Goal: Information Seeking & Learning: Learn about a topic

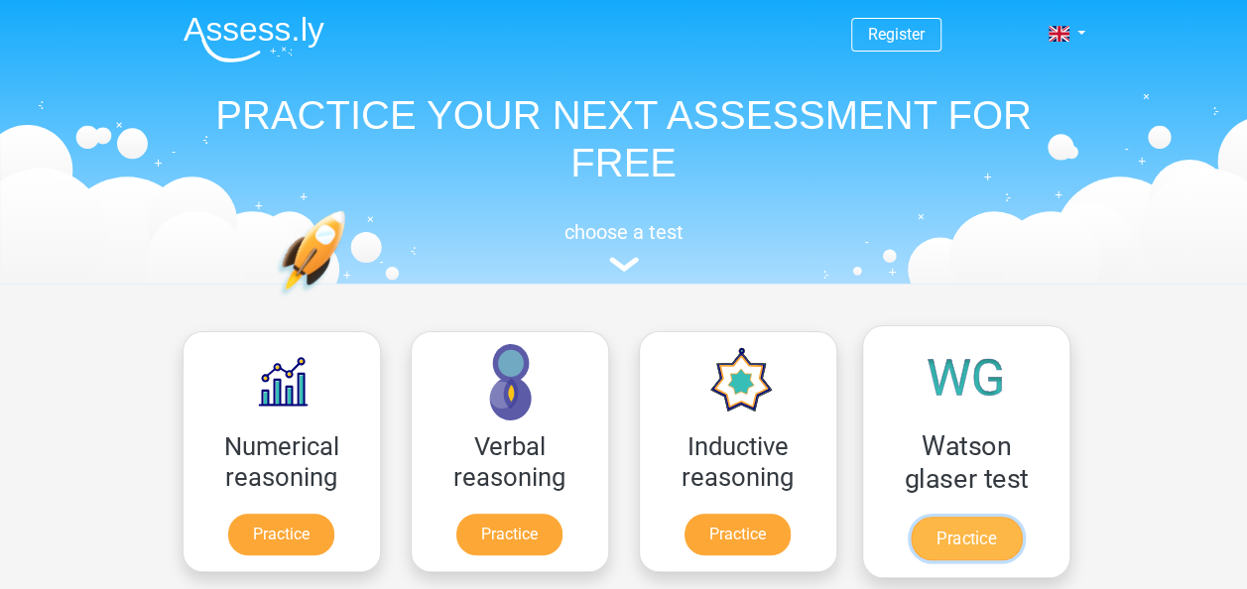
click at [991, 554] on link "Practice" at bounding box center [965, 539] width 111 height 44
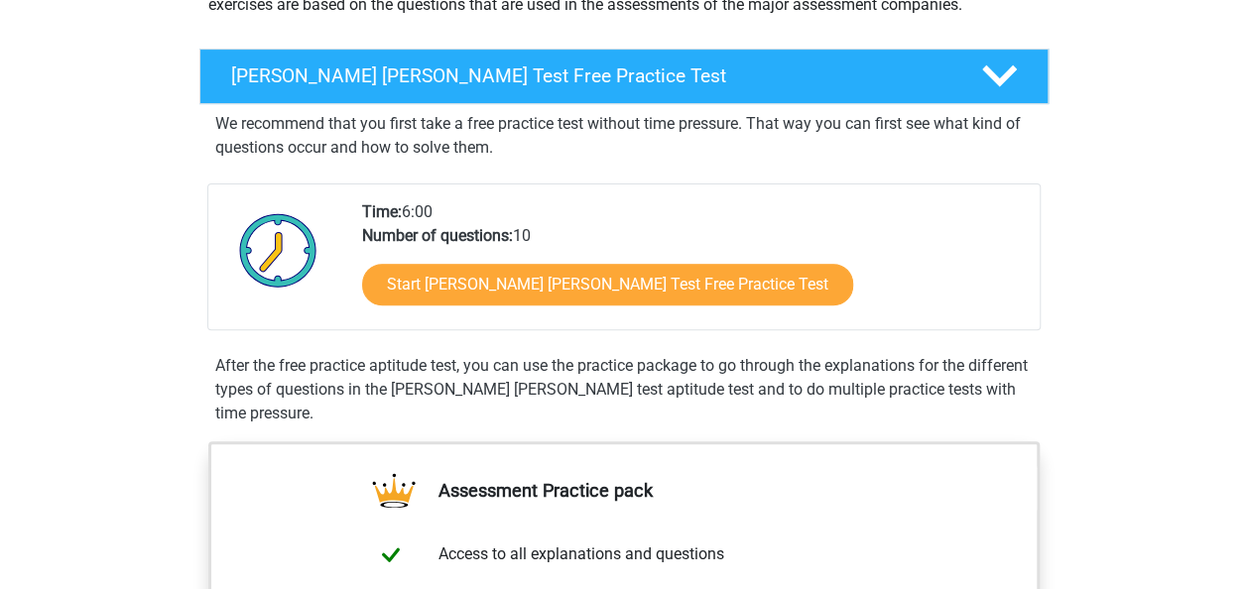
scroll to position [279, 0]
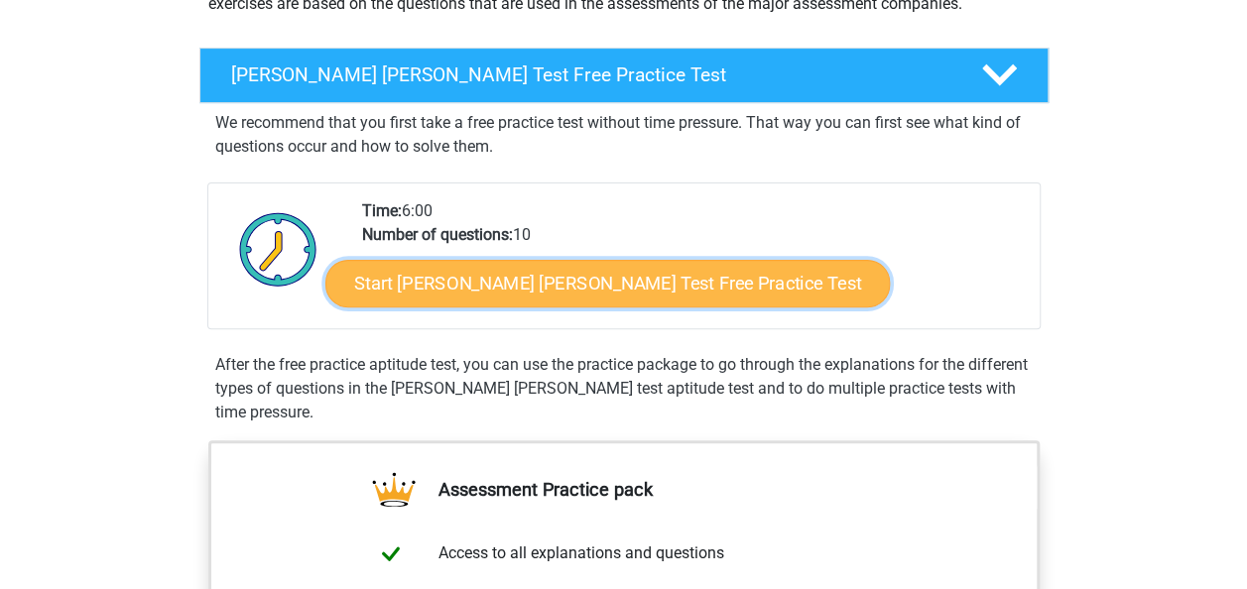
click at [609, 268] on link "Start Watson Glaser Test Free Practice Test" at bounding box center [607, 284] width 564 height 48
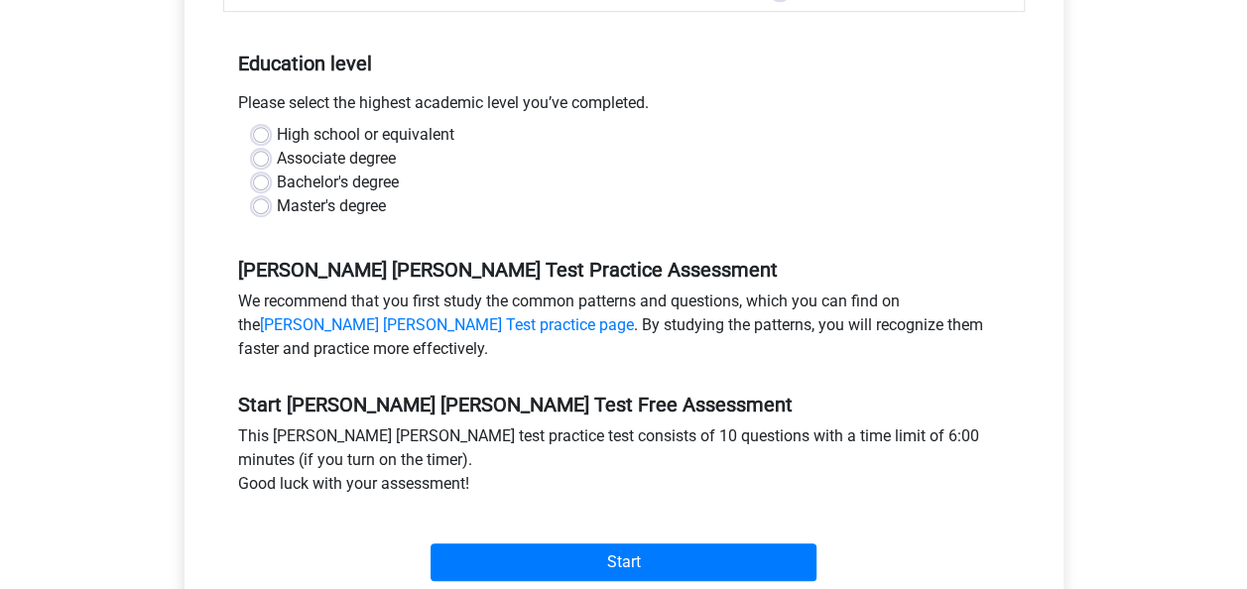
scroll to position [417, 0]
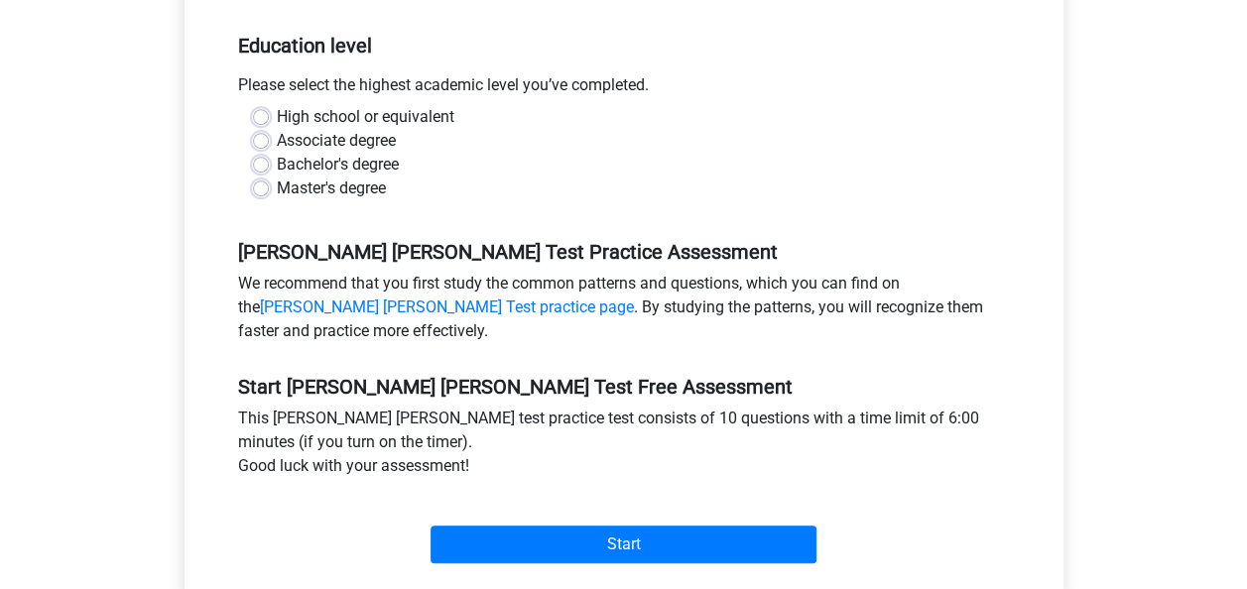
click at [325, 105] on label "High school or equivalent" at bounding box center [366, 117] width 178 height 24
click at [269, 105] on input "High school or equivalent" at bounding box center [261, 115] width 16 height 20
radio input "true"
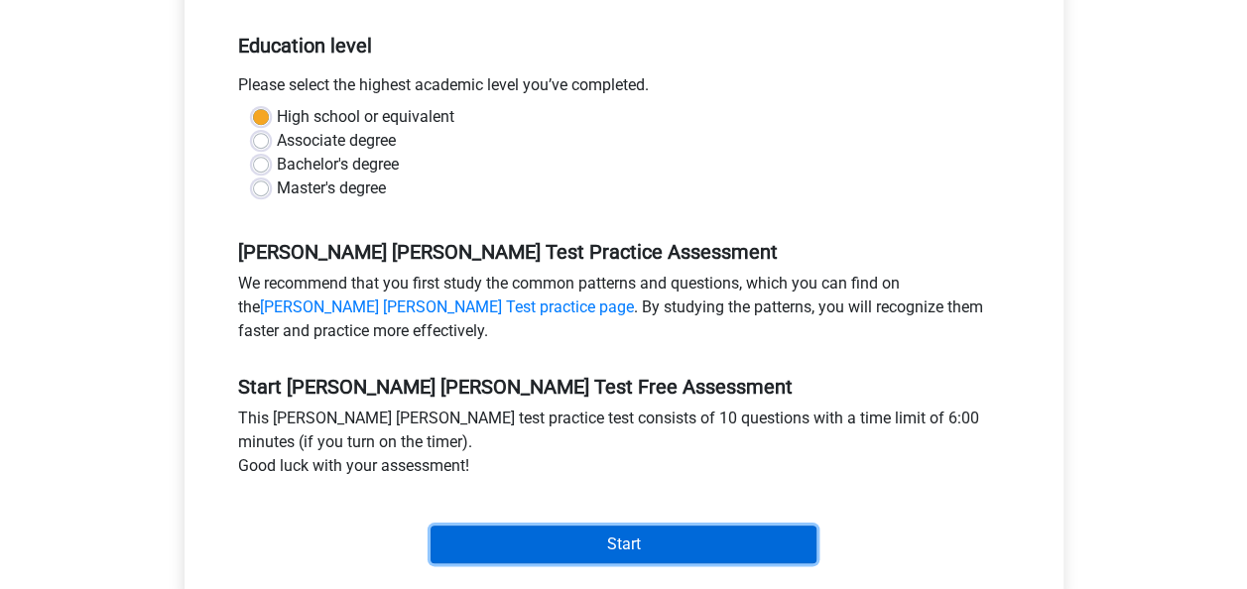
click at [536, 526] on input "Start" at bounding box center [624, 545] width 386 height 38
click at [604, 526] on input "Start" at bounding box center [624, 545] width 386 height 38
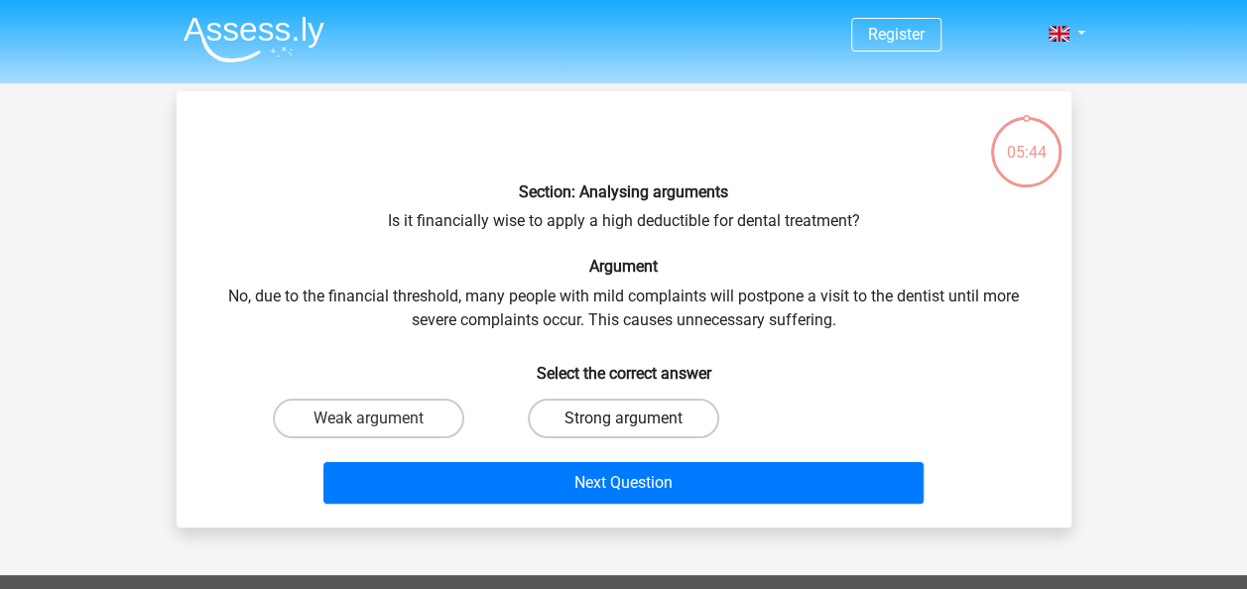
click at [637, 420] on label "Strong argument" at bounding box center [623, 419] width 191 height 40
click at [636, 420] on input "Strong argument" at bounding box center [629, 425] width 13 height 13
radio input "true"
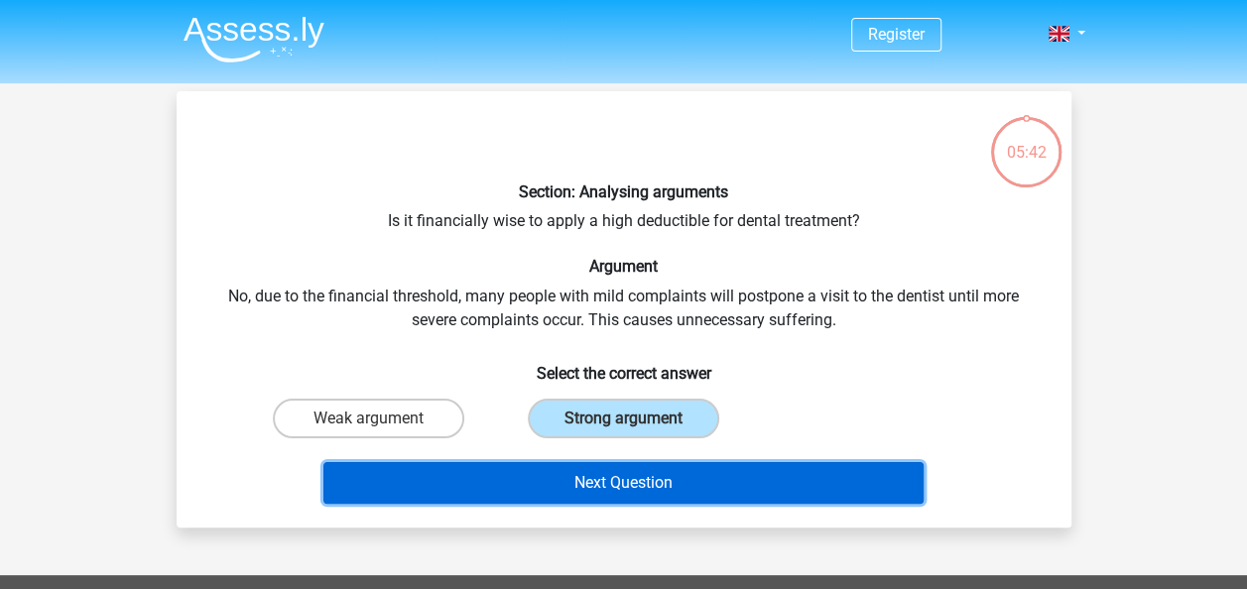
click at [601, 478] on button "Next Question" at bounding box center [623, 483] width 600 height 42
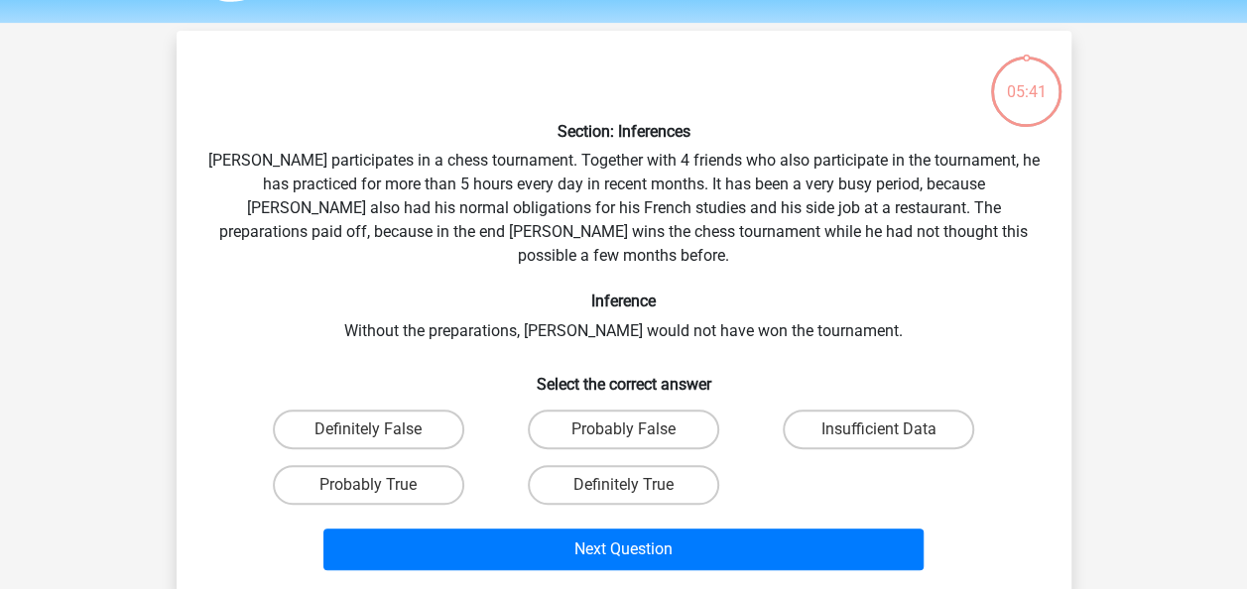
scroll to position [91, 0]
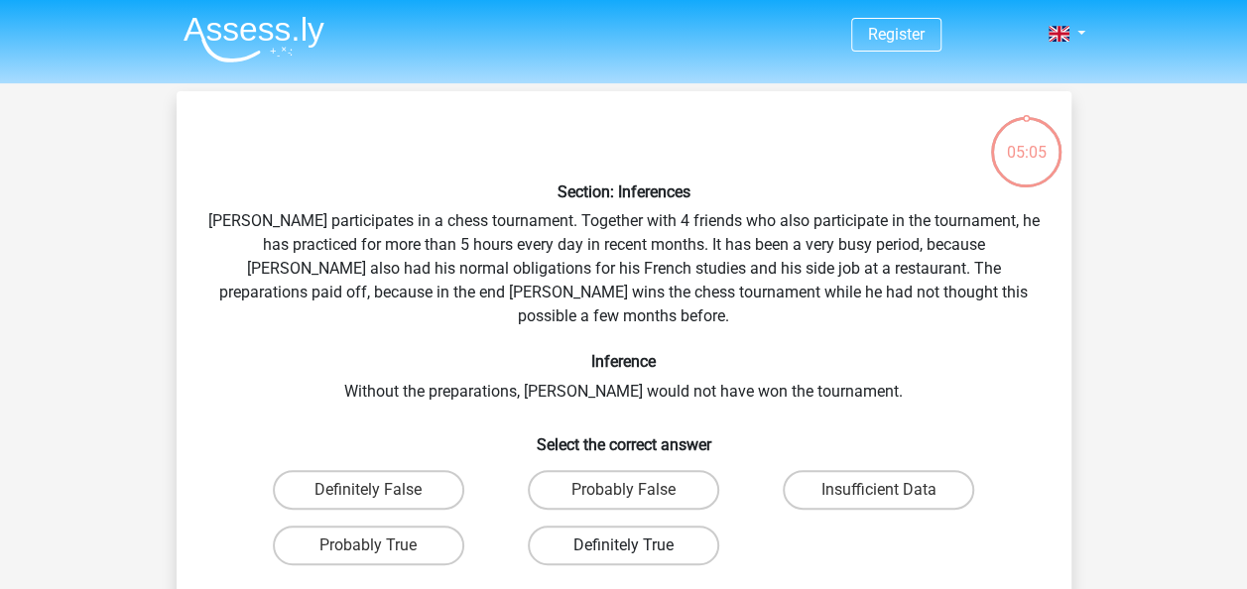
click at [661, 528] on label "Definitely True" at bounding box center [623, 546] width 191 height 40
click at [636, 546] on input "Definitely True" at bounding box center [629, 552] width 13 height 13
radio input "true"
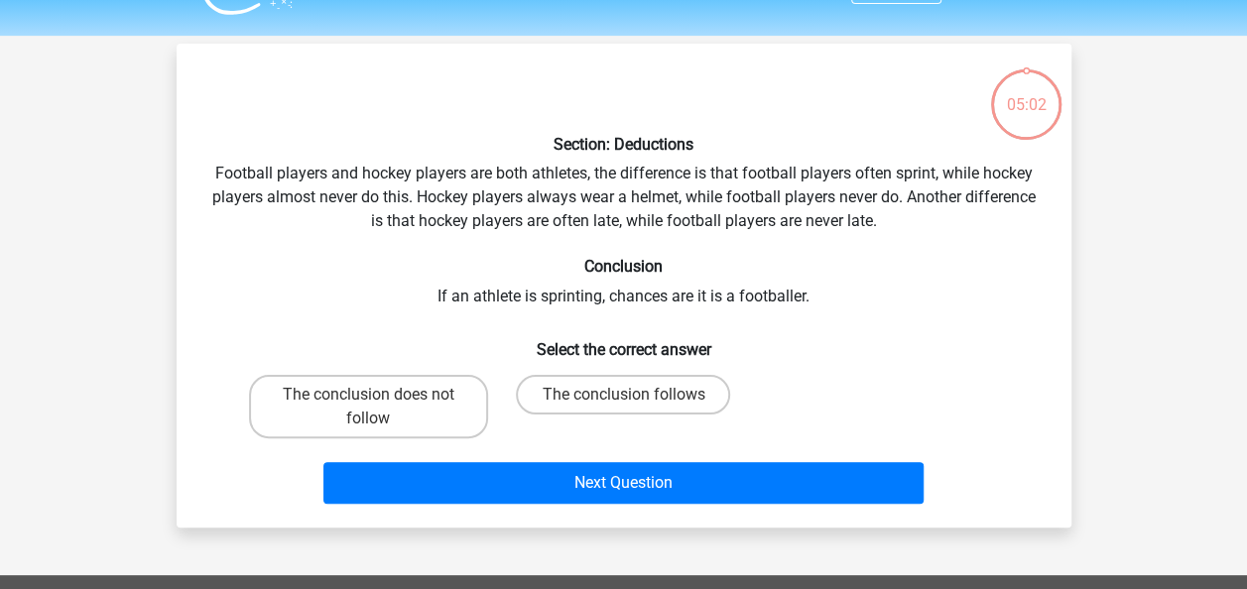
scroll to position [91, 0]
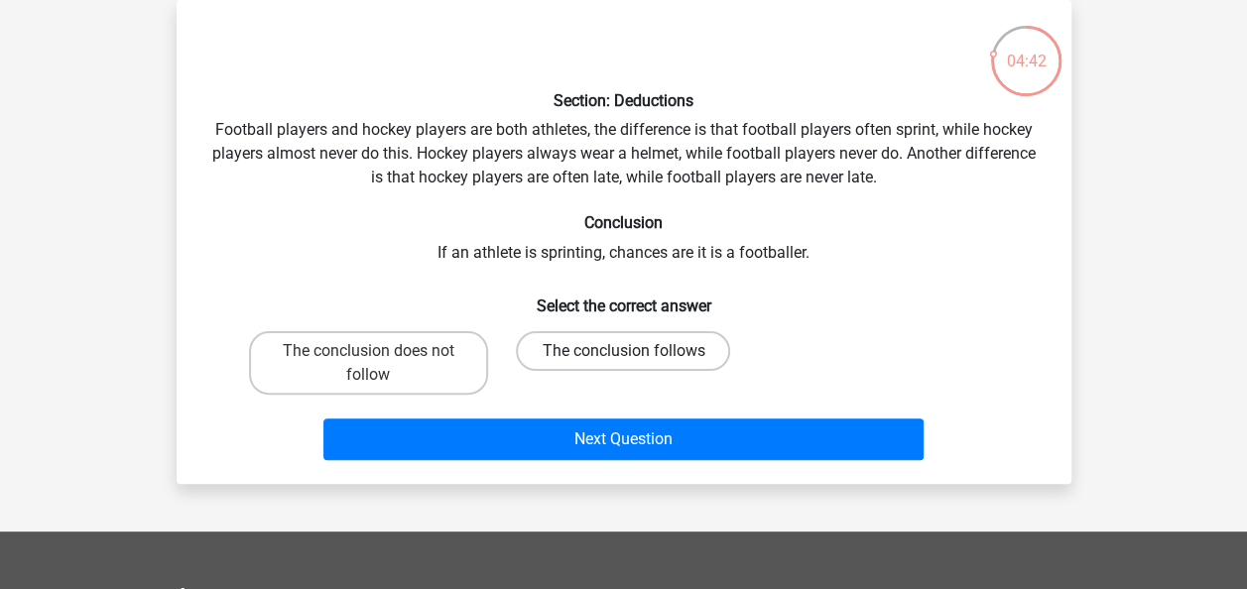
click at [595, 348] on label "The conclusion follows" at bounding box center [623, 351] width 214 height 40
click at [623, 351] on input "The conclusion follows" at bounding box center [629, 357] width 13 height 13
radio input "true"
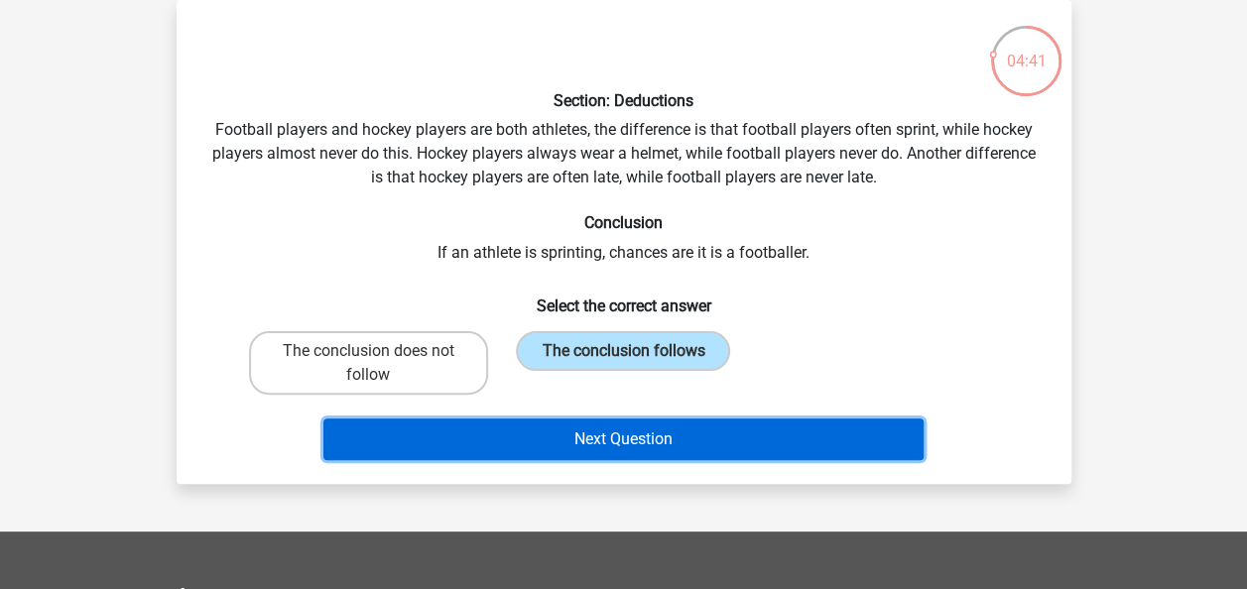
click at [614, 440] on button "Next Question" at bounding box center [623, 440] width 600 height 42
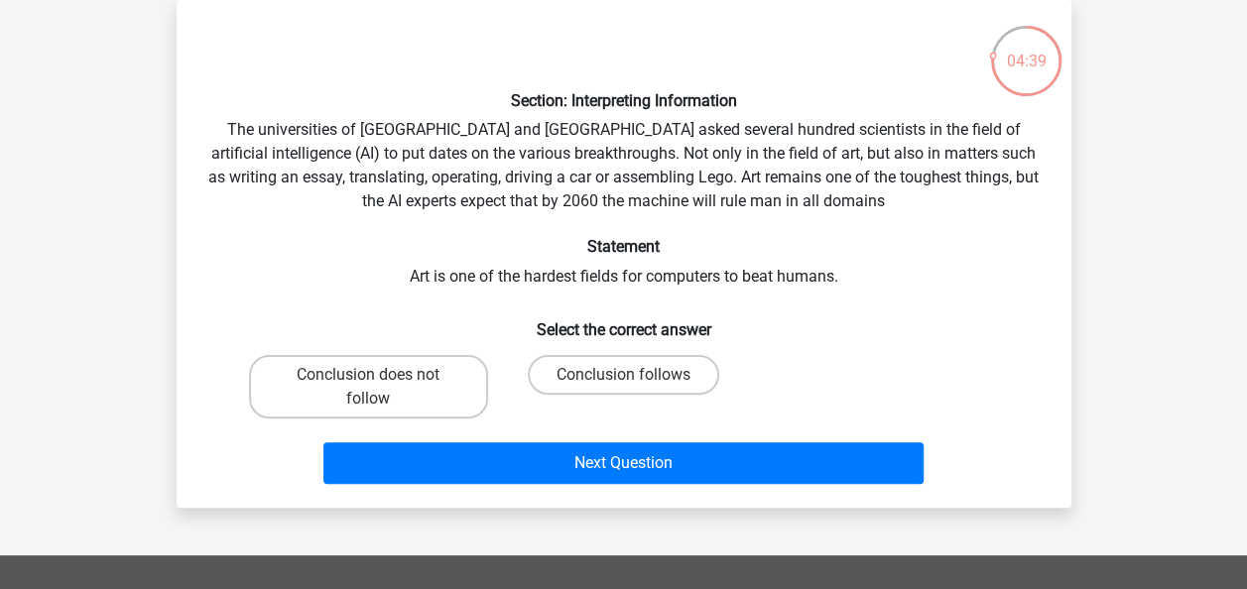
click at [561, 294] on div "Section: Interpreting Information The universities of Oxford and Yale asked sev…" at bounding box center [624, 254] width 879 height 476
click at [518, 164] on div "Section: Interpreting Information The universities of Oxford and Yale asked sev…" at bounding box center [624, 254] width 879 height 476
click at [480, 301] on div "Section: Interpreting Information The universities of Oxford and Yale asked sev…" at bounding box center [624, 254] width 879 height 476
click at [563, 368] on label "Conclusion follows" at bounding box center [623, 375] width 191 height 40
click at [623, 375] on input "Conclusion follows" at bounding box center [629, 381] width 13 height 13
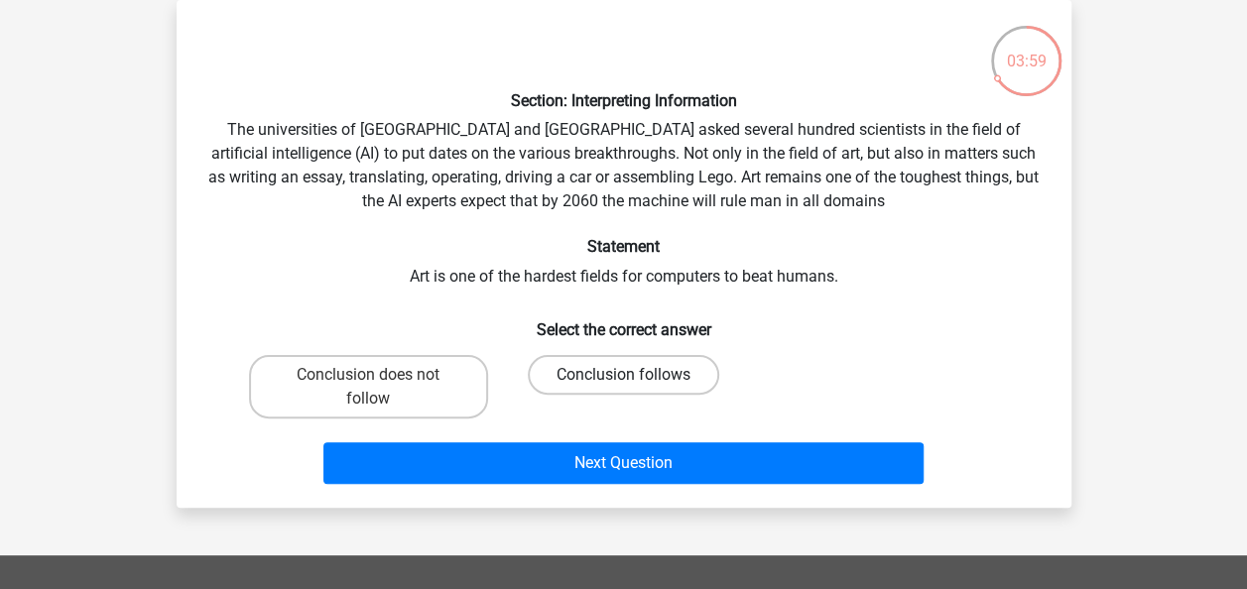
radio input "true"
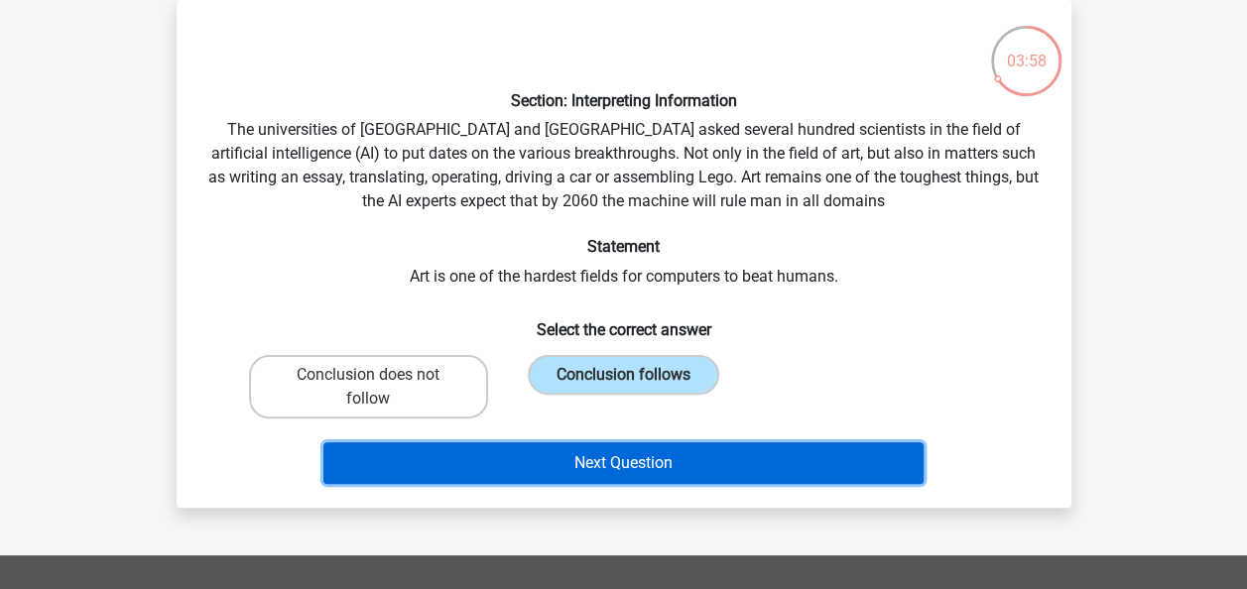
click at [579, 468] on button "Next Question" at bounding box center [623, 463] width 600 height 42
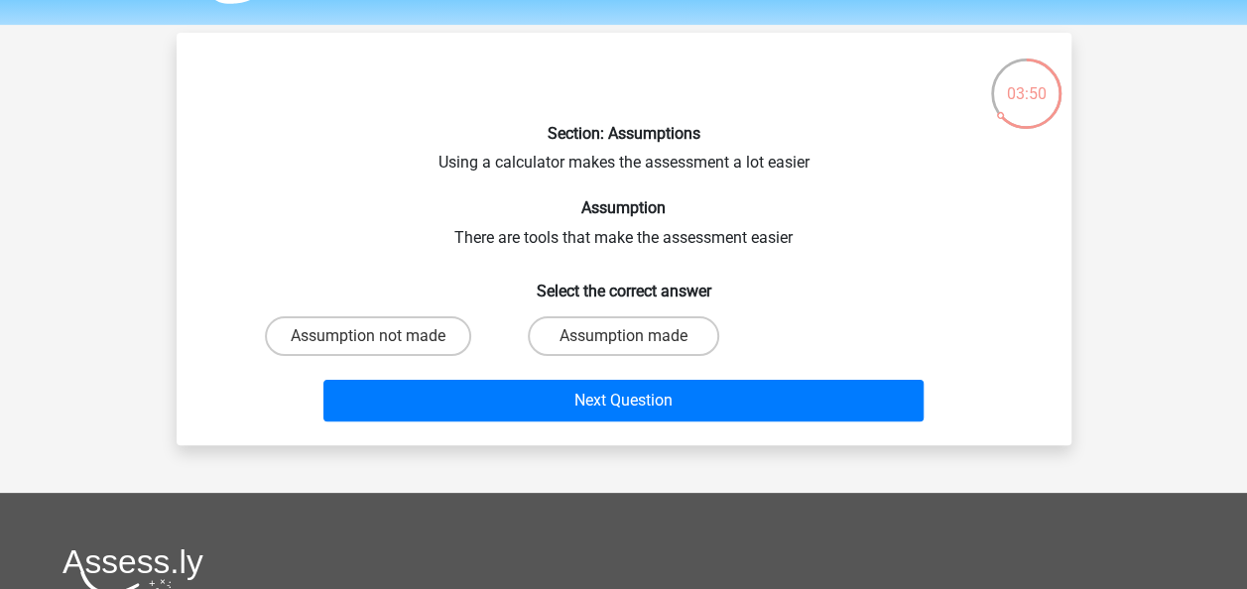
scroll to position [65, 0]
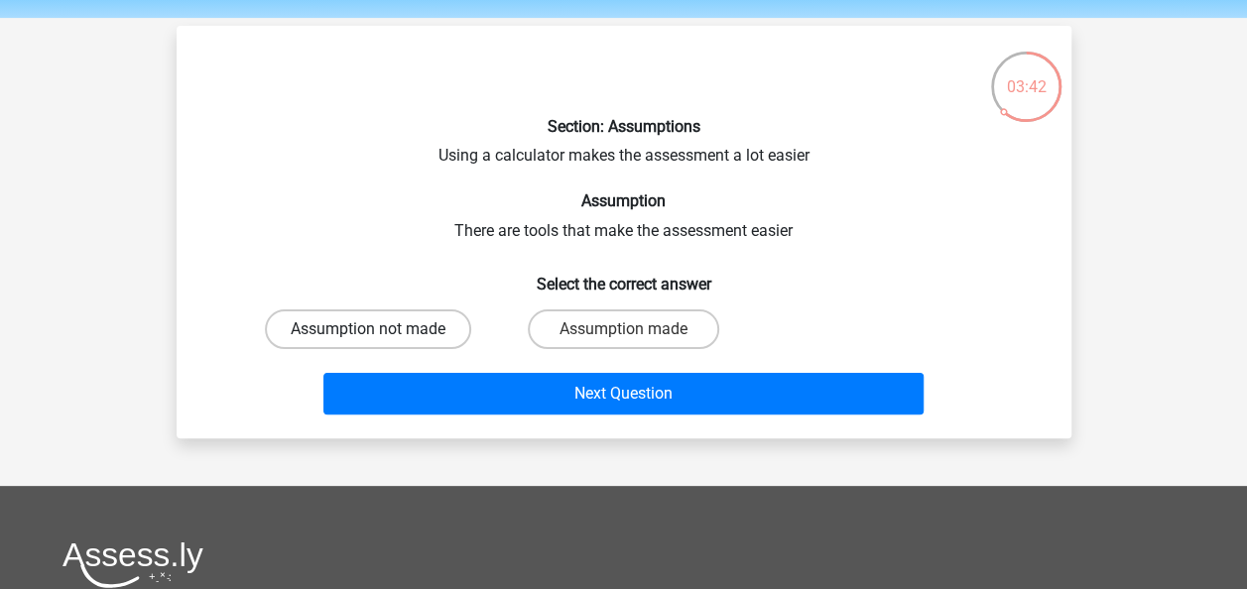
click at [371, 315] on label "Assumption not made" at bounding box center [368, 329] width 206 height 40
click at [371, 329] on input "Assumption not made" at bounding box center [374, 335] width 13 height 13
radio input "true"
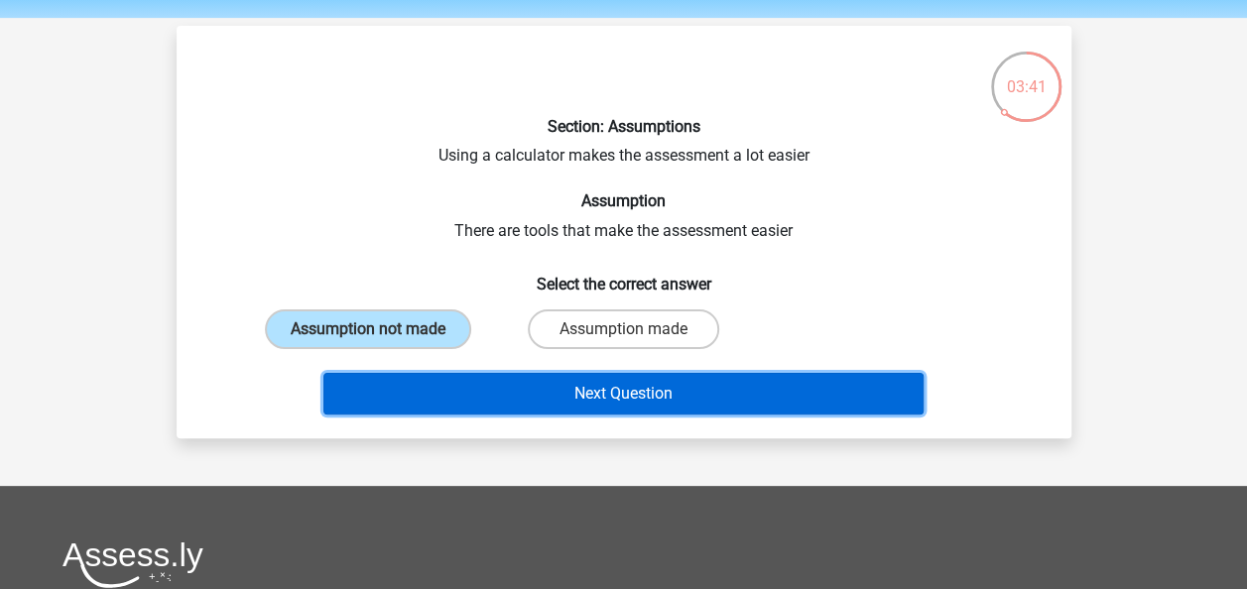
click at [606, 387] on button "Next Question" at bounding box center [623, 394] width 600 height 42
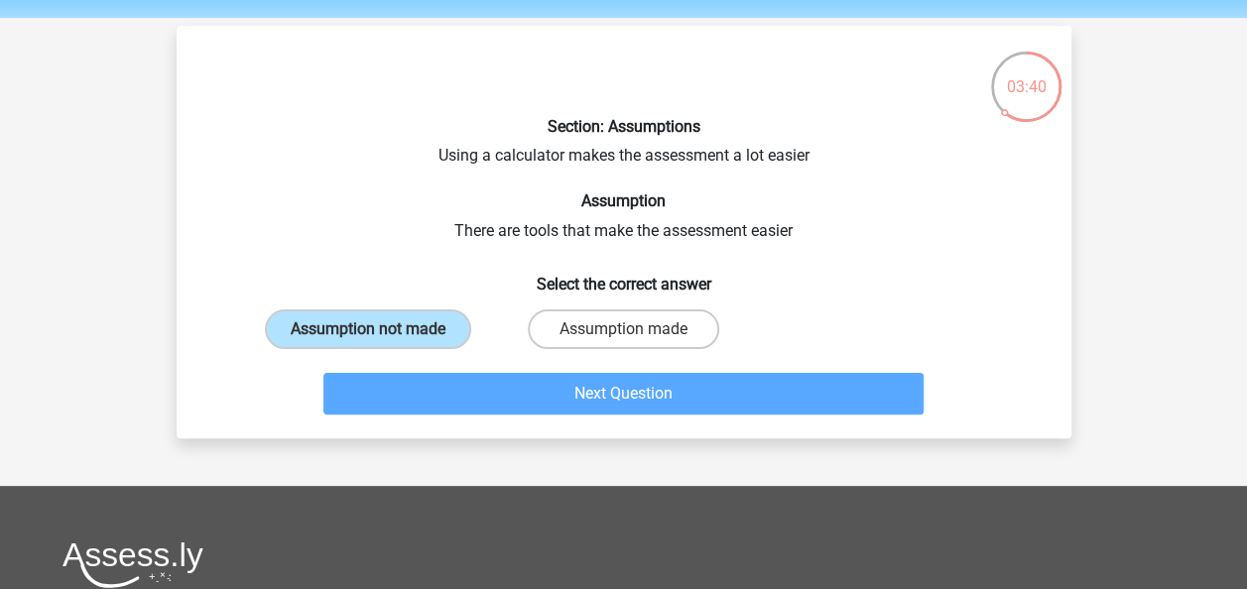
scroll to position [91, 0]
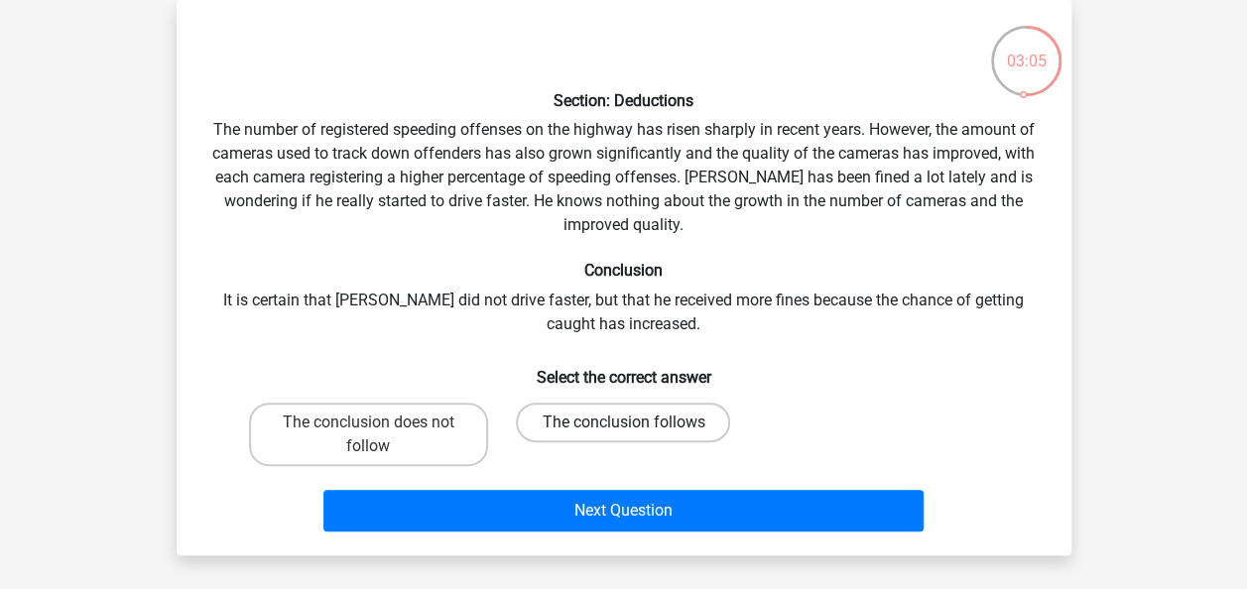
click at [574, 413] on label "The conclusion follows" at bounding box center [623, 423] width 214 height 40
click at [623, 423] on input "The conclusion follows" at bounding box center [629, 429] width 13 height 13
radio input "true"
click at [405, 456] on label "The conclusion does not follow" at bounding box center [368, 434] width 239 height 63
click at [381, 435] on input "The conclusion does not follow" at bounding box center [374, 429] width 13 height 13
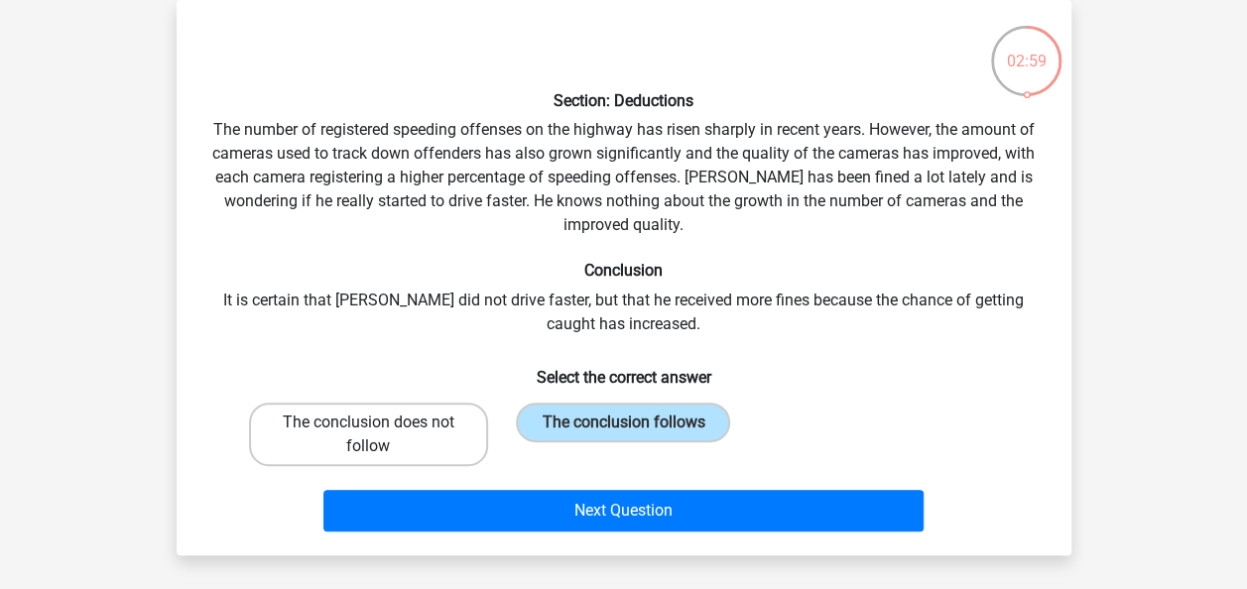
radio input "true"
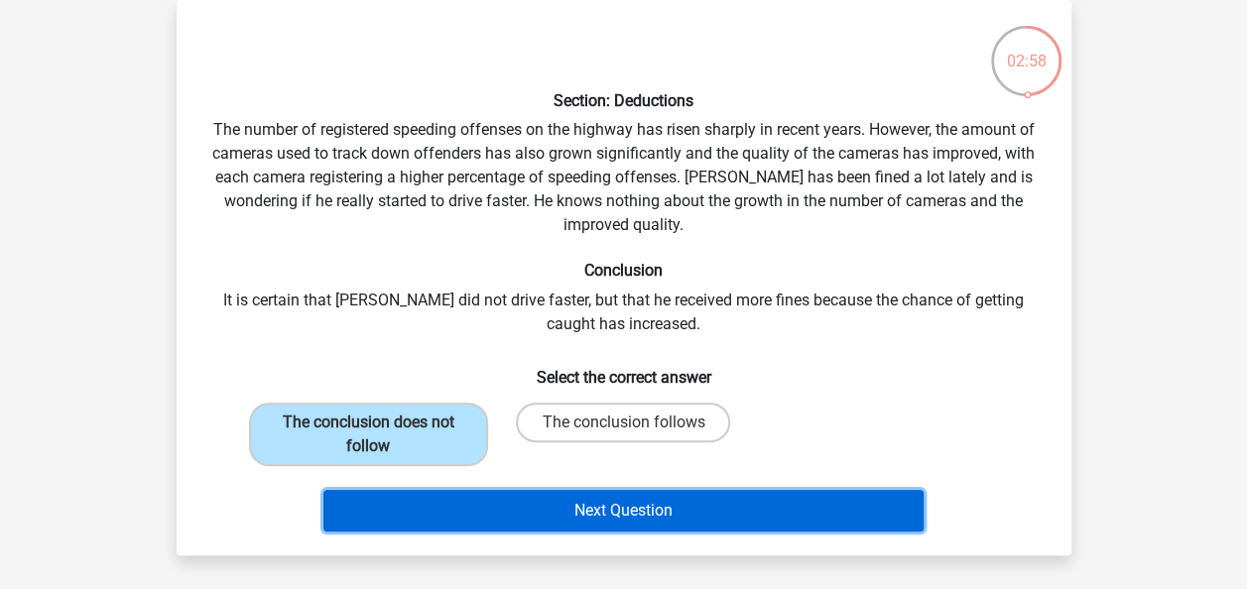
drag, startPoint x: 559, startPoint y: 526, endPoint x: 597, endPoint y: 498, distance: 46.8
click at [597, 498] on button "Next Question" at bounding box center [623, 511] width 600 height 42
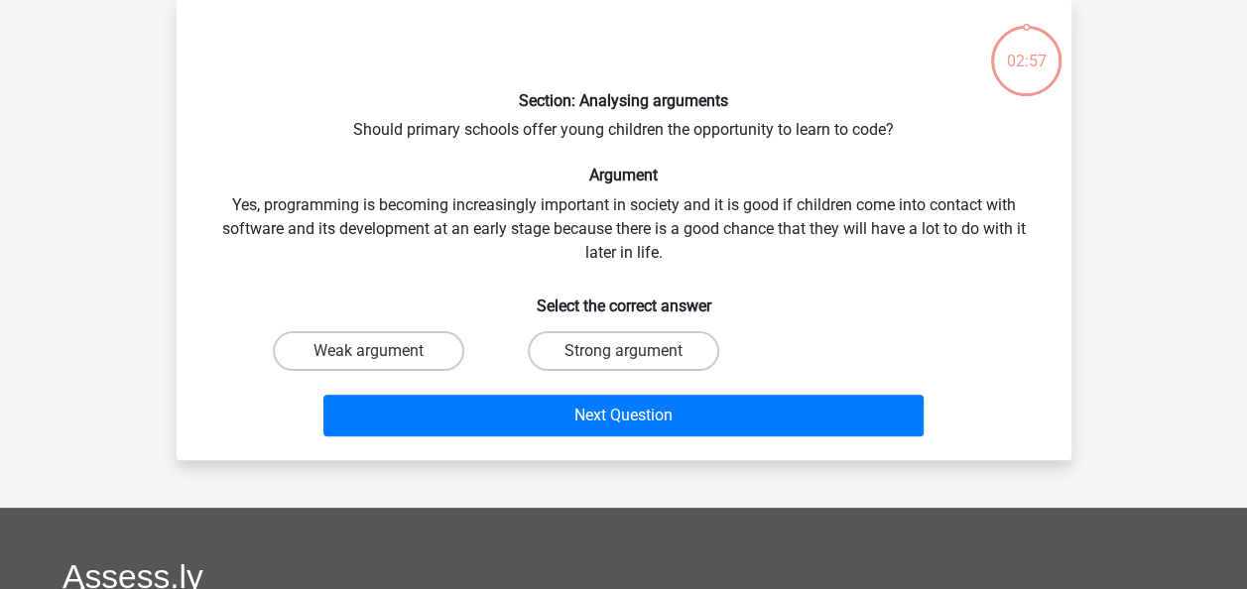
click at [597, 498] on div "Register Nederlands English" at bounding box center [623, 470] width 1247 height 1123
click at [628, 360] on input "Strong argument" at bounding box center [629, 357] width 13 height 13
radio input "true"
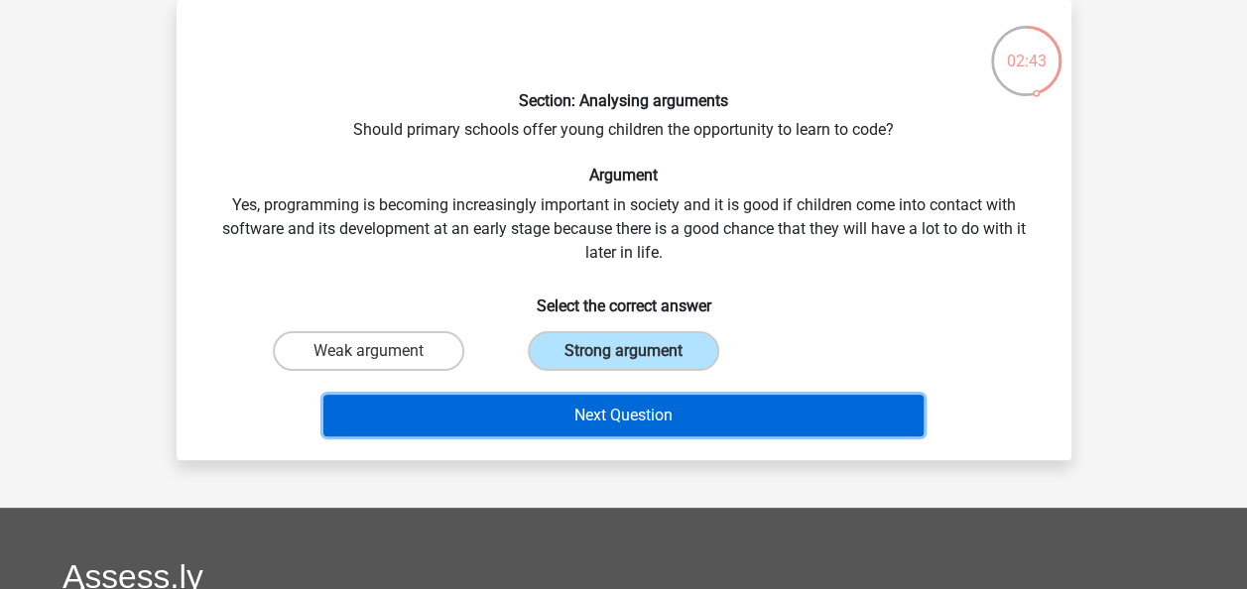
click at [641, 411] on button "Next Question" at bounding box center [623, 416] width 600 height 42
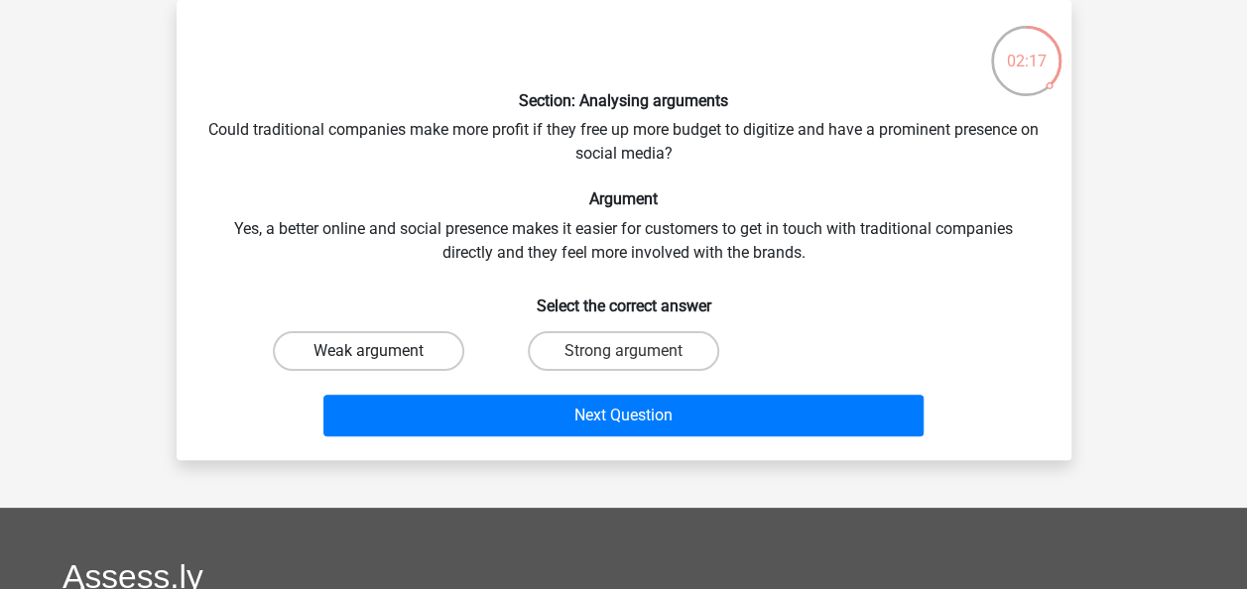
click at [417, 351] on label "Weak argument" at bounding box center [368, 351] width 191 height 40
click at [381, 351] on input "Weak argument" at bounding box center [374, 357] width 13 height 13
radio input "true"
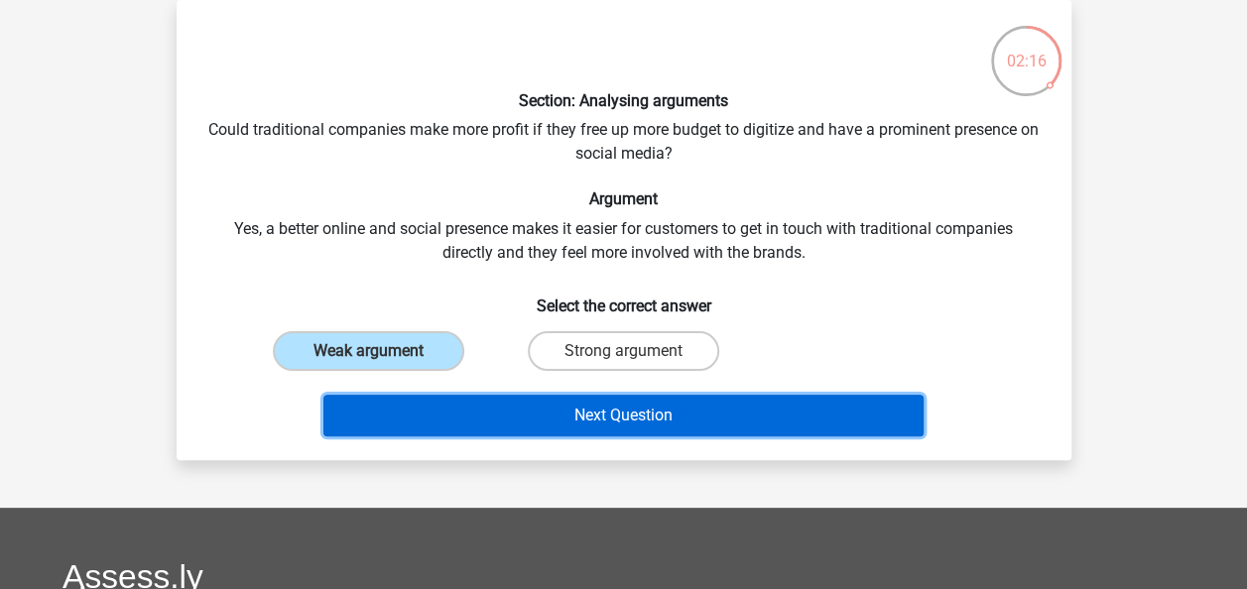
click at [552, 419] on button "Next Question" at bounding box center [623, 416] width 600 height 42
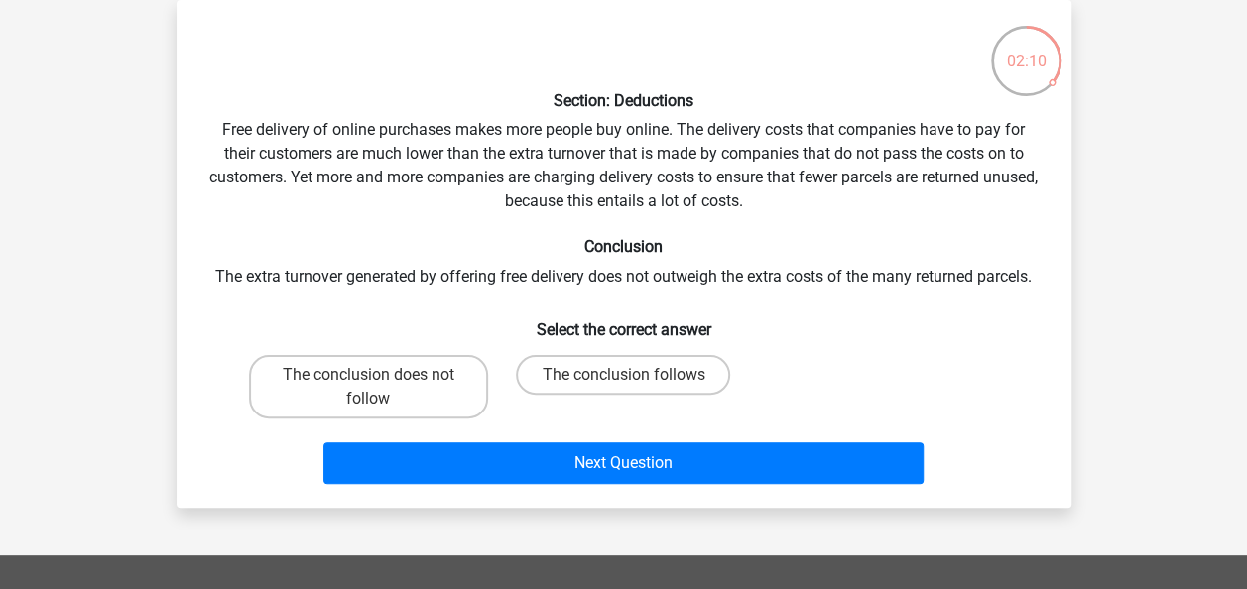
click at [550, 135] on div "Section: Deductions Free delivery of online purchases makes more people buy onl…" at bounding box center [624, 254] width 879 height 476
click at [503, 145] on div "Section: Deductions Free delivery of online purchases makes more people buy onl…" at bounding box center [624, 254] width 879 height 476
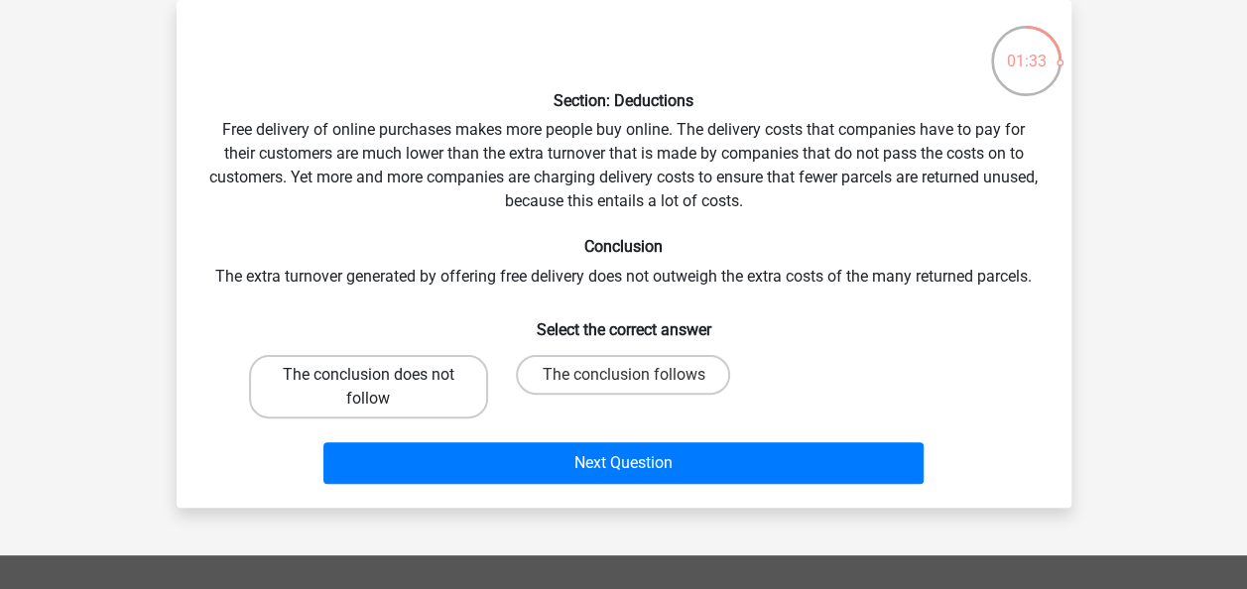
click at [436, 389] on label "The conclusion does not follow" at bounding box center [368, 386] width 239 height 63
click at [381, 388] on input "The conclusion does not follow" at bounding box center [374, 381] width 13 height 13
radio input "true"
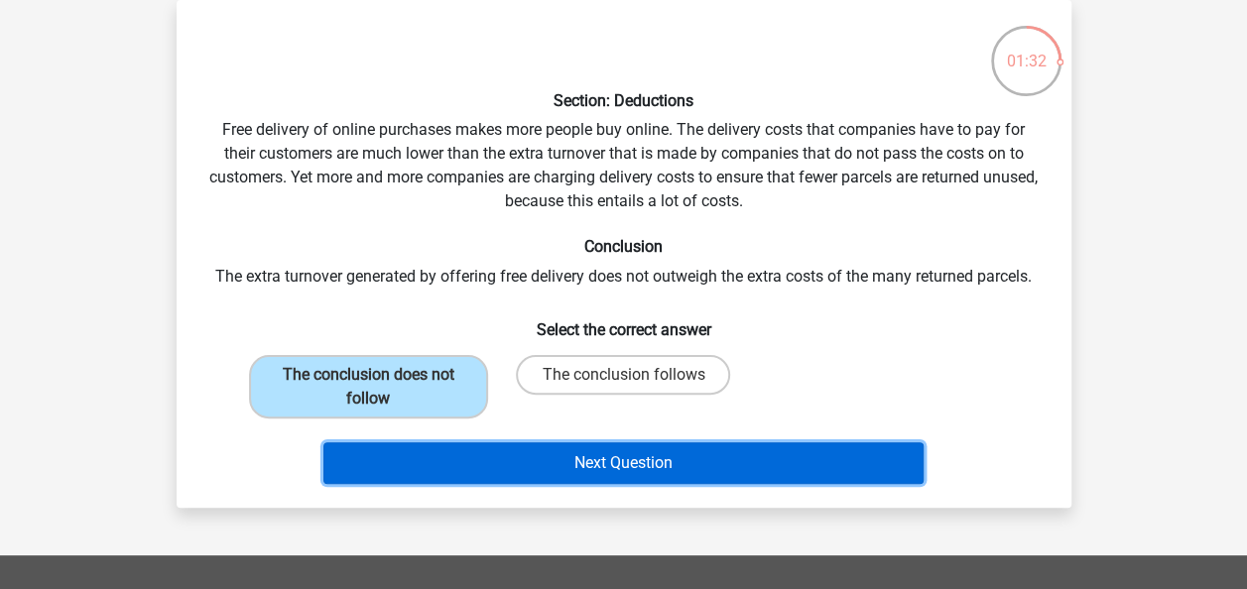
click at [496, 466] on button "Next Question" at bounding box center [623, 463] width 600 height 42
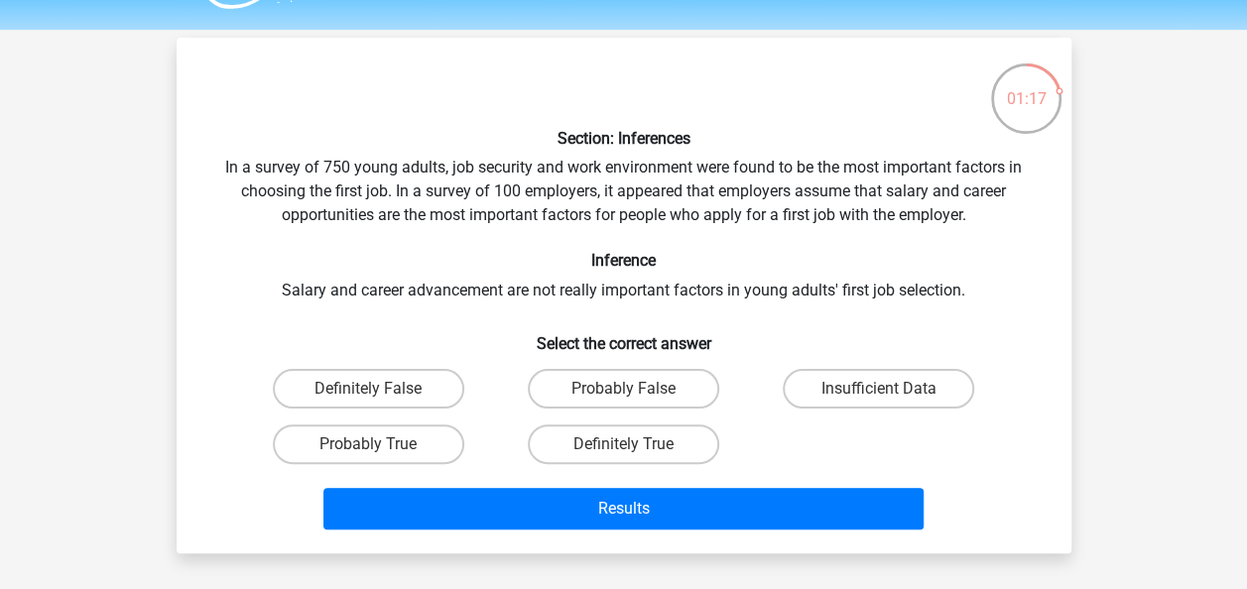
scroll to position [54, 0]
click at [240, 168] on div "Section: Inferences In a survey of 750 young adults, job security and work envi…" at bounding box center [624, 296] width 879 height 484
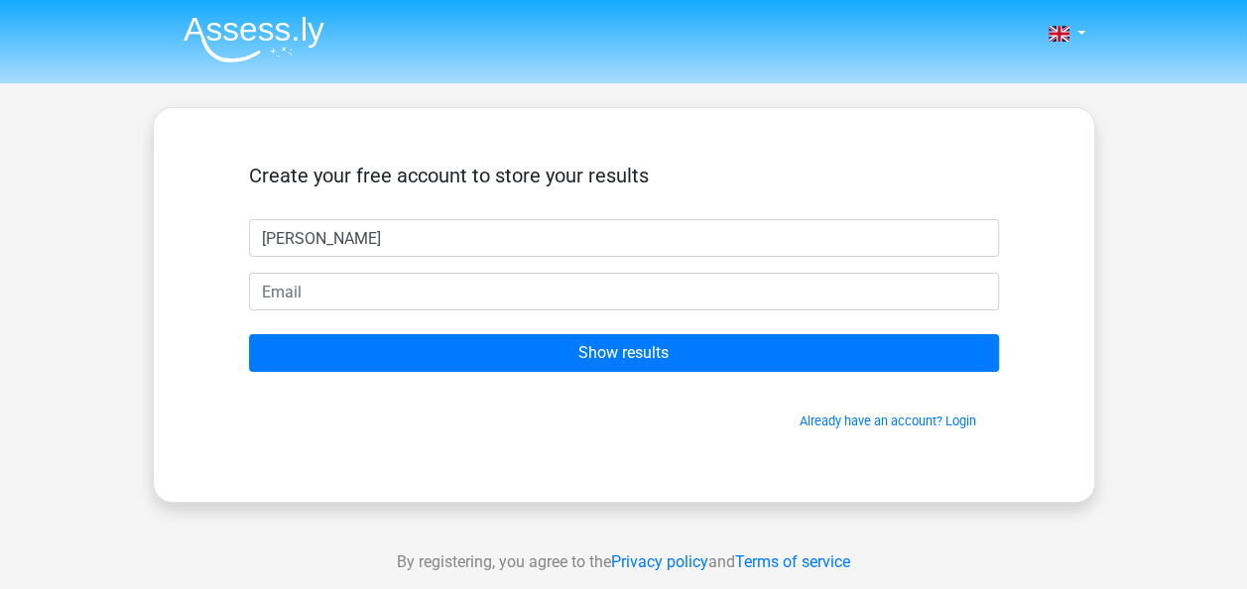
type input "[PERSON_NAME]"
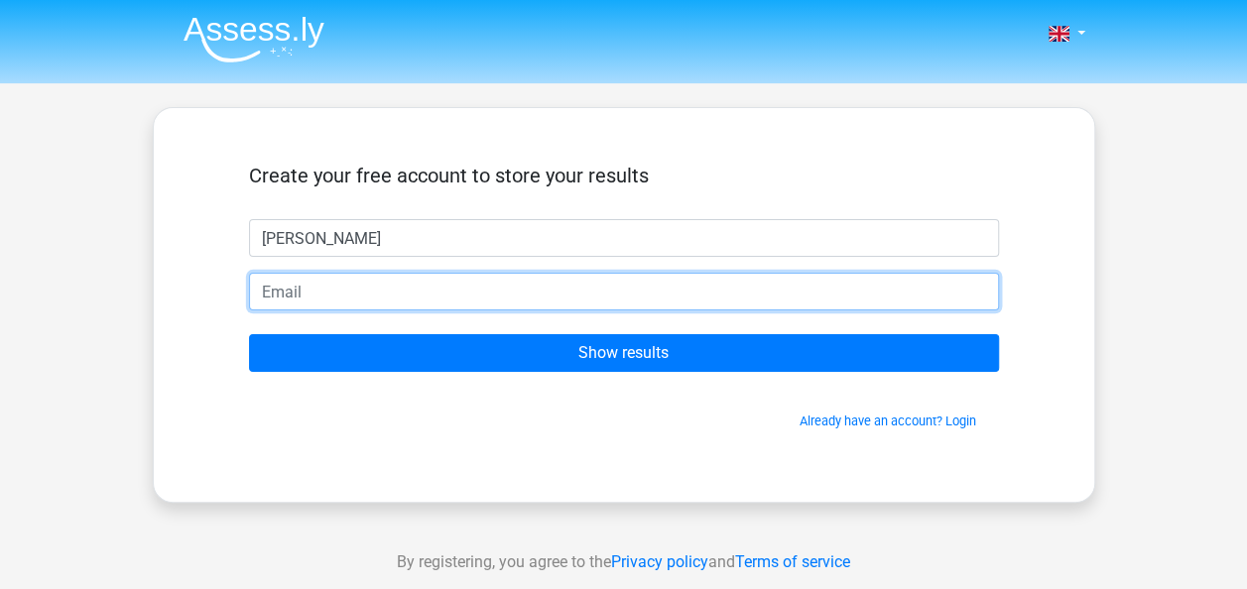
click at [693, 286] on input "email" at bounding box center [624, 292] width 750 height 38
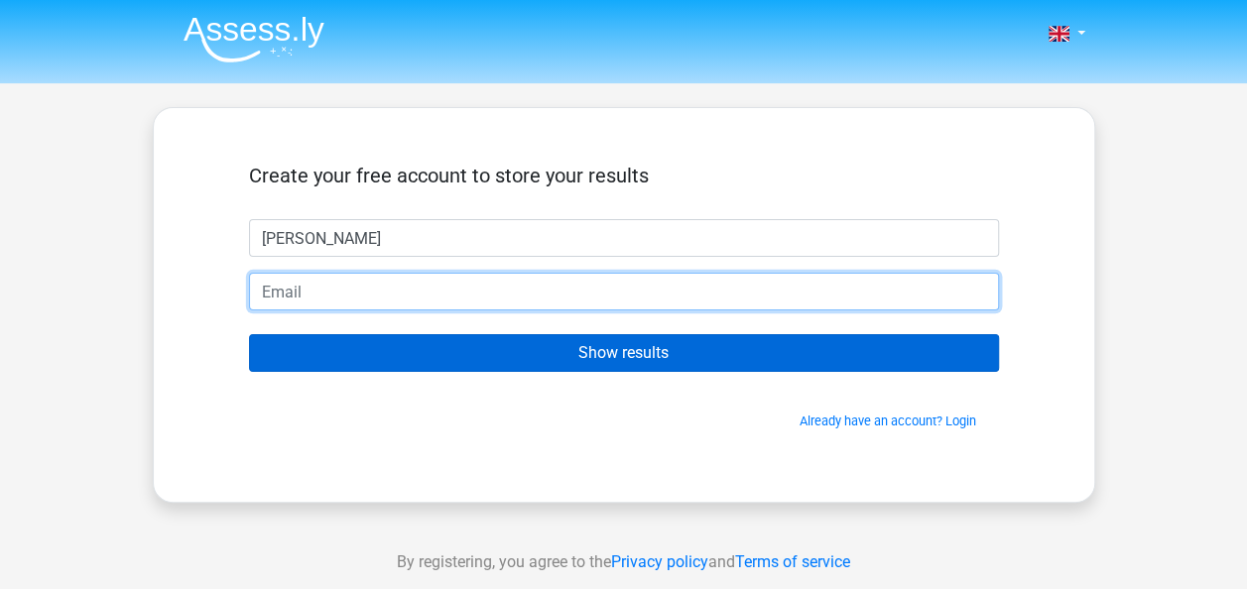
type input "[EMAIL_ADDRESS][DOMAIN_NAME]"
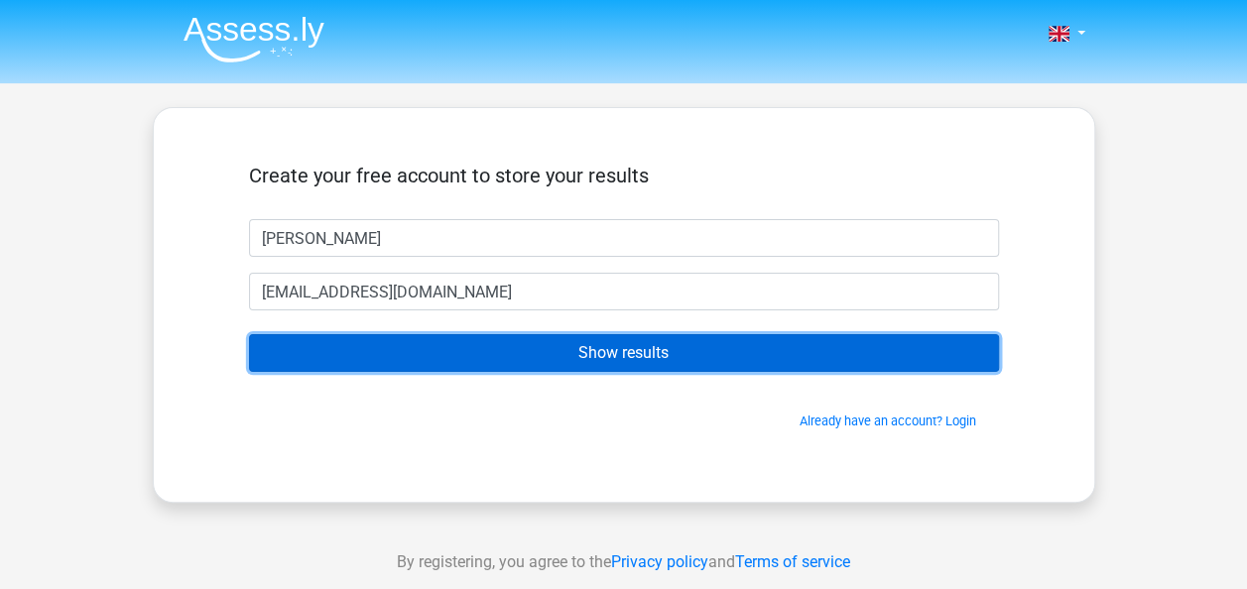
click at [478, 361] on input "Show results" at bounding box center [624, 353] width 750 height 38
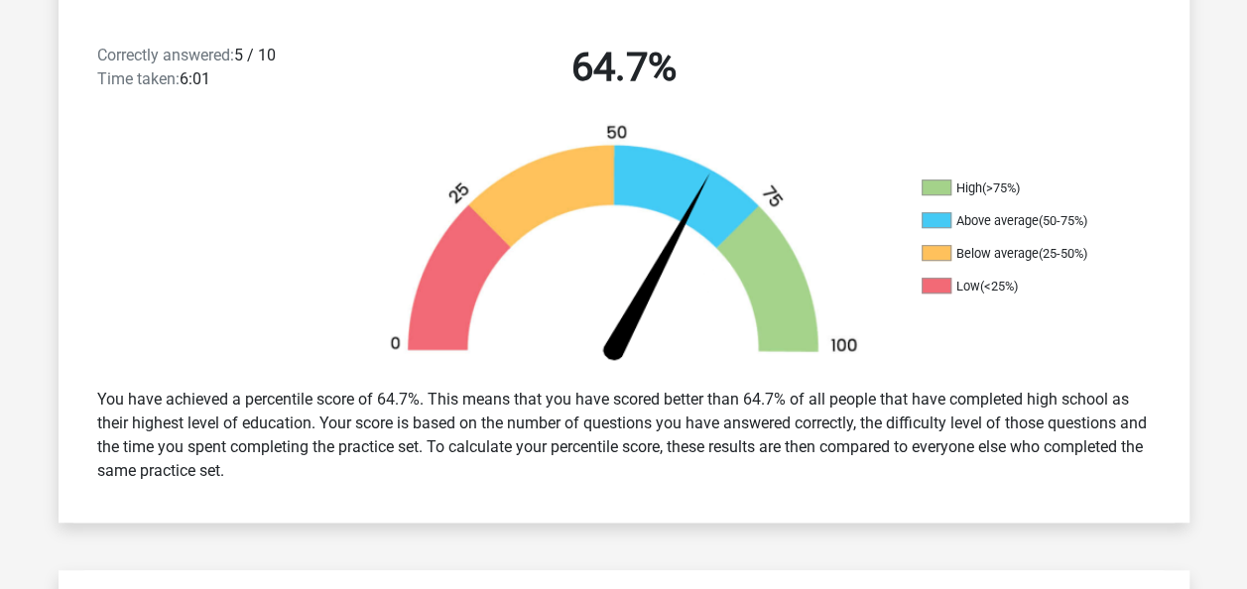
scroll to position [509, 0]
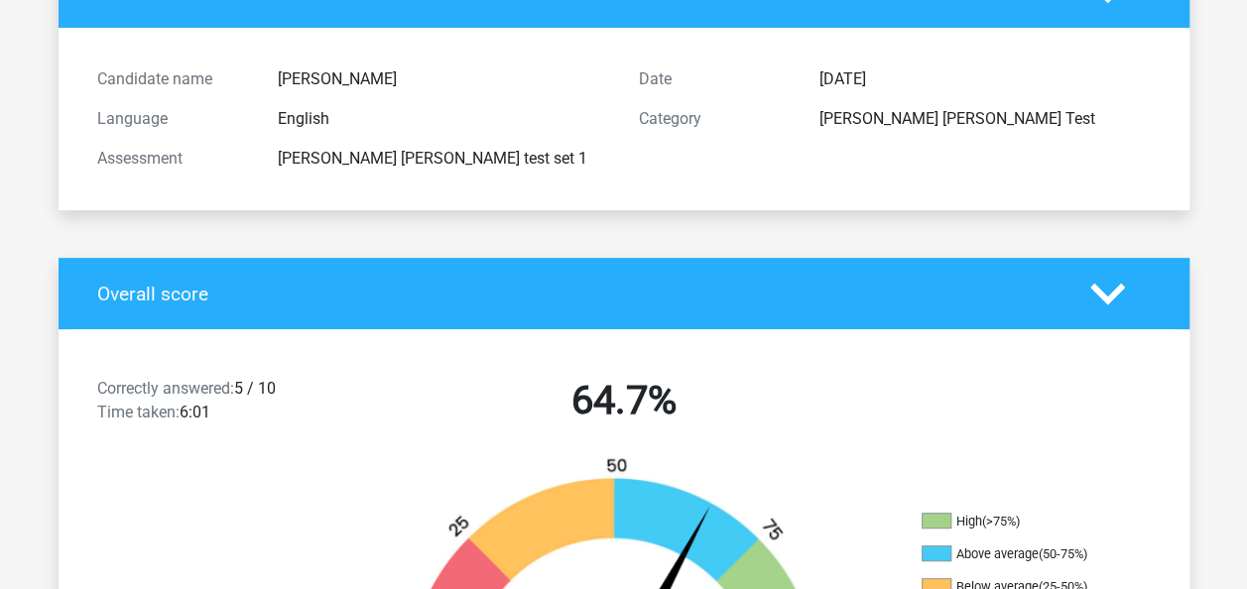
scroll to position [176, 0]
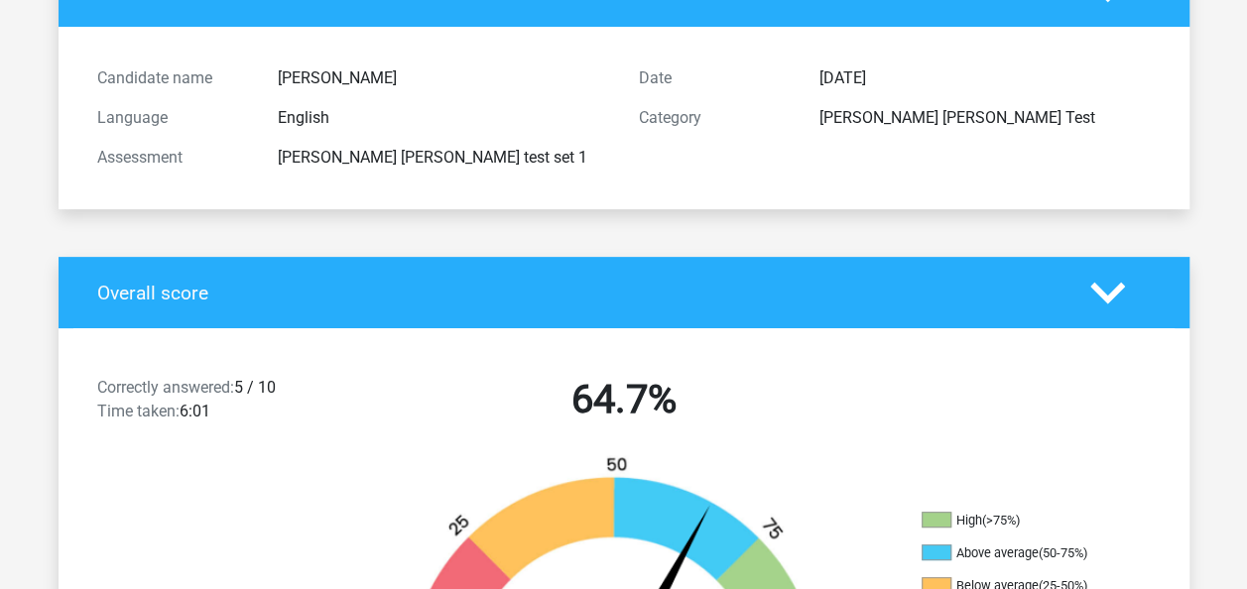
click at [792, 583] on img at bounding box center [624, 579] width 536 height 249
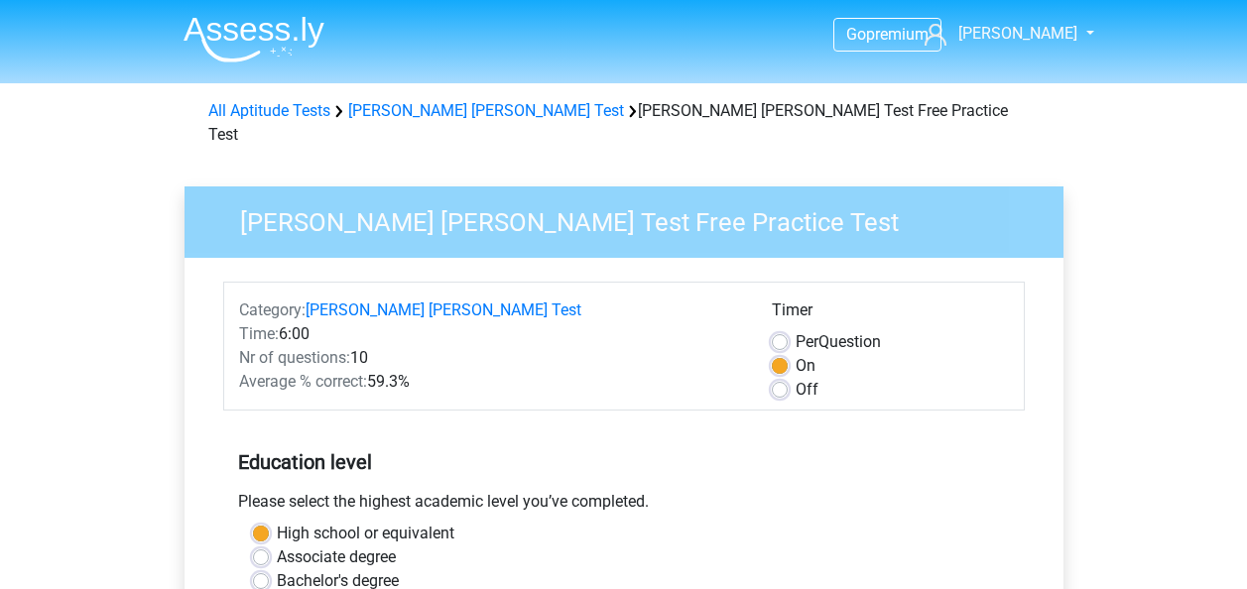
scroll to position [417, 0]
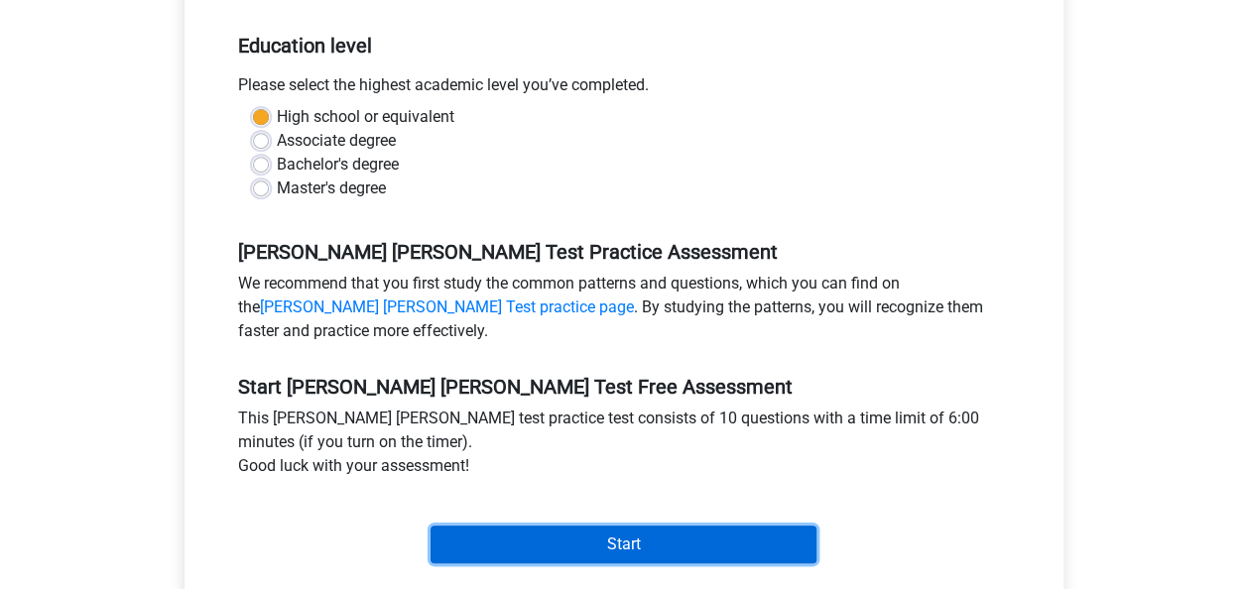
click at [542, 526] on input "Start" at bounding box center [624, 545] width 386 height 38
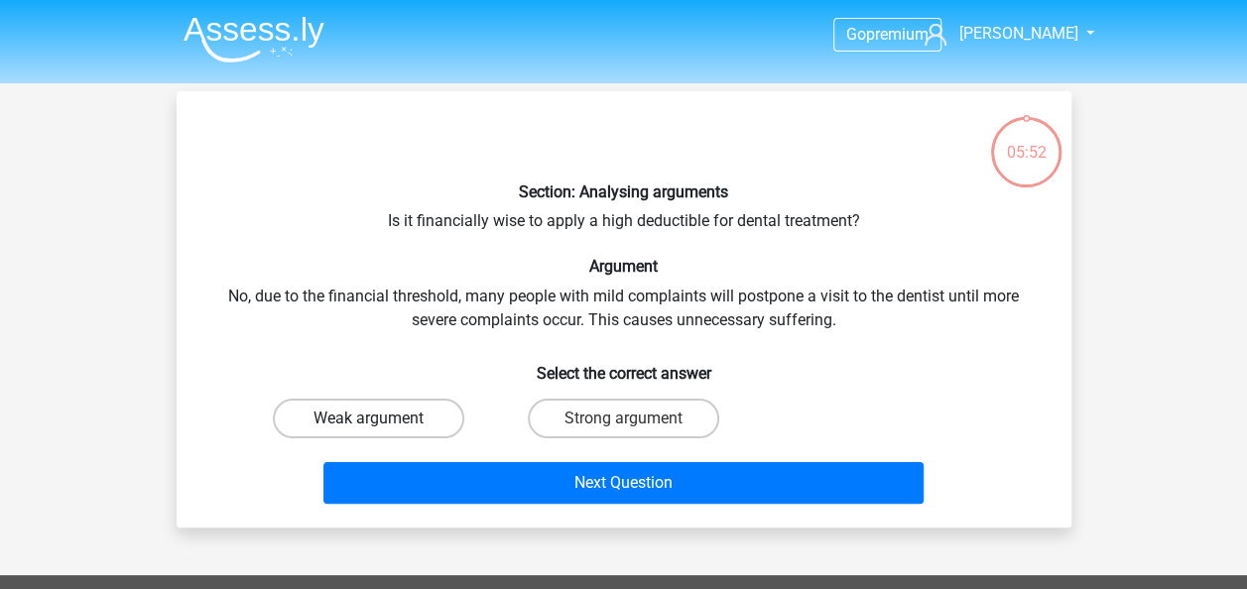
click at [415, 413] on label "Weak argument" at bounding box center [368, 419] width 191 height 40
click at [381, 419] on input "Weak argument" at bounding box center [374, 425] width 13 height 13
radio input "true"
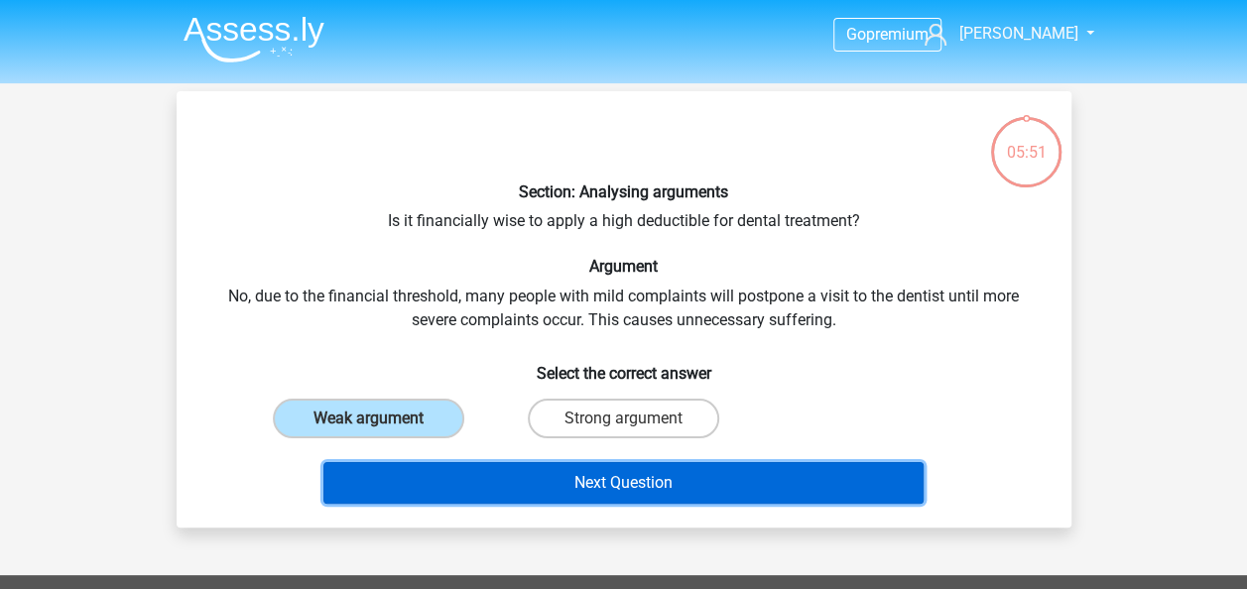
click at [537, 482] on button "Next Question" at bounding box center [623, 483] width 600 height 42
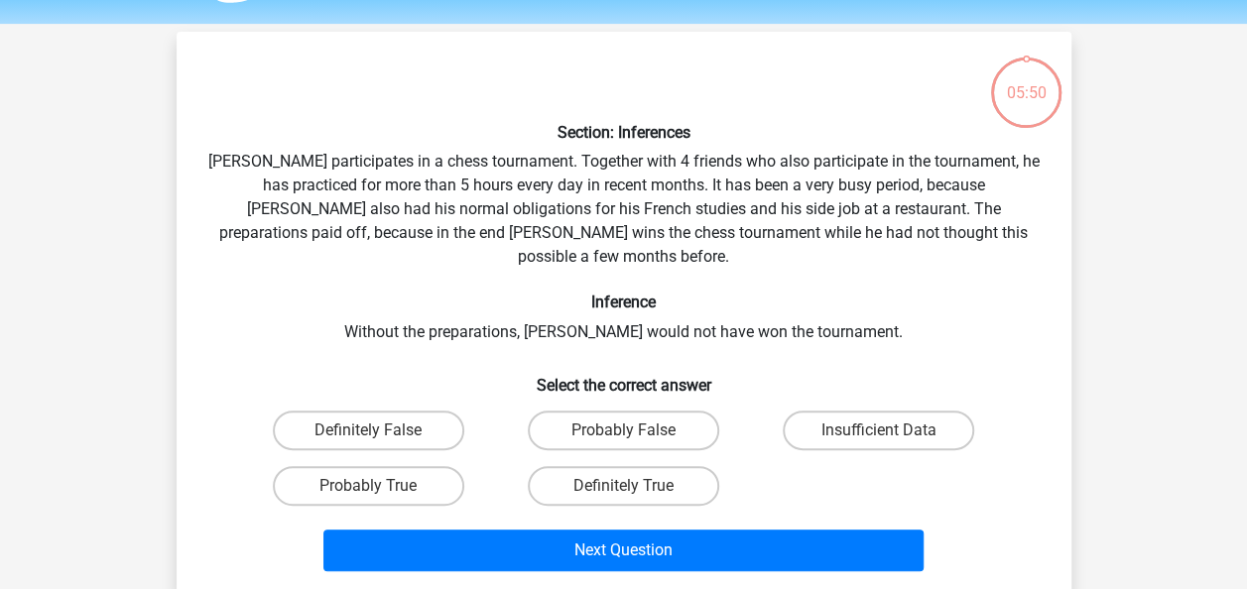
scroll to position [91, 0]
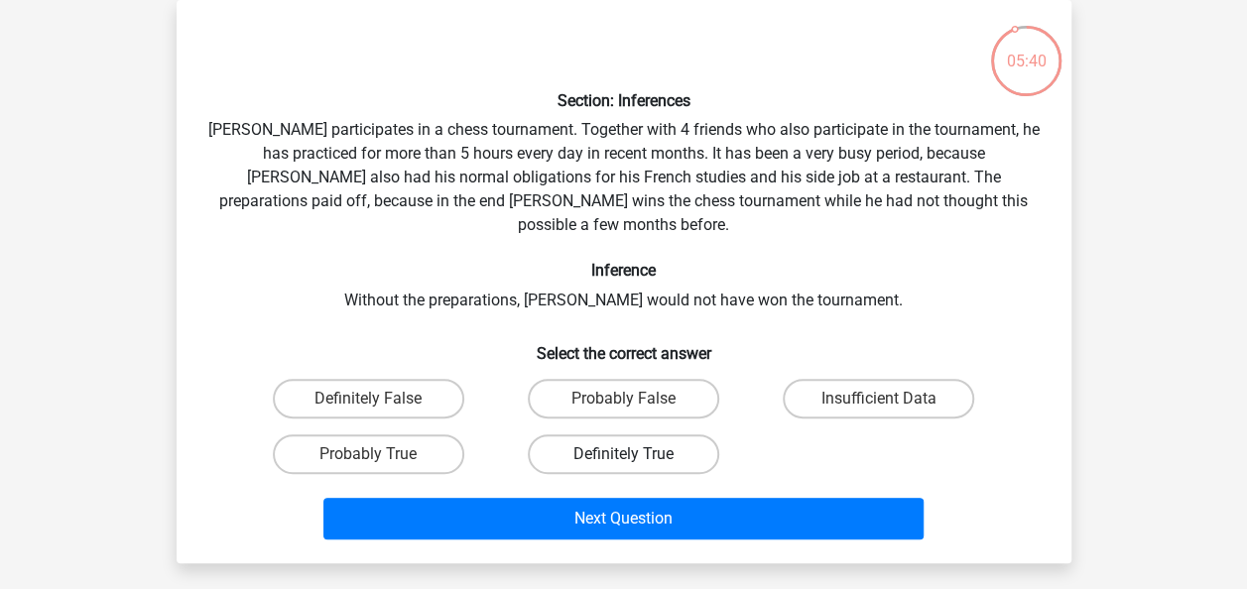
click at [676, 434] on label "Definitely True" at bounding box center [623, 454] width 191 height 40
click at [636, 454] on input "Definitely True" at bounding box center [629, 460] width 13 height 13
radio input "true"
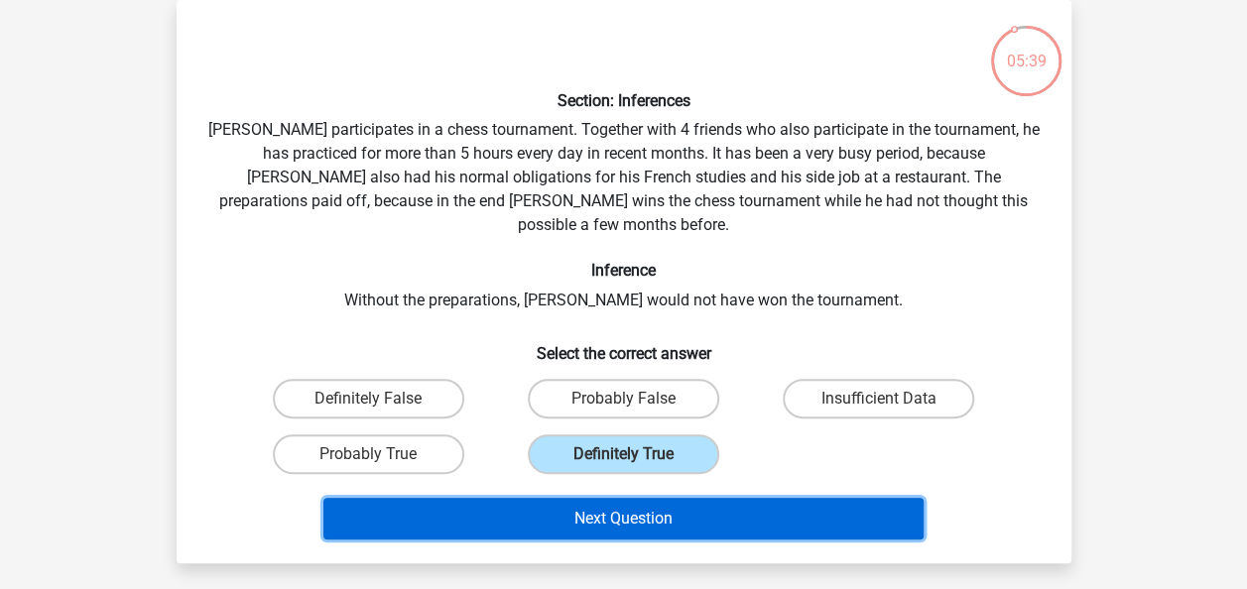
click at [720, 498] on button "Next Question" at bounding box center [623, 519] width 600 height 42
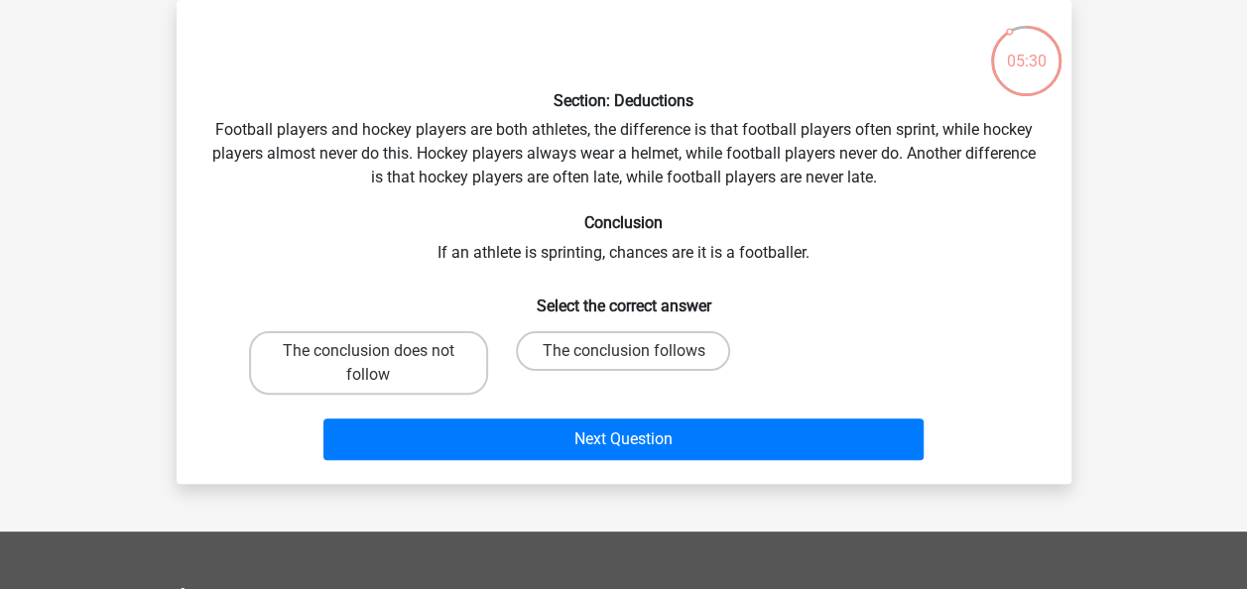
click at [595, 391] on div "The conclusion follows" at bounding box center [623, 362] width 239 height 63
click at [615, 356] on label "The conclusion follows" at bounding box center [623, 351] width 214 height 40
click at [623, 356] on input "The conclusion follows" at bounding box center [629, 357] width 13 height 13
radio input "true"
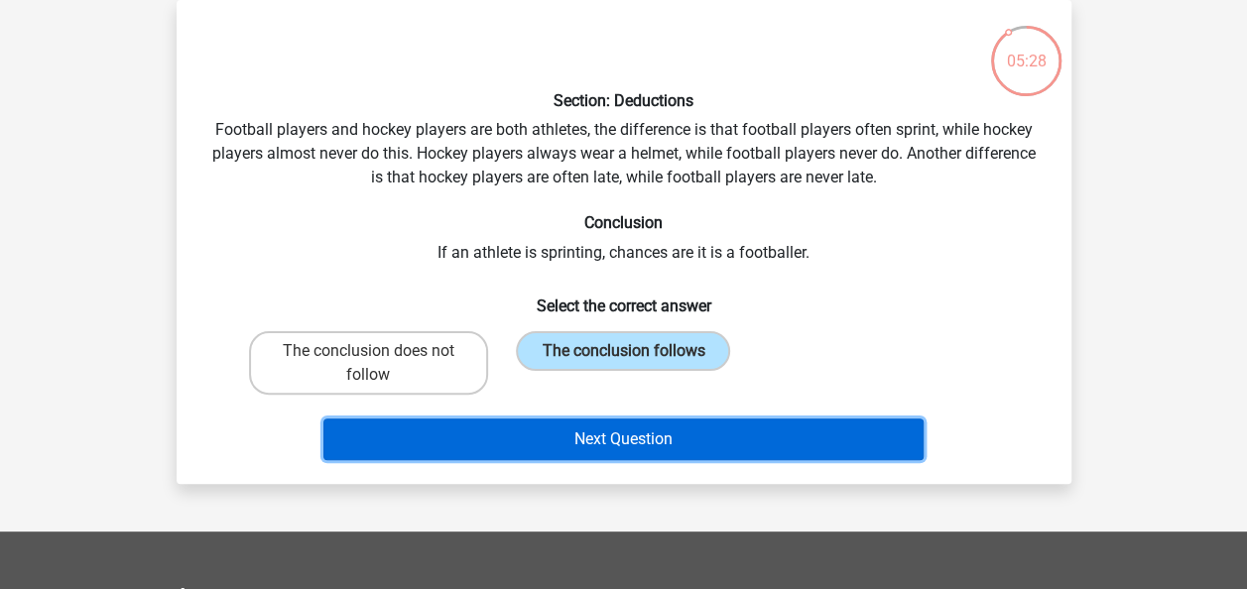
click at [597, 438] on button "Next Question" at bounding box center [623, 440] width 600 height 42
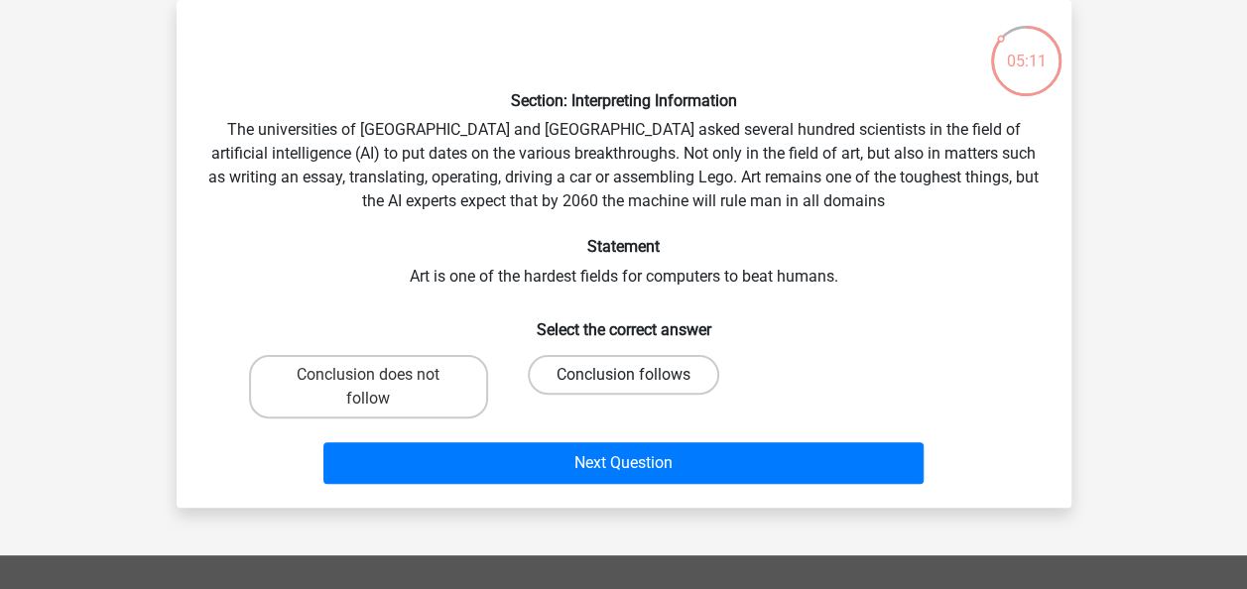
click at [627, 392] on label "Conclusion follows" at bounding box center [623, 375] width 191 height 40
click at [627, 388] on input "Conclusion follows" at bounding box center [629, 381] width 13 height 13
radio input "true"
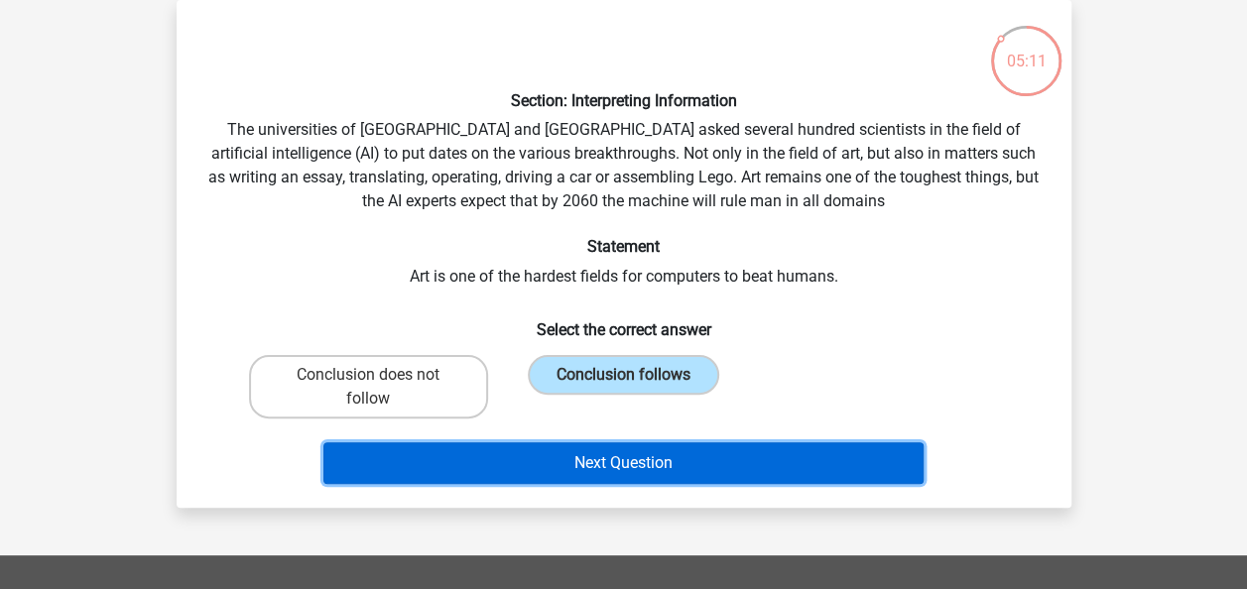
click at [667, 457] on button "Next Question" at bounding box center [623, 463] width 600 height 42
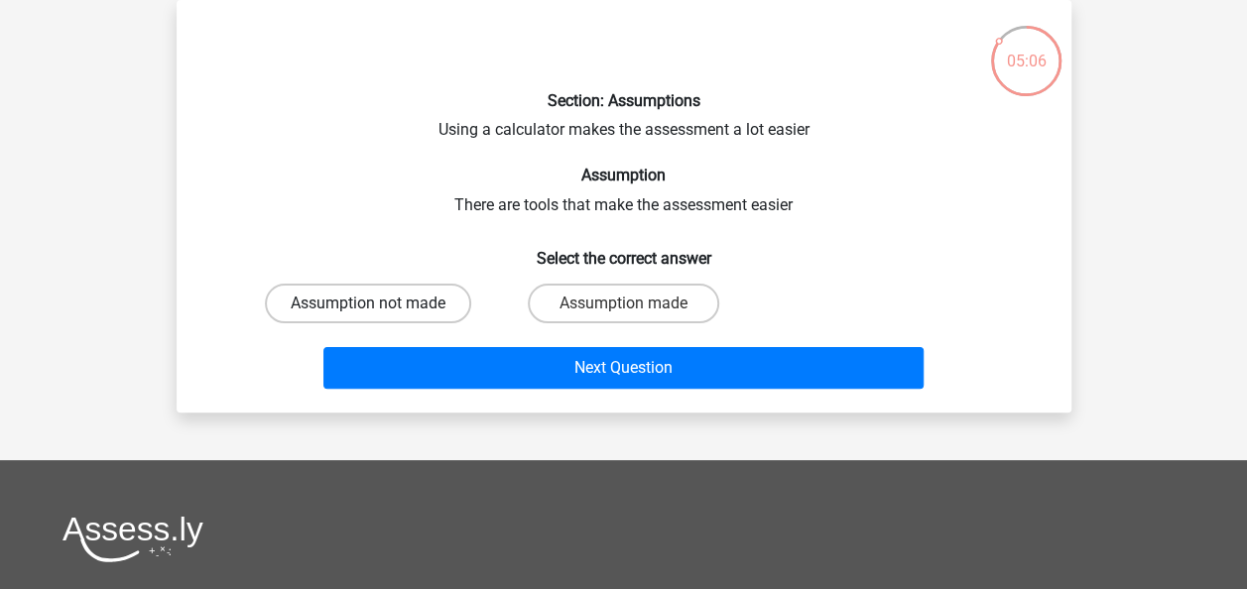
click at [425, 304] on label "Assumption not made" at bounding box center [368, 304] width 206 height 40
click at [381, 304] on input "Assumption not made" at bounding box center [374, 310] width 13 height 13
radio input "true"
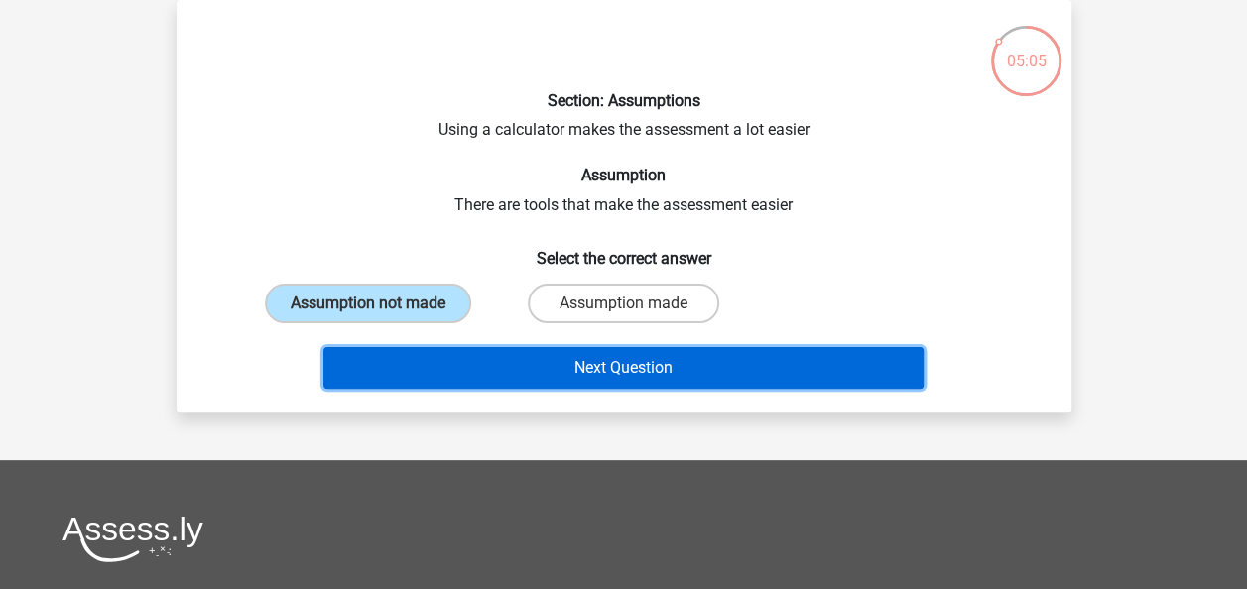
click at [484, 347] on button "Next Question" at bounding box center [623, 368] width 600 height 42
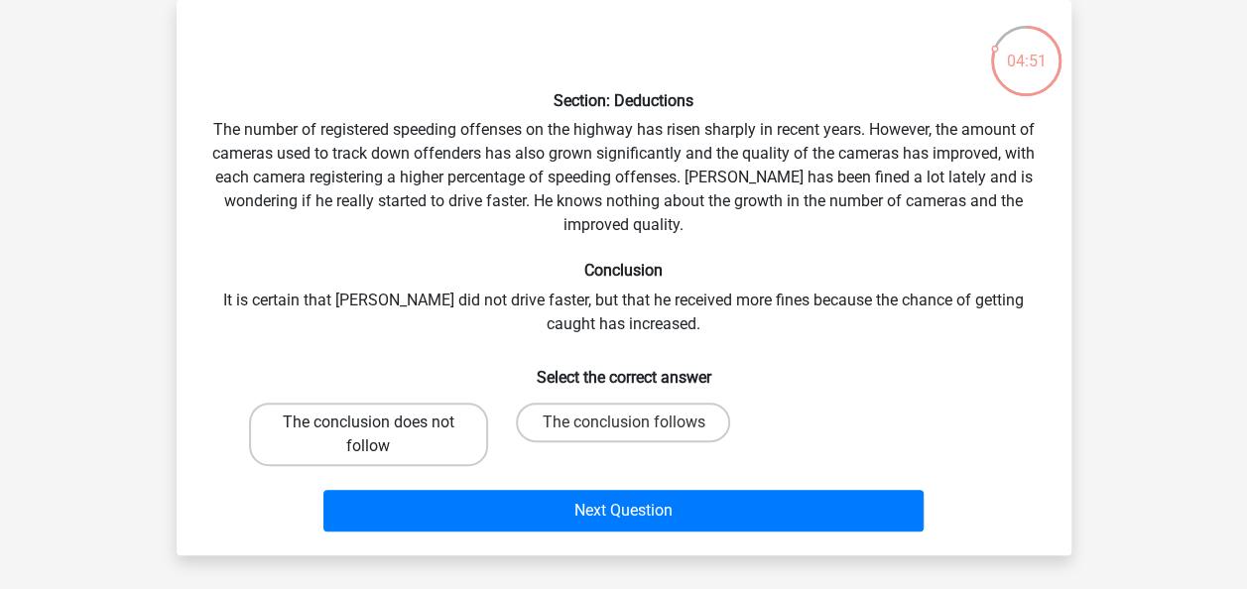
click at [435, 436] on label "The conclusion does not follow" at bounding box center [368, 434] width 239 height 63
click at [381, 435] on input "The conclusion does not follow" at bounding box center [374, 429] width 13 height 13
radio input "true"
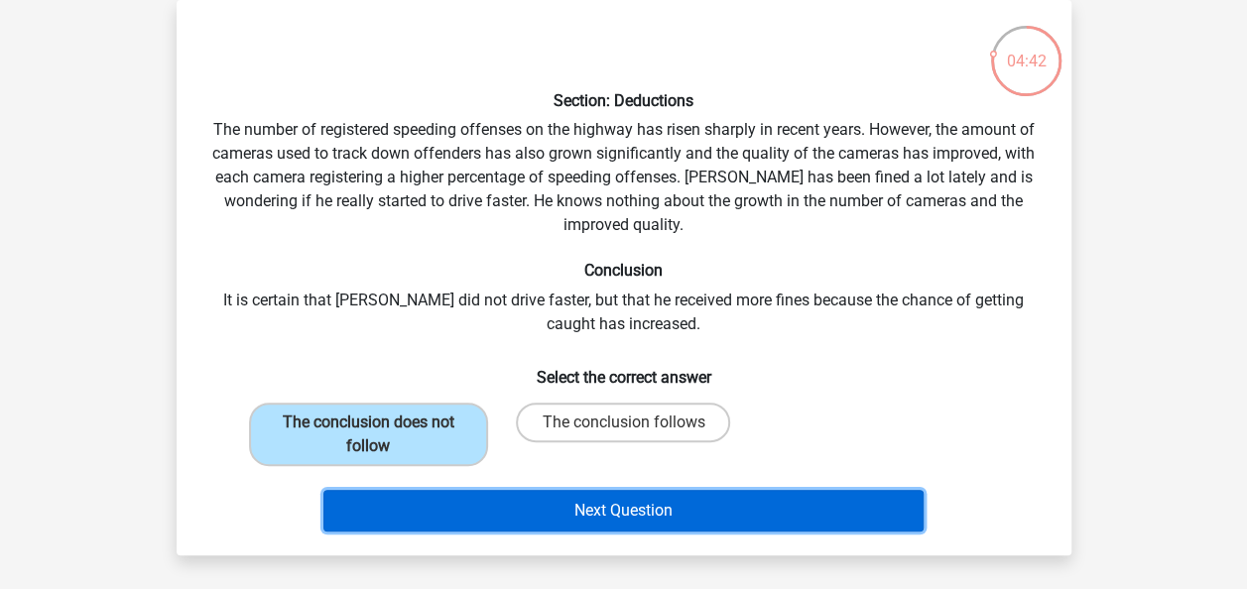
click at [605, 506] on button "Next Question" at bounding box center [623, 511] width 600 height 42
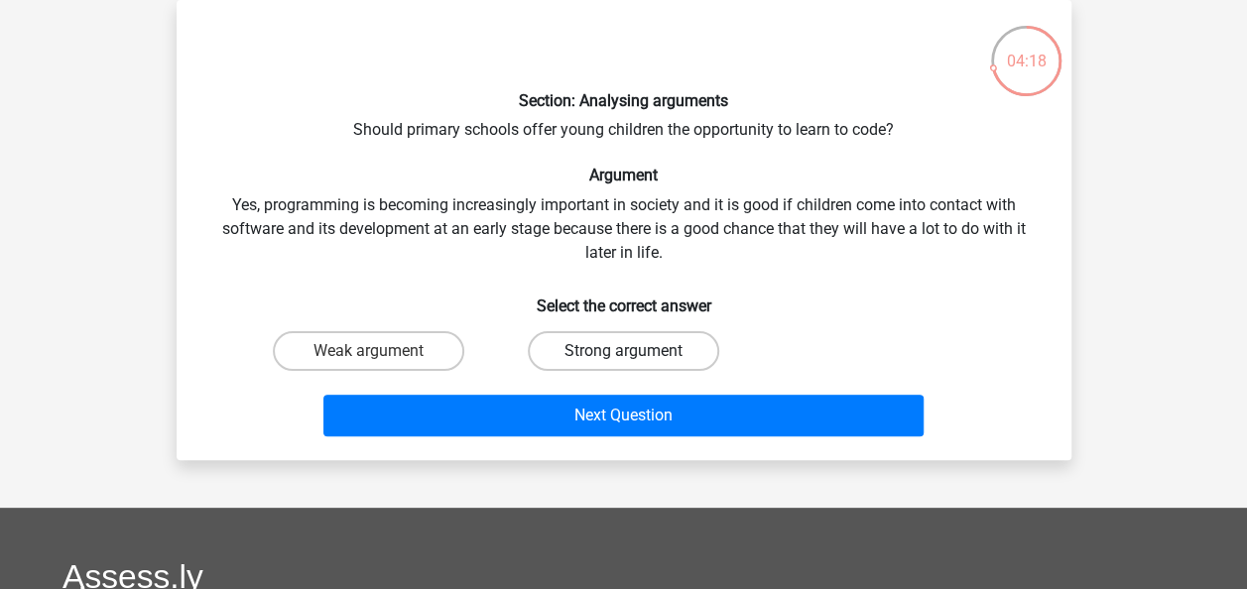
click at [588, 331] on label "Strong argument" at bounding box center [623, 351] width 191 height 40
click at [623, 351] on input "Strong argument" at bounding box center [629, 357] width 13 height 13
radio input "true"
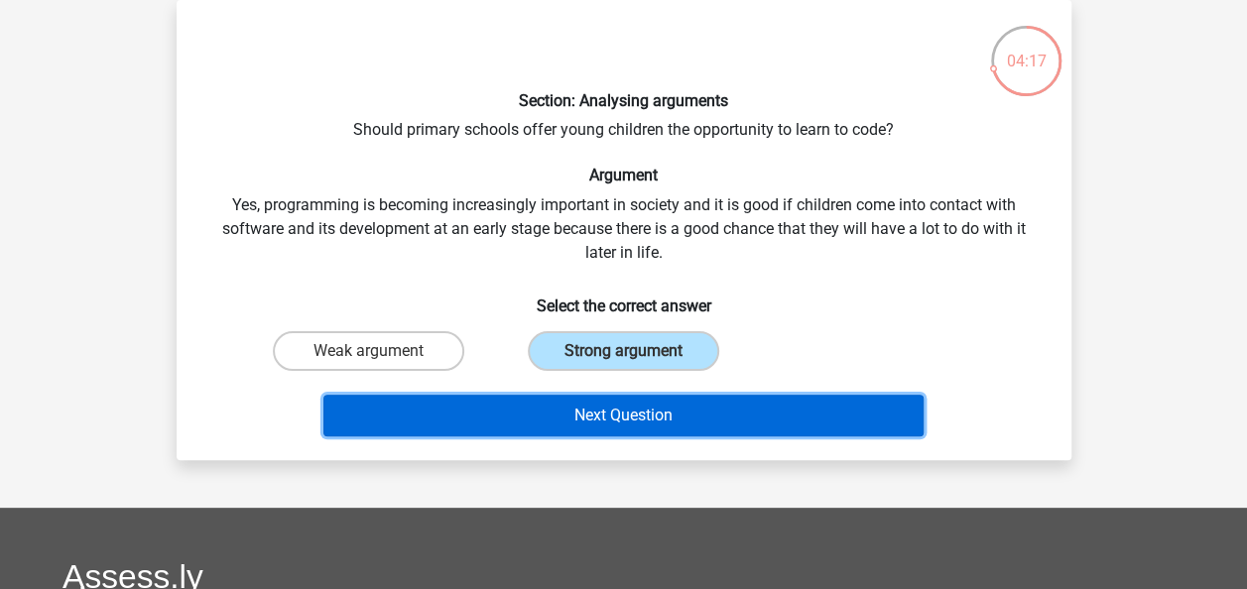
click at [655, 427] on button "Next Question" at bounding box center [623, 416] width 600 height 42
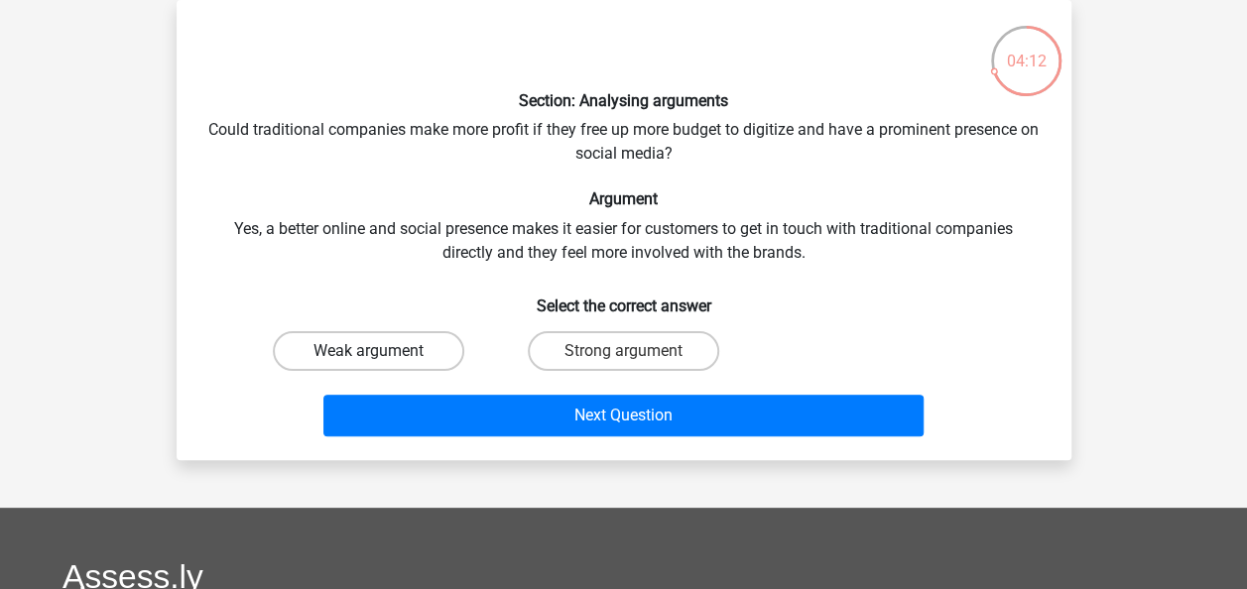
click at [432, 364] on label "Weak argument" at bounding box center [368, 351] width 191 height 40
click at [381, 364] on input "Weak argument" at bounding box center [374, 357] width 13 height 13
radio input "true"
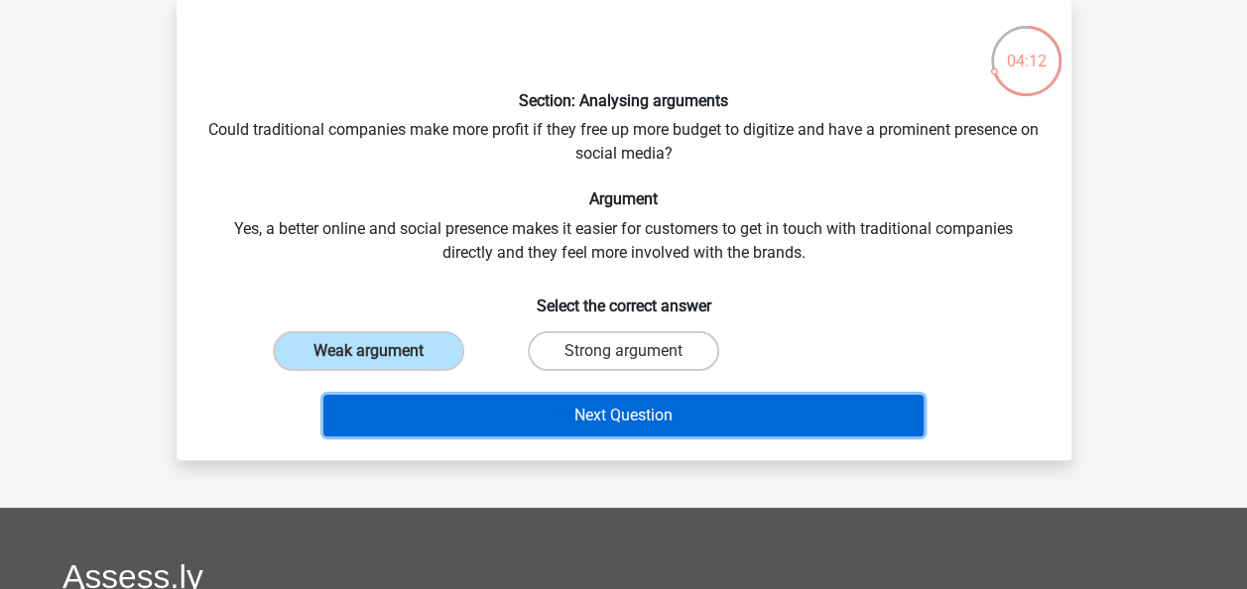
click at [516, 416] on button "Next Question" at bounding box center [623, 416] width 600 height 42
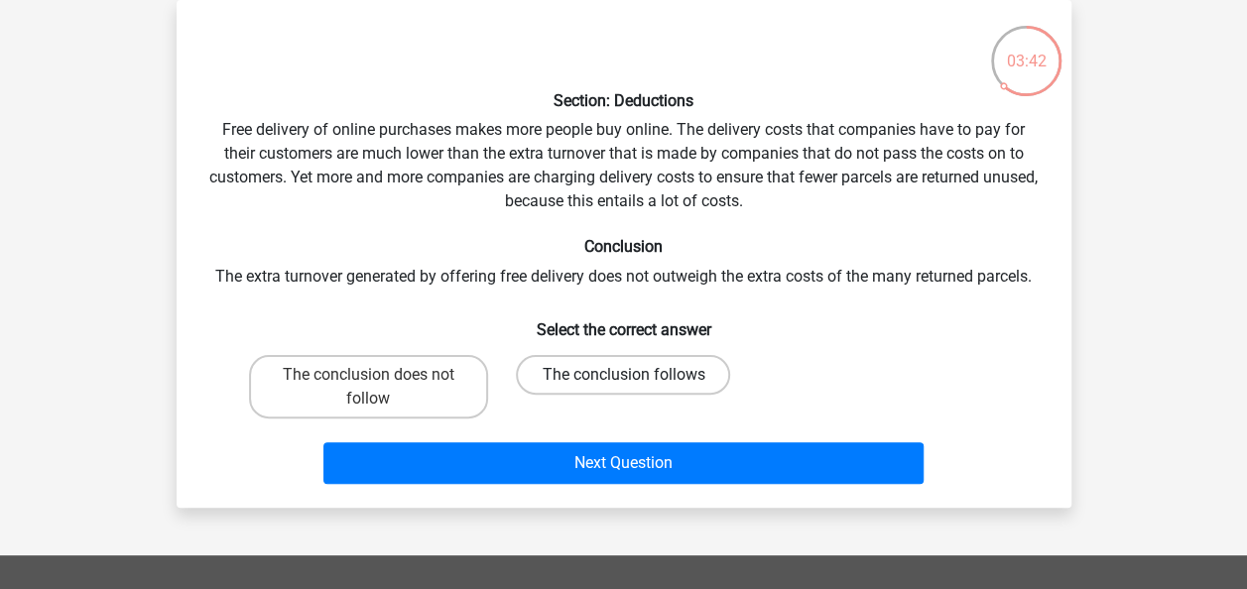
click at [581, 375] on label "The conclusion follows" at bounding box center [623, 375] width 214 height 40
click at [623, 375] on input "The conclusion follows" at bounding box center [629, 381] width 13 height 13
radio input "true"
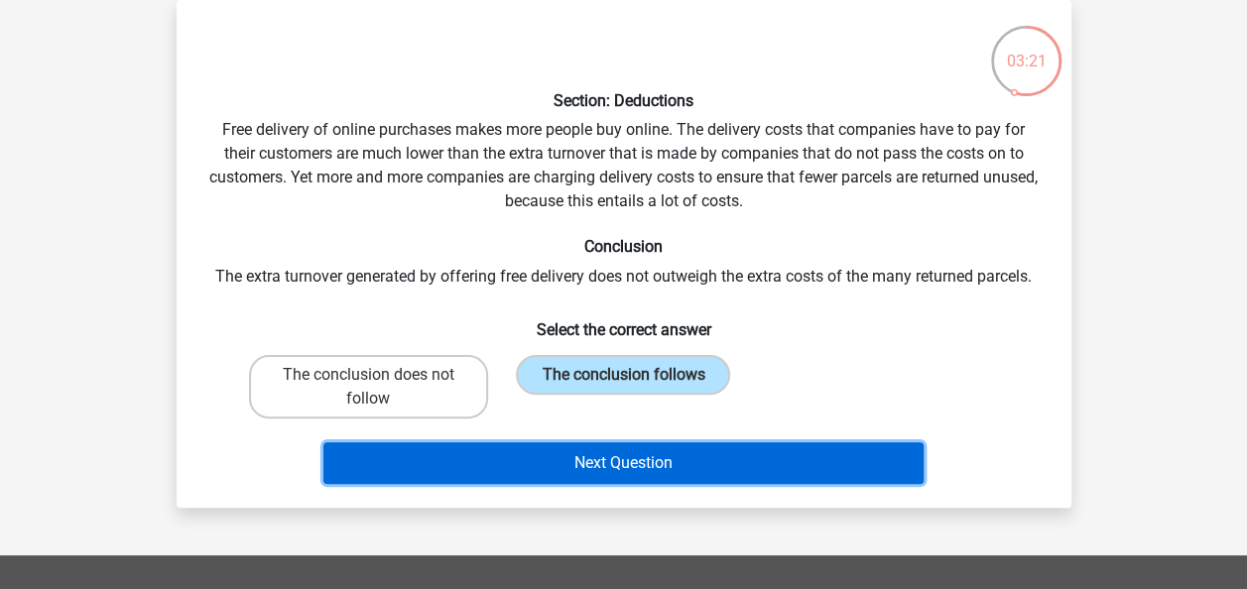
click at [655, 453] on button "Next Question" at bounding box center [623, 463] width 600 height 42
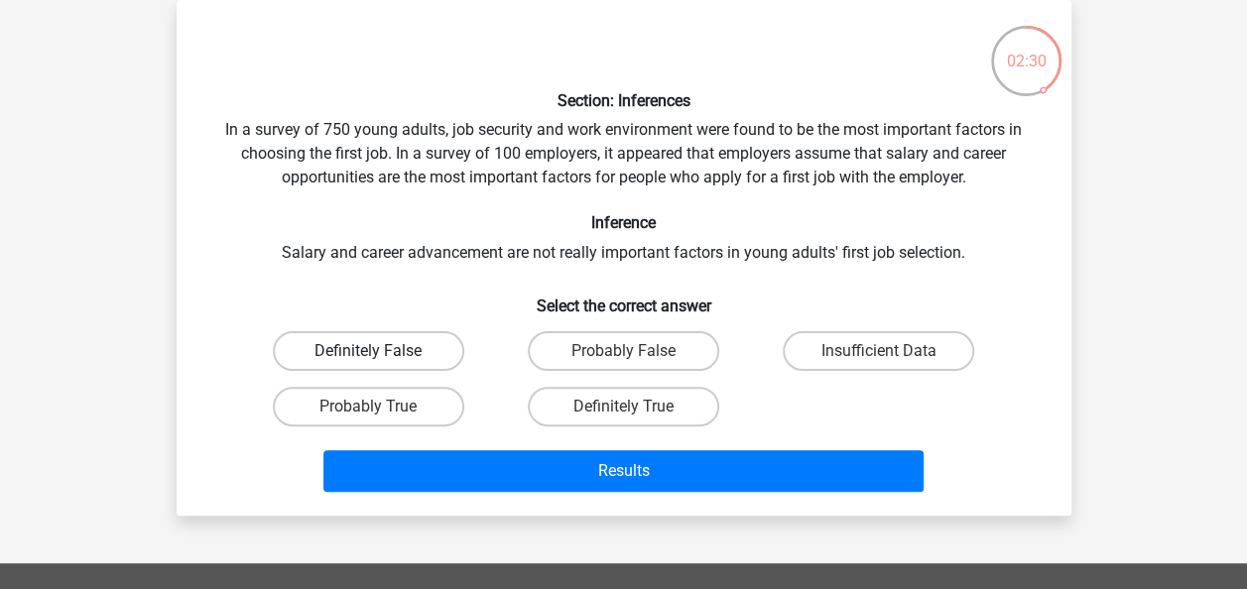
click at [427, 359] on label "Definitely False" at bounding box center [368, 351] width 191 height 40
click at [381, 359] on input "Definitely False" at bounding box center [374, 357] width 13 height 13
radio input "true"
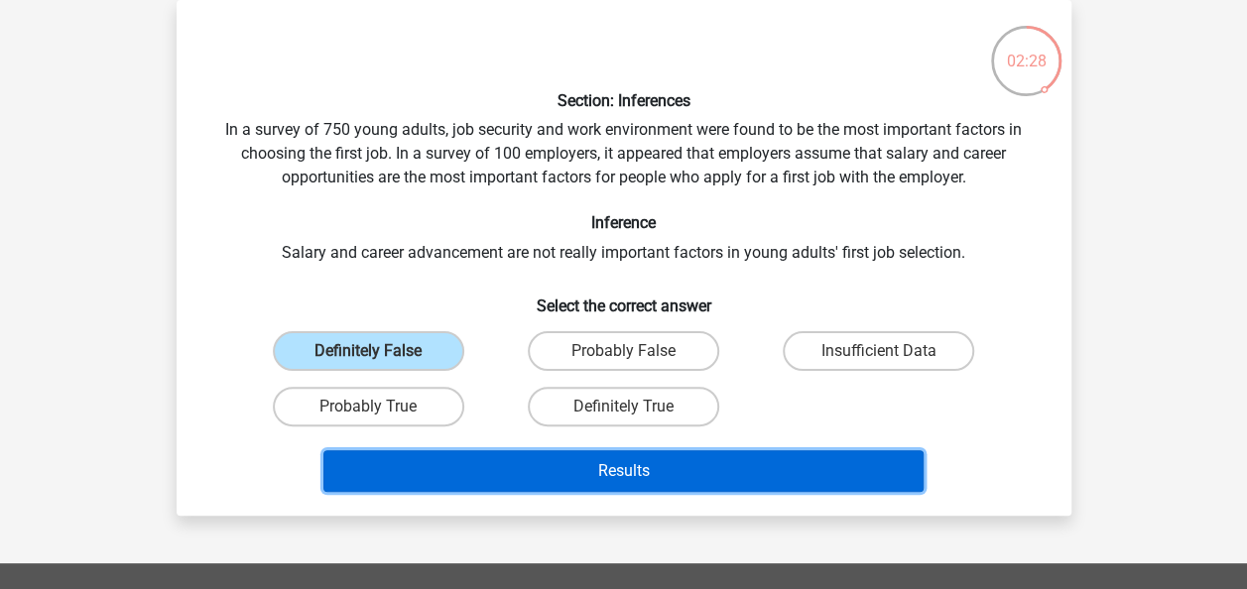
click at [546, 464] on button "Results" at bounding box center [623, 471] width 600 height 42
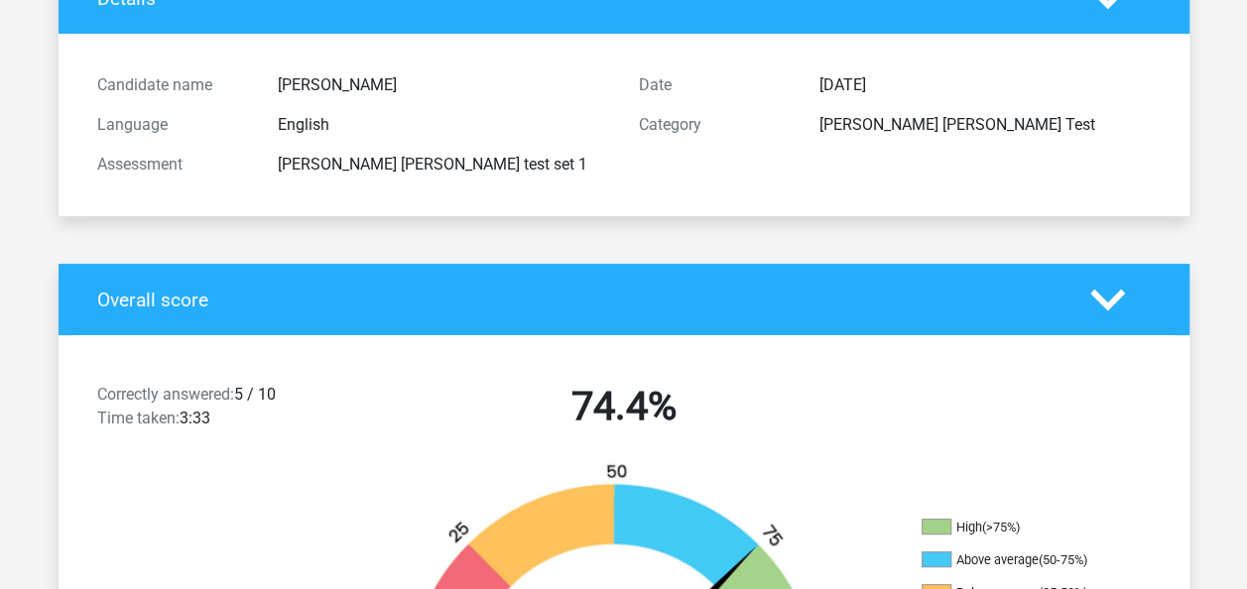
scroll to position [165, 0]
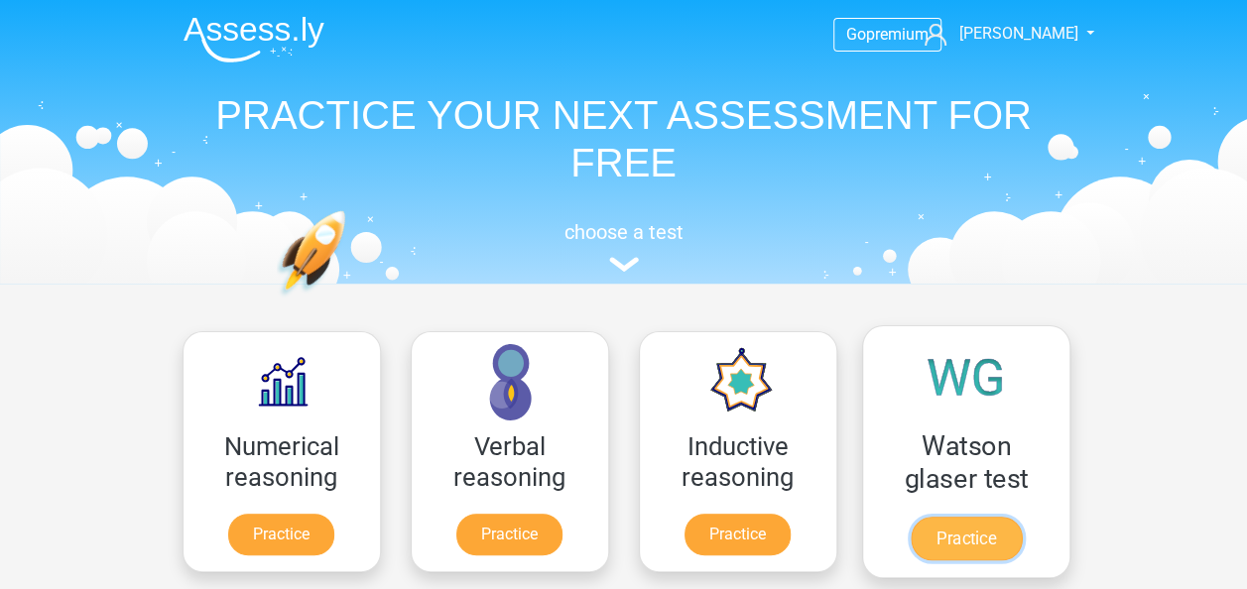
click at [973, 517] on link "Practice" at bounding box center [965, 539] width 111 height 44
click at [961, 528] on link "Practice" at bounding box center [965, 539] width 111 height 44
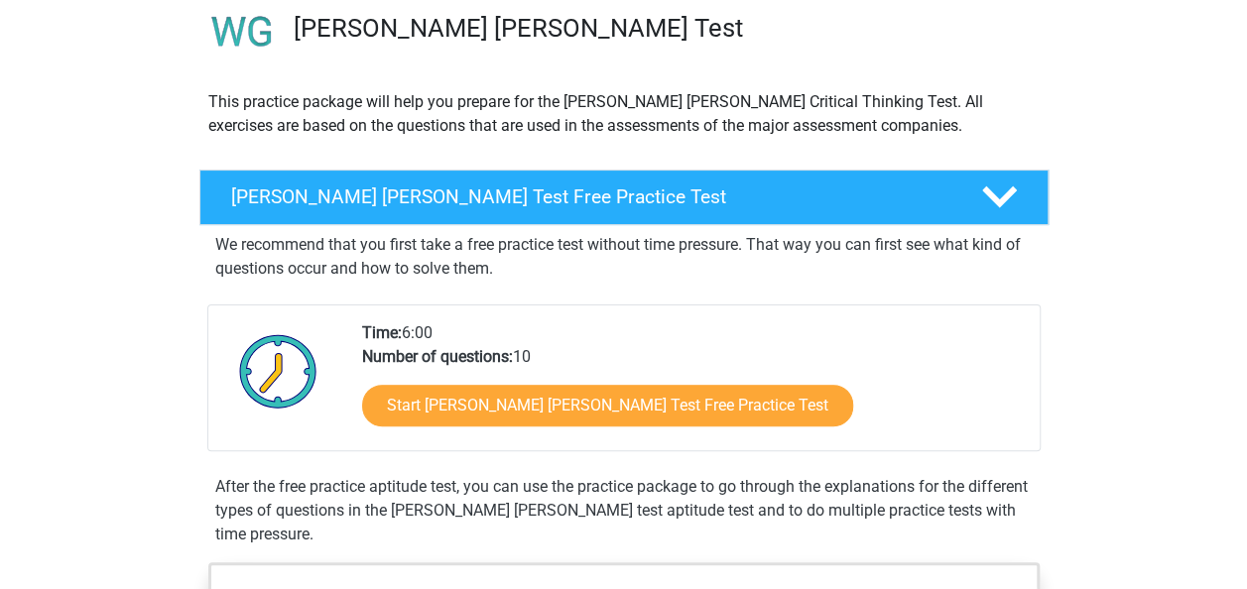
scroll to position [155, 0]
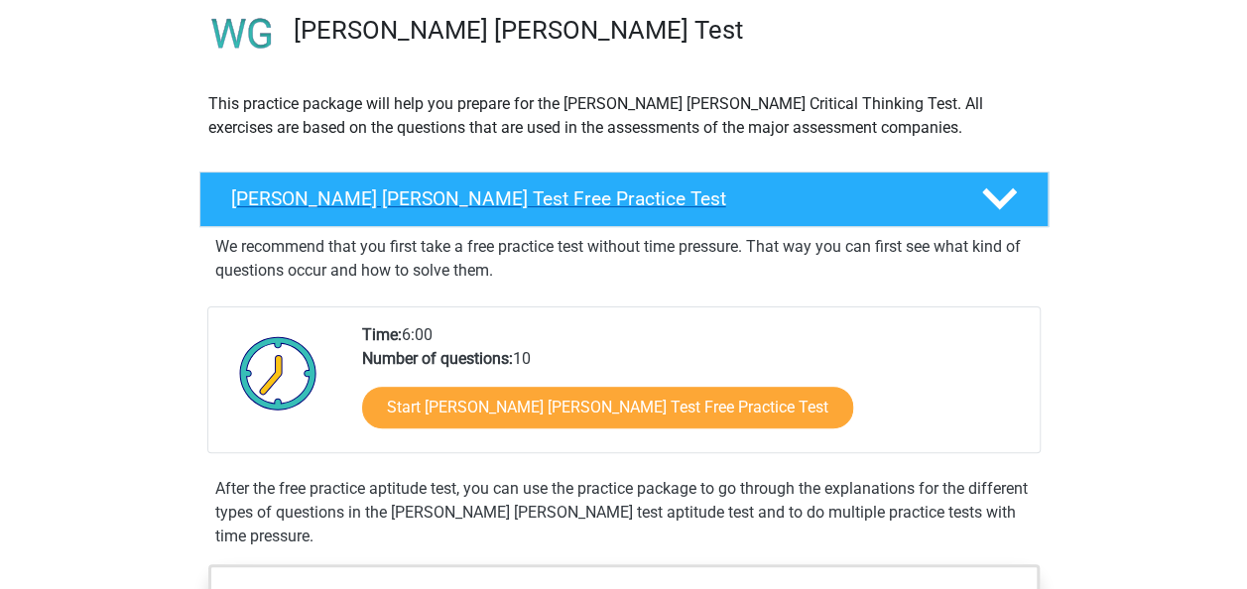
click at [973, 210] on div at bounding box center [996, 199] width 67 height 35
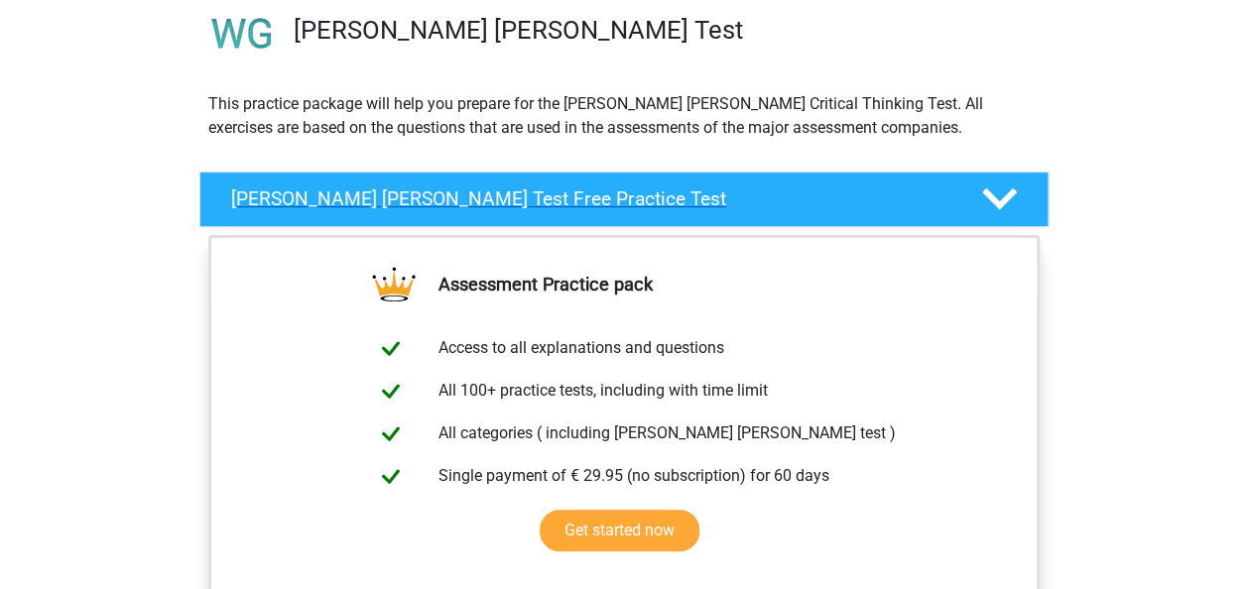
click at [999, 221] on div "Watson Glaser Test Free Practice Test" at bounding box center [623, 200] width 849 height 56
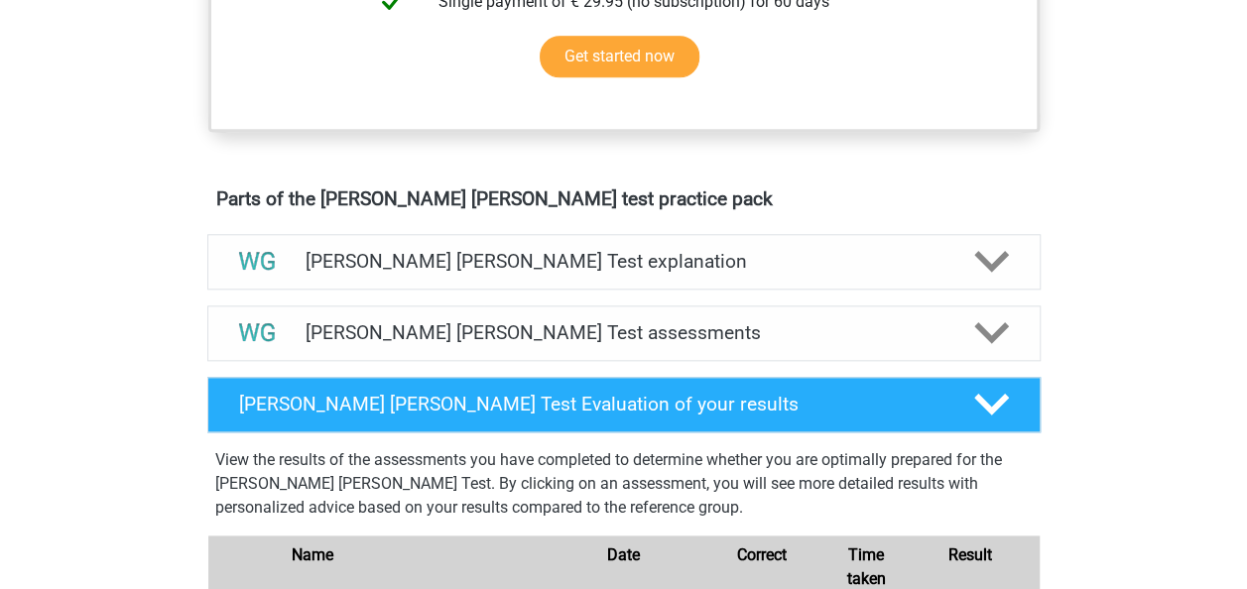
scroll to position [987, 0]
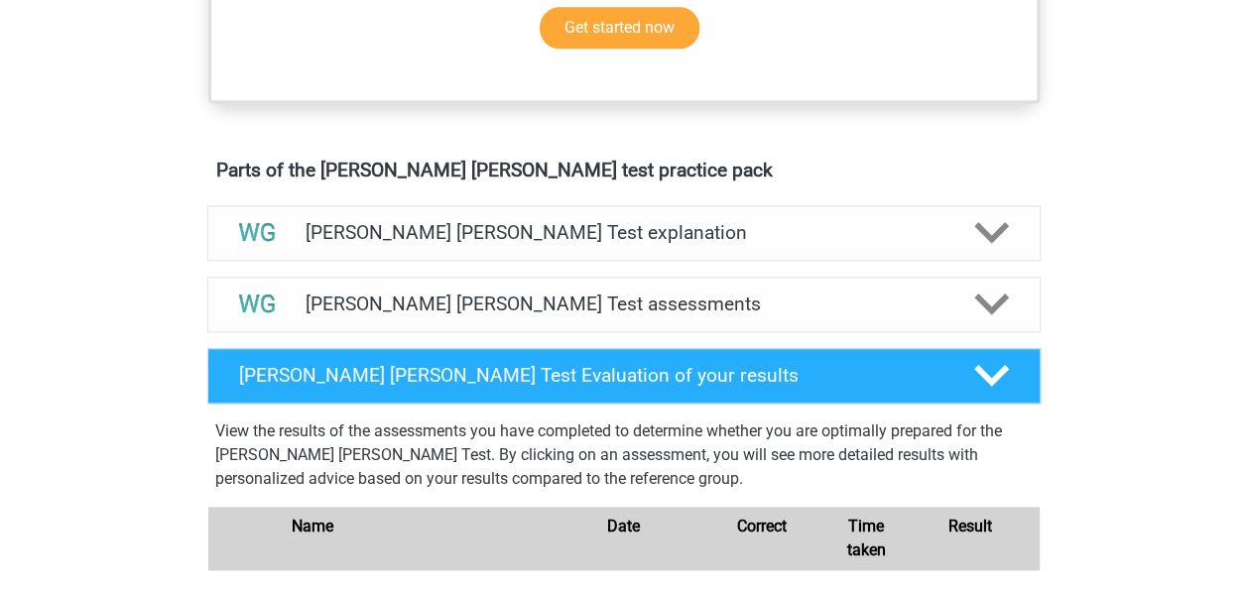
click at [994, 249] on div "Watson Glaser Test explanation" at bounding box center [623, 233] width 833 height 56
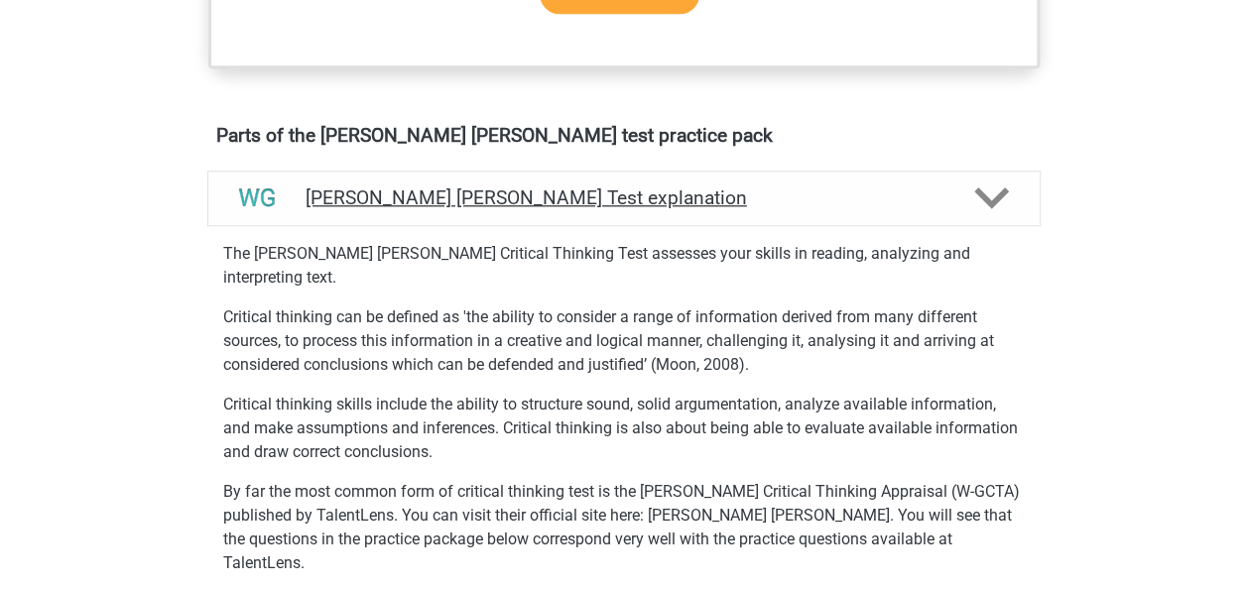
scroll to position [1063, 0]
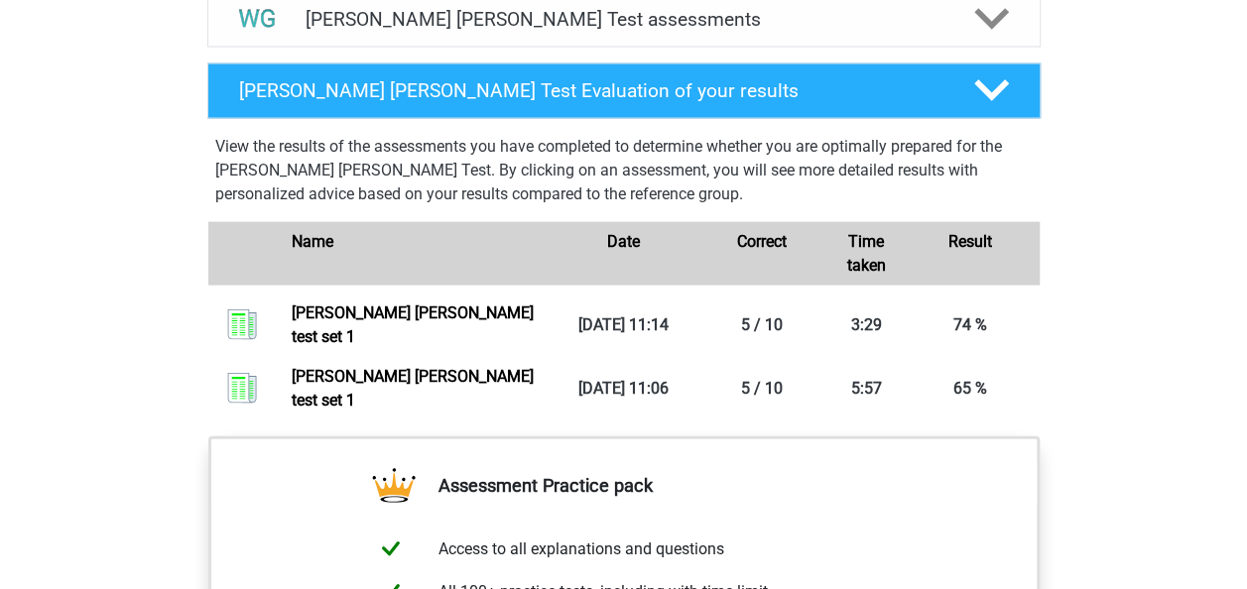
scroll to position [1954, 0]
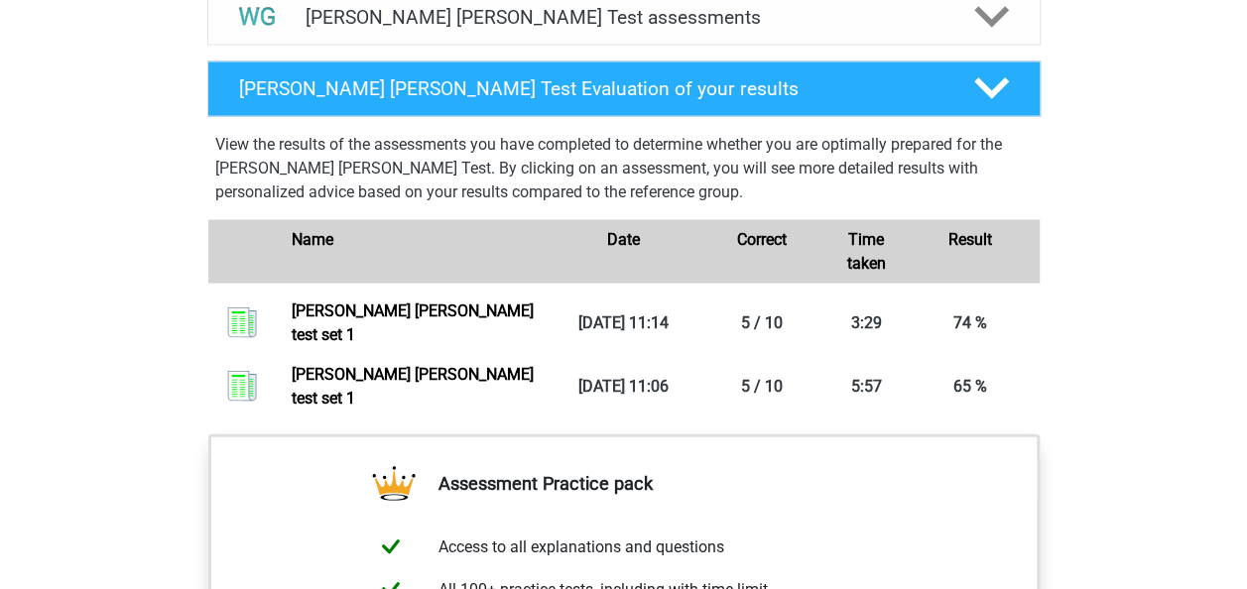
click at [534, 365] on link "Watson glaser test set 1" at bounding box center [413, 386] width 242 height 43
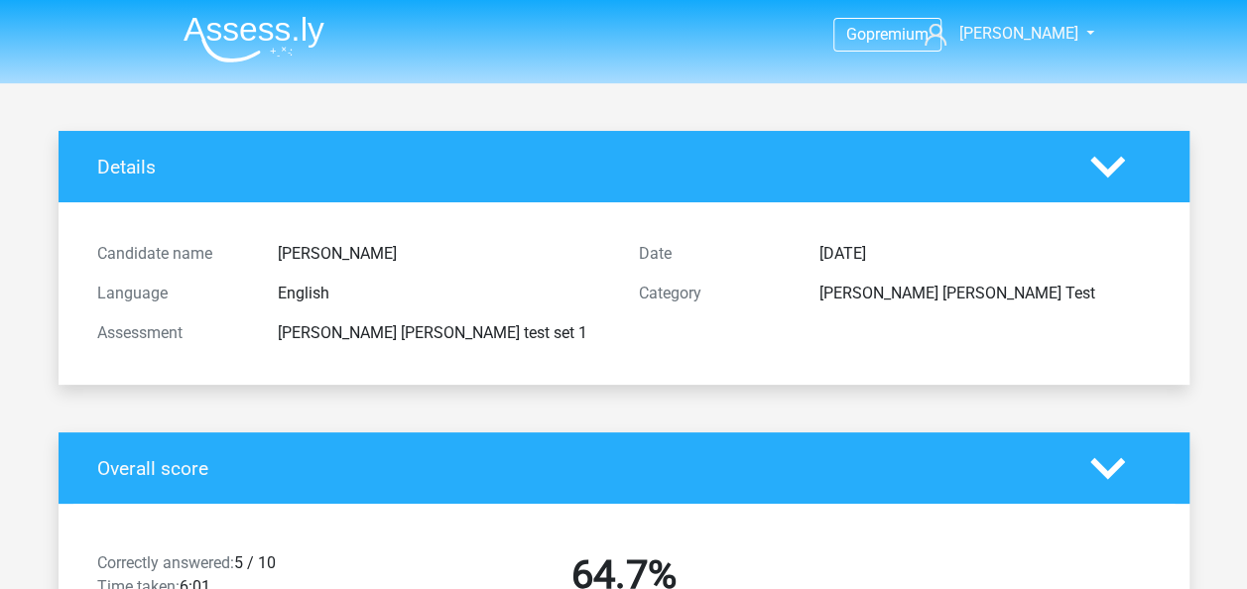
click at [1100, 181] on icon at bounding box center [1107, 167] width 35 height 35
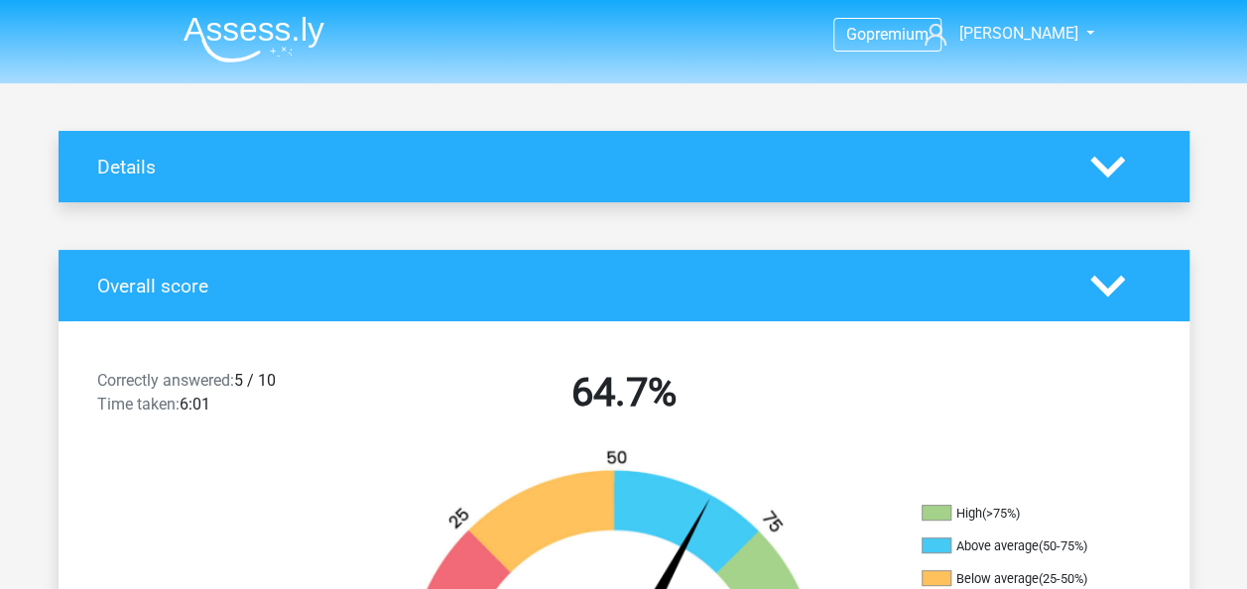
click at [1125, 198] on div "Details" at bounding box center [624, 166] width 1131 height 71
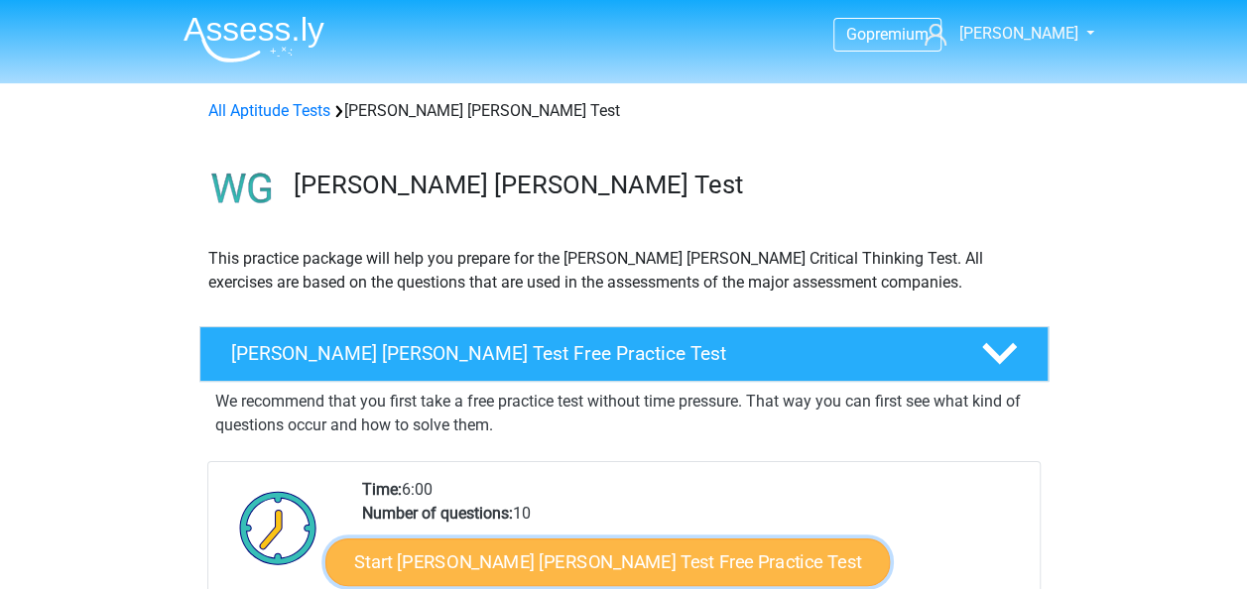
click at [668, 546] on link "Start Watson Glaser Test Free Practice Test" at bounding box center [607, 563] width 564 height 48
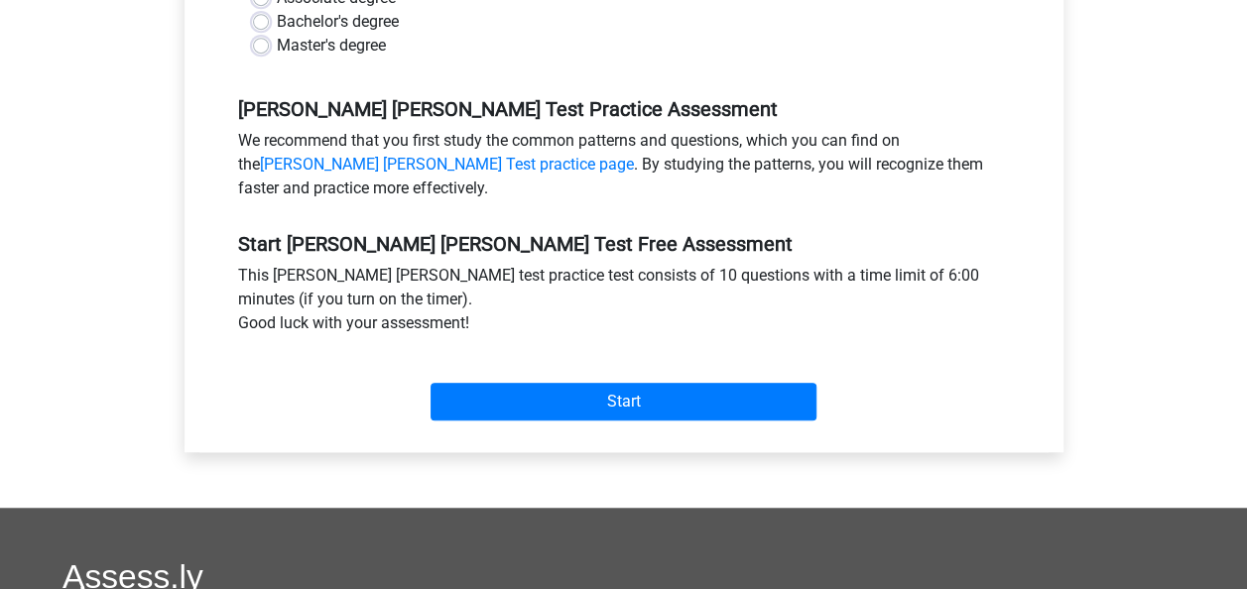
scroll to position [567, 0]
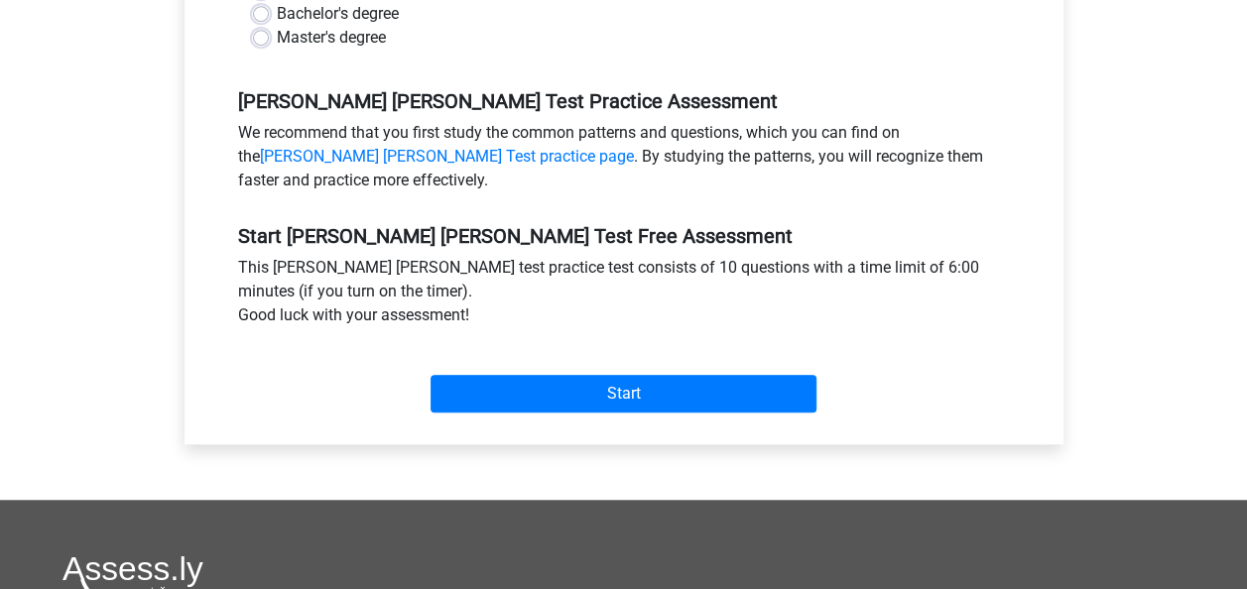
click at [145, 447] on div "Go premium Kai [EMAIL_ADDRESS][DOMAIN_NAME]" at bounding box center [623, 228] width 1247 height 1591
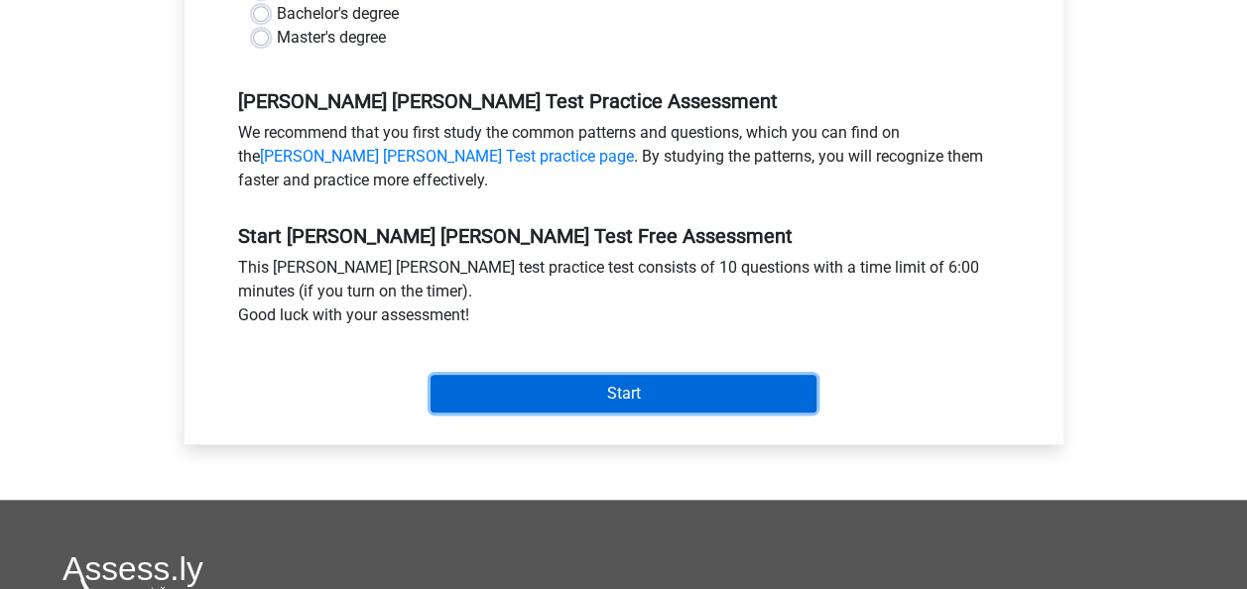
click at [550, 375] on input "Start" at bounding box center [624, 394] width 386 height 38
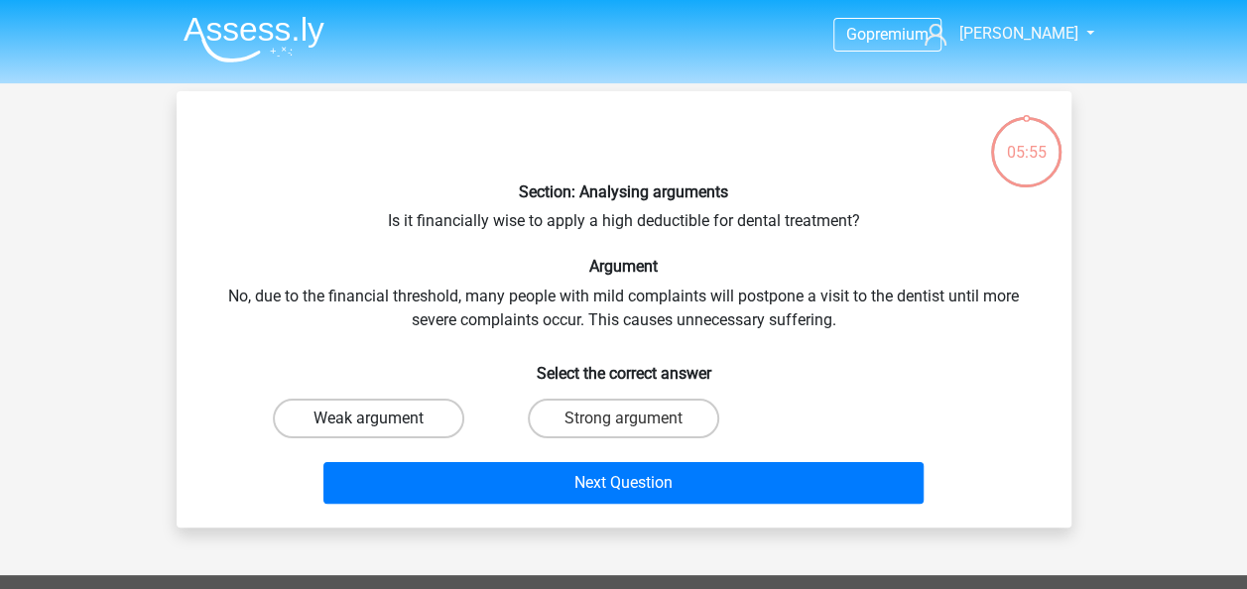
click at [425, 403] on label "Weak argument" at bounding box center [368, 419] width 191 height 40
click at [381, 419] on input "Weak argument" at bounding box center [374, 425] width 13 height 13
radio input "true"
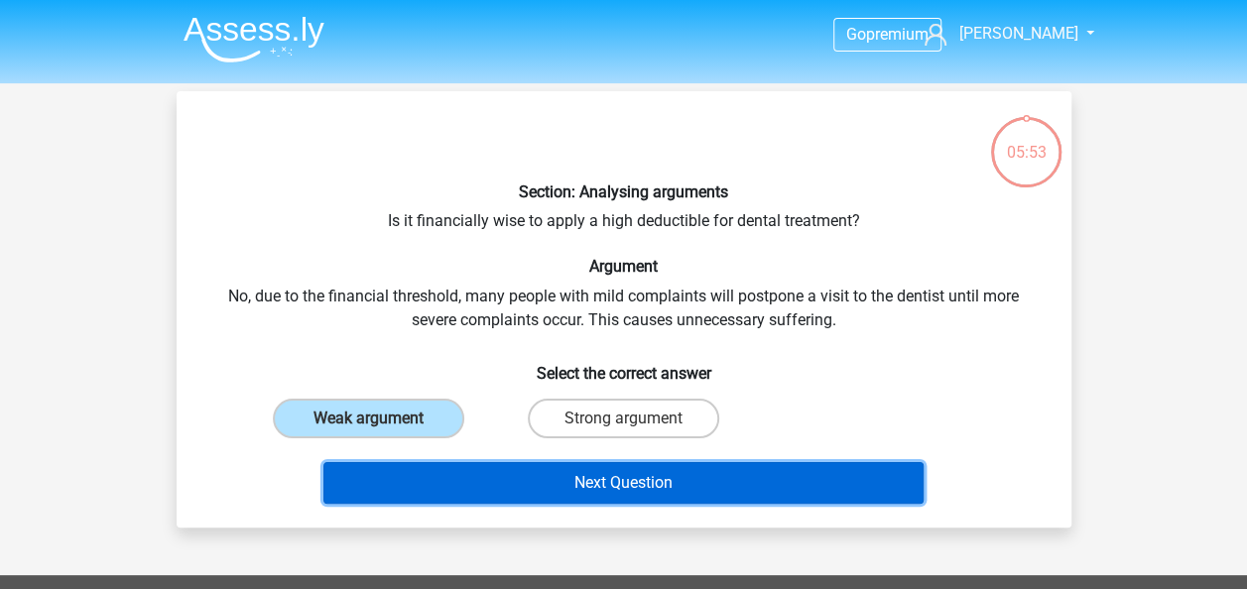
click at [542, 471] on button "Next Question" at bounding box center [623, 483] width 600 height 42
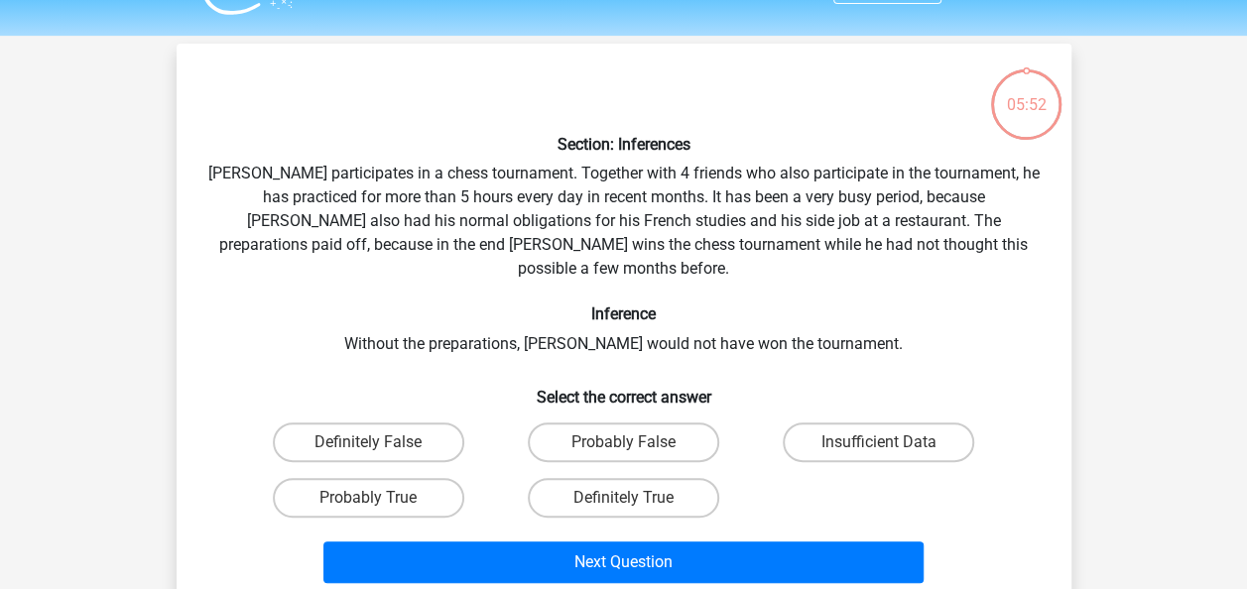
scroll to position [91, 0]
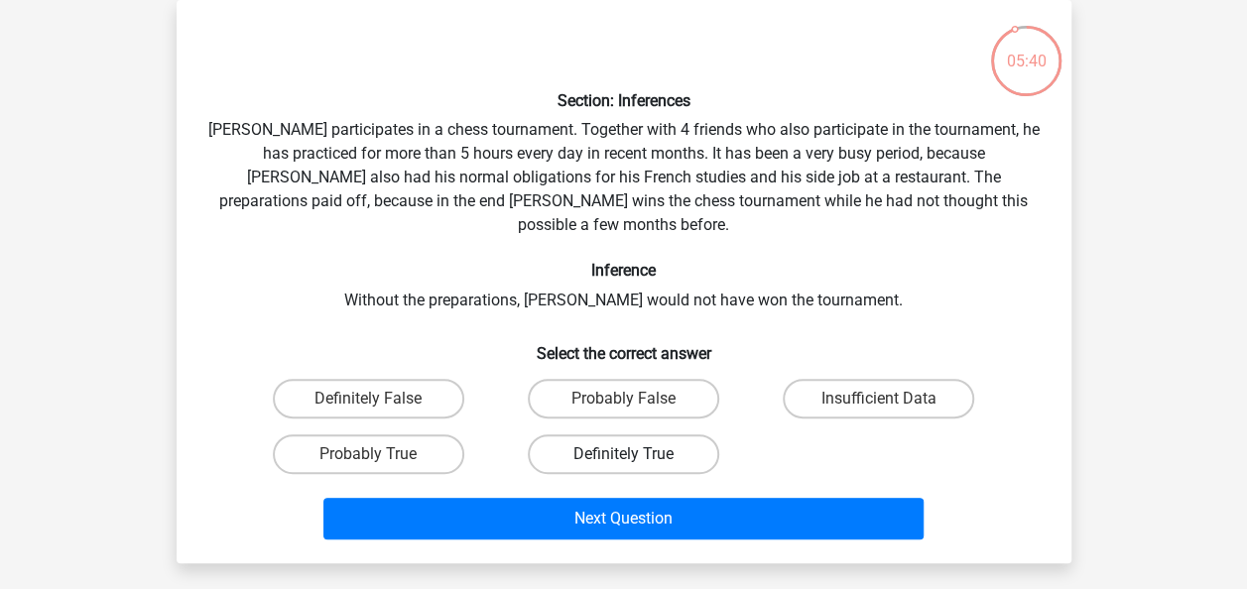
click at [644, 434] on label "Definitely True" at bounding box center [623, 454] width 191 height 40
click at [636, 454] on input "Definitely True" at bounding box center [629, 460] width 13 height 13
radio input "true"
click at [419, 434] on label "Probably True" at bounding box center [368, 454] width 191 height 40
click at [381, 454] on input "Probably True" at bounding box center [374, 460] width 13 height 13
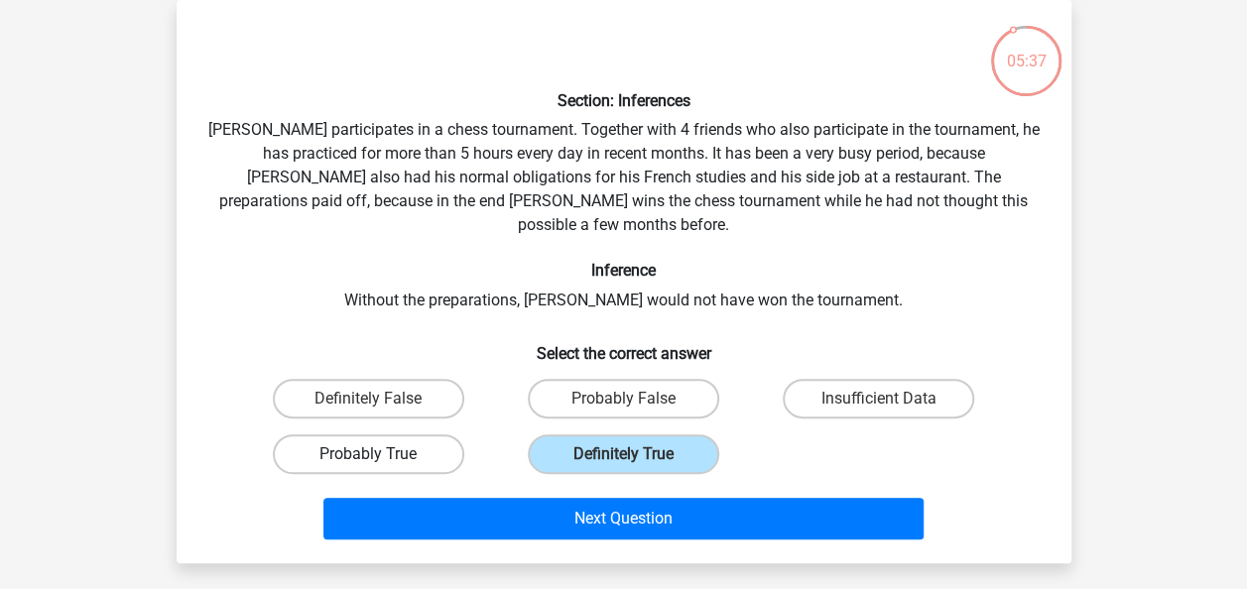
radio input "true"
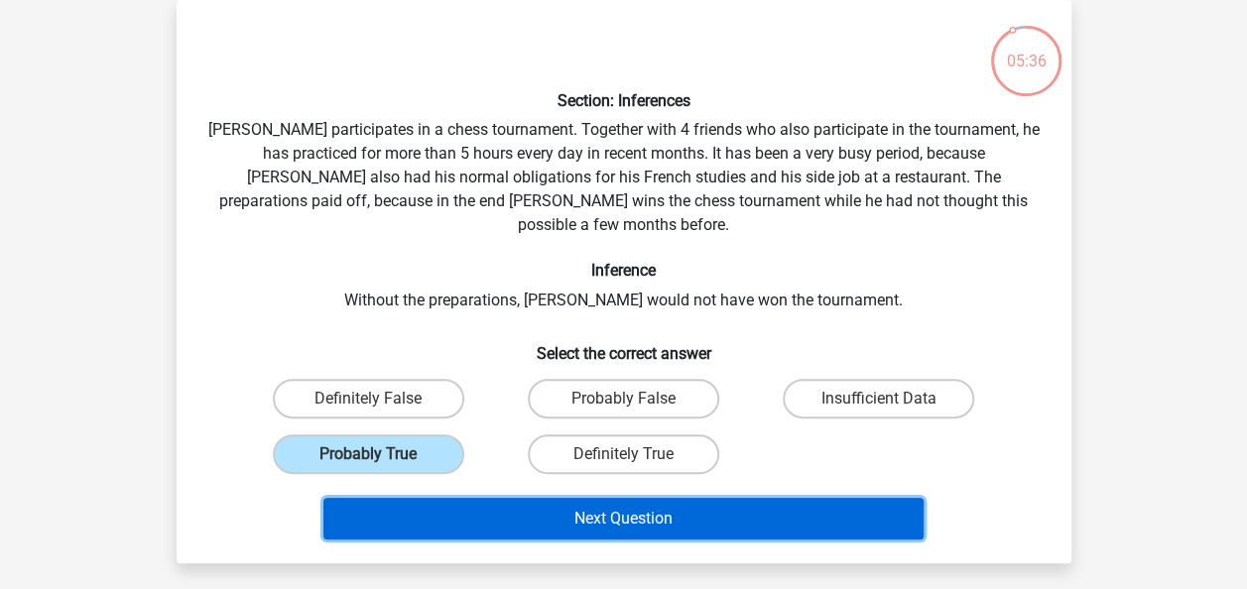
click at [581, 502] on button "Next Question" at bounding box center [623, 519] width 600 height 42
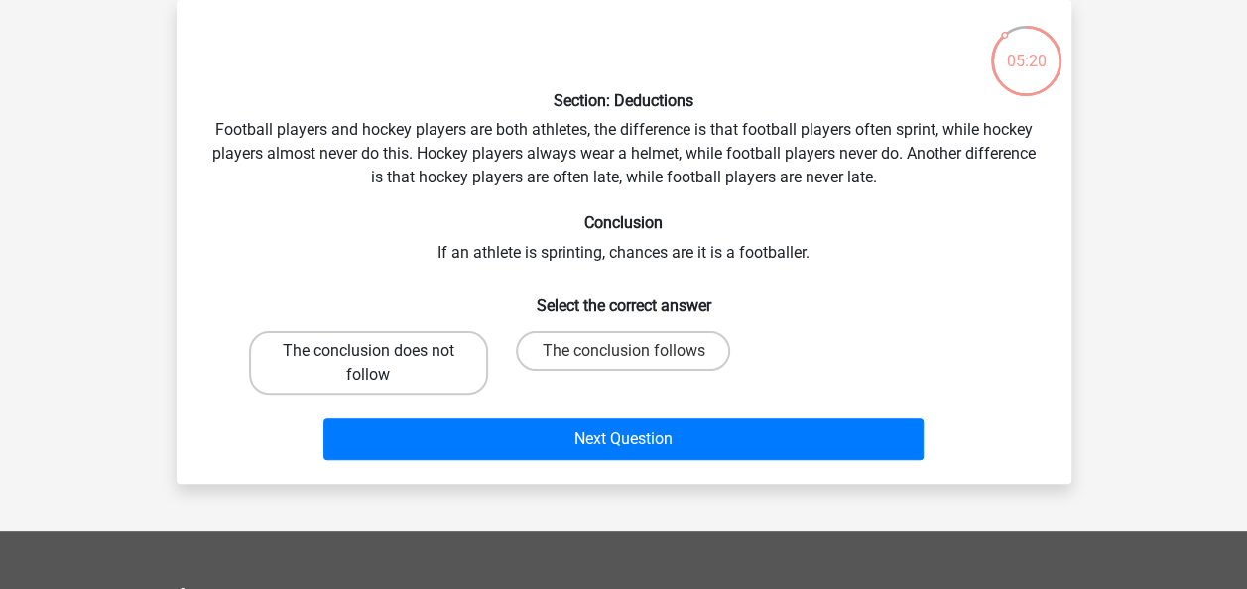
click at [415, 385] on label "The conclusion does not follow" at bounding box center [368, 362] width 239 height 63
click at [381, 364] on input "The conclusion does not follow" at bounding box center [374, 357] width 13 height 13
radio input "true"
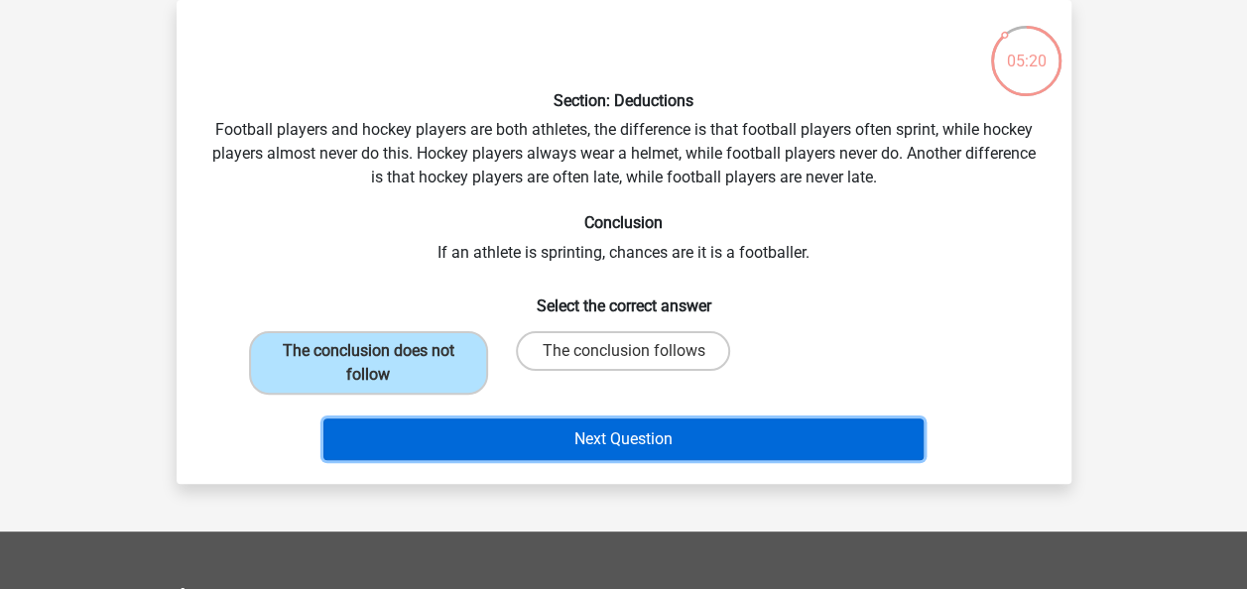
click at [489, 427] on button "Next Question" at bounding box center [623, 440] width 600 height 42
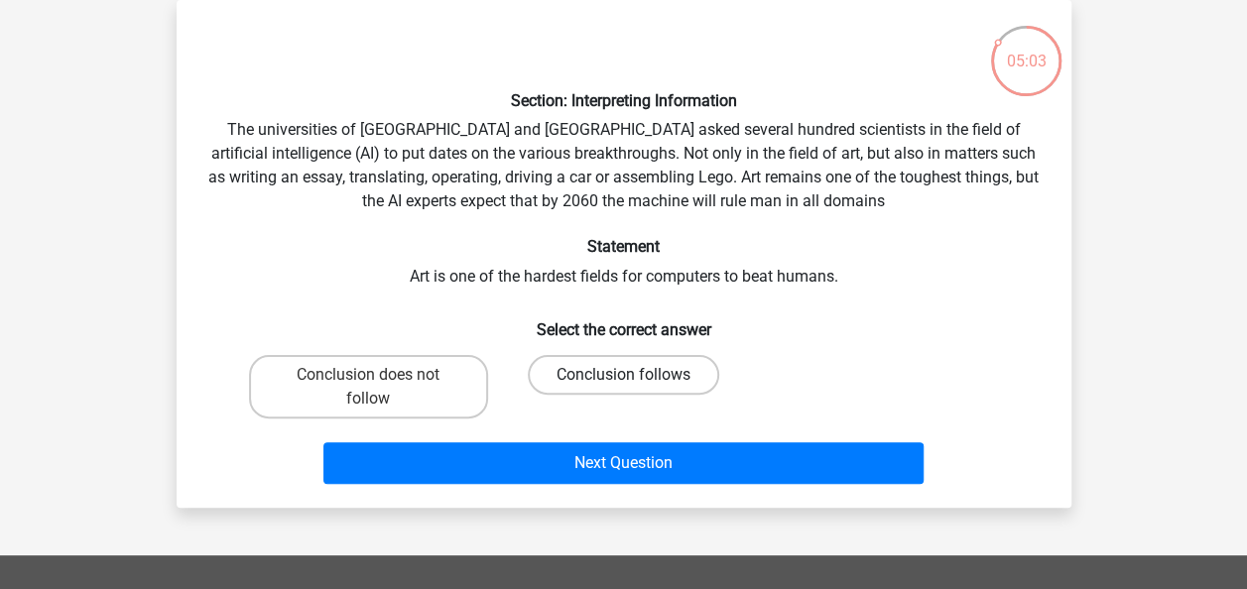
click at [647, 359] on label "Conclusion follows" at bounding box center [623, 375] width 191 height 40
click at [636, 375] on input "Conclusion follows" at bounding box center [629, 381] width 13 height 13
radio input "true"
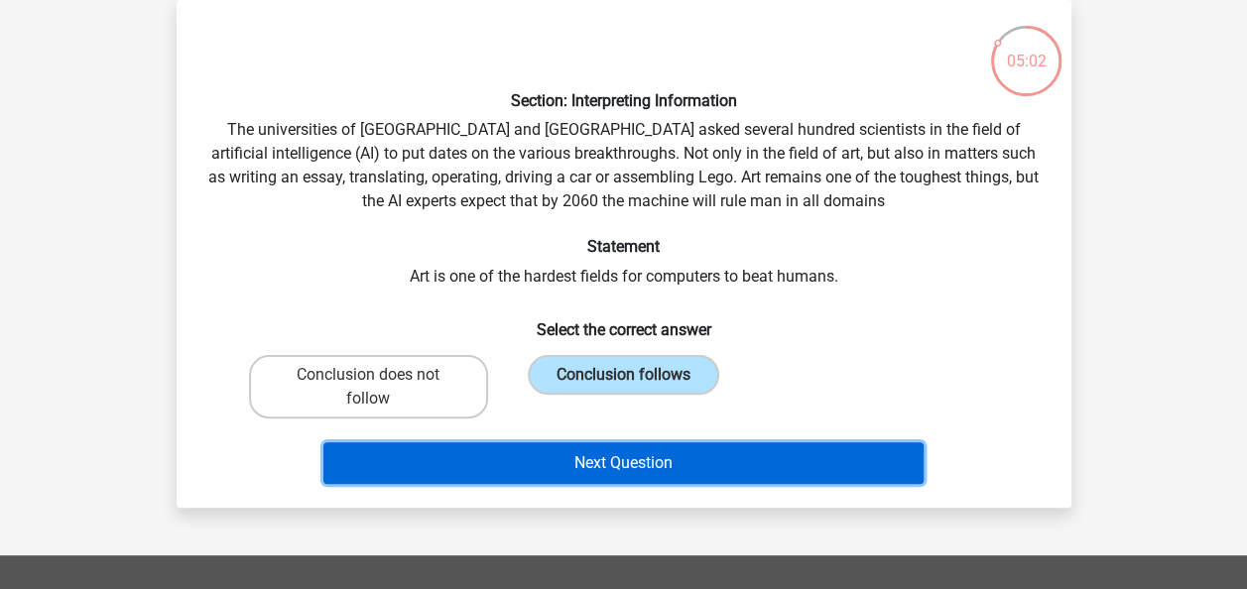
click at [656, 473] on button "Next Question" at bounding box center [623, 463] width 600 height 42
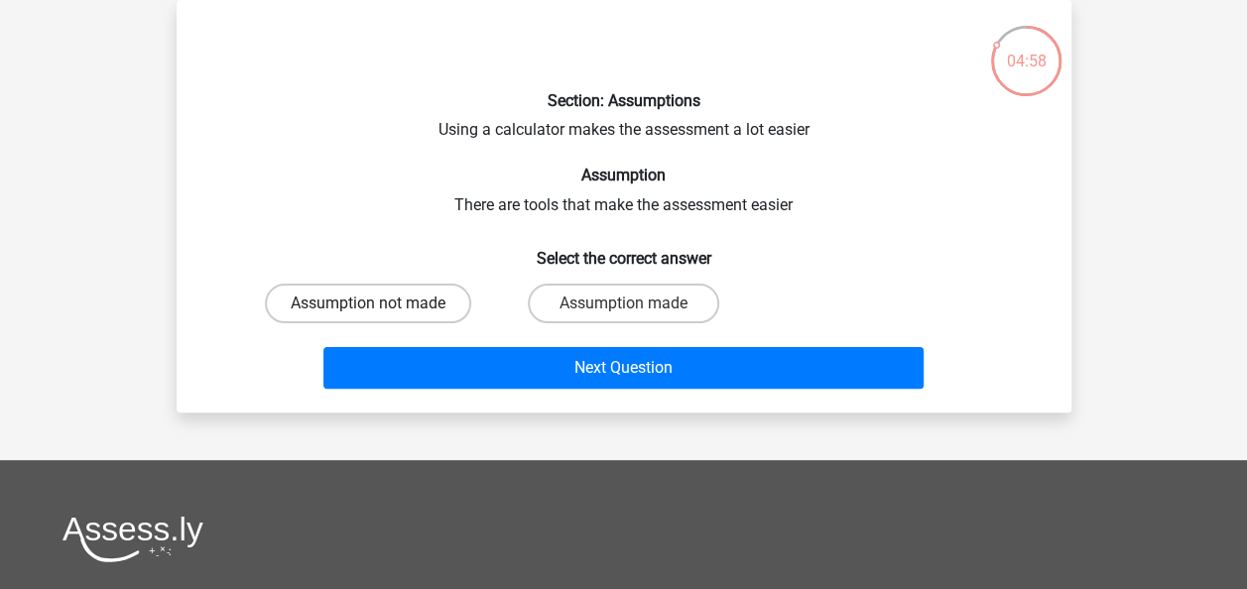
click at [432, 303] on label "Assumption not made" at bounding box center [368, 304] width 206 height 40
click at [381, 304] on input "Assumption not made" at bounding box center [374, 310] width 13 height 13
radio input "true"
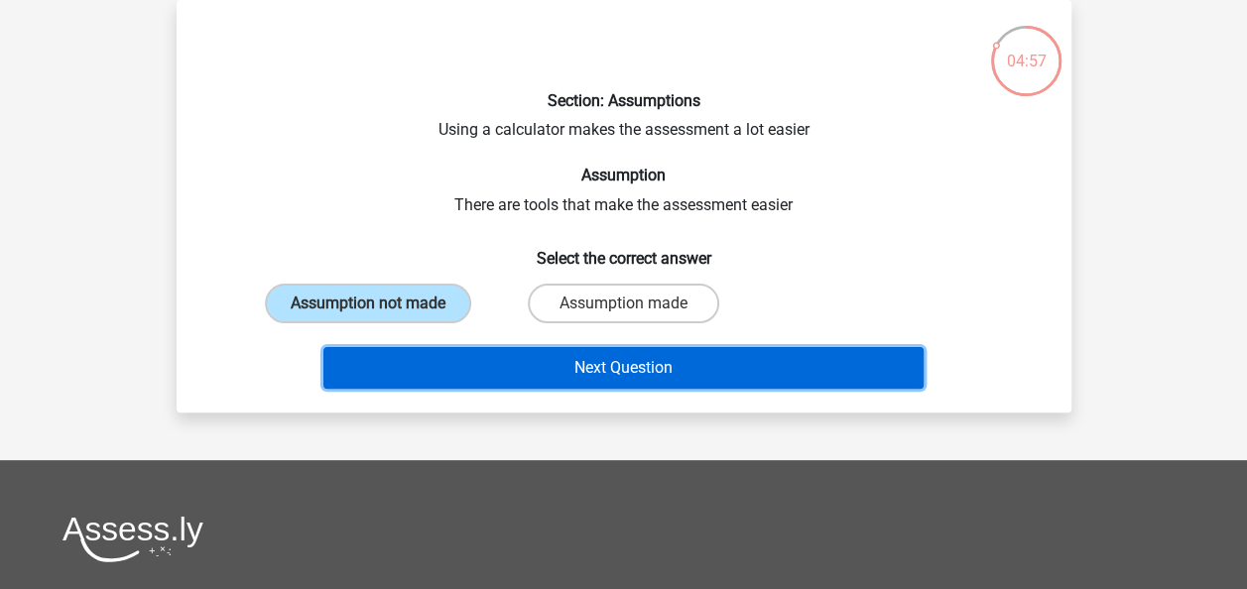
click at [540, 384] on button "Next Question" at bounding box center [623, 368] width 600 height 42
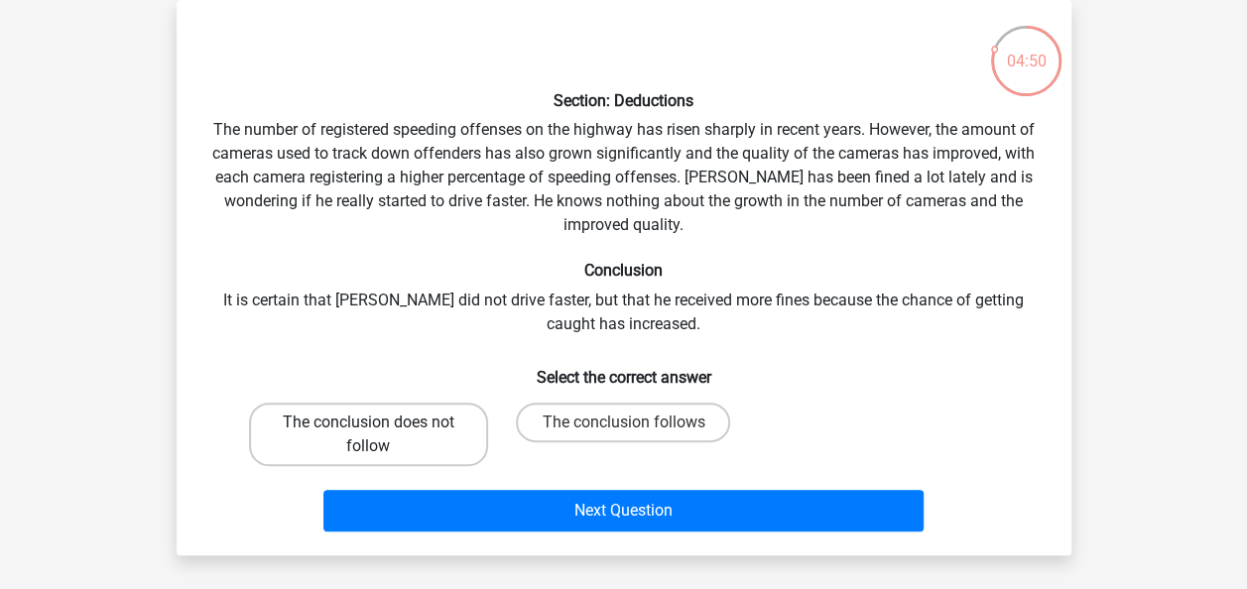
click at [453, 438] on label "The conclusion does not follow" at bounding box center [368, 434] width 239 height 63
click at [381, 435] on input "The conclusion does not follow" at bounding box center [374, 429] width 13 height 13
radio input "true"
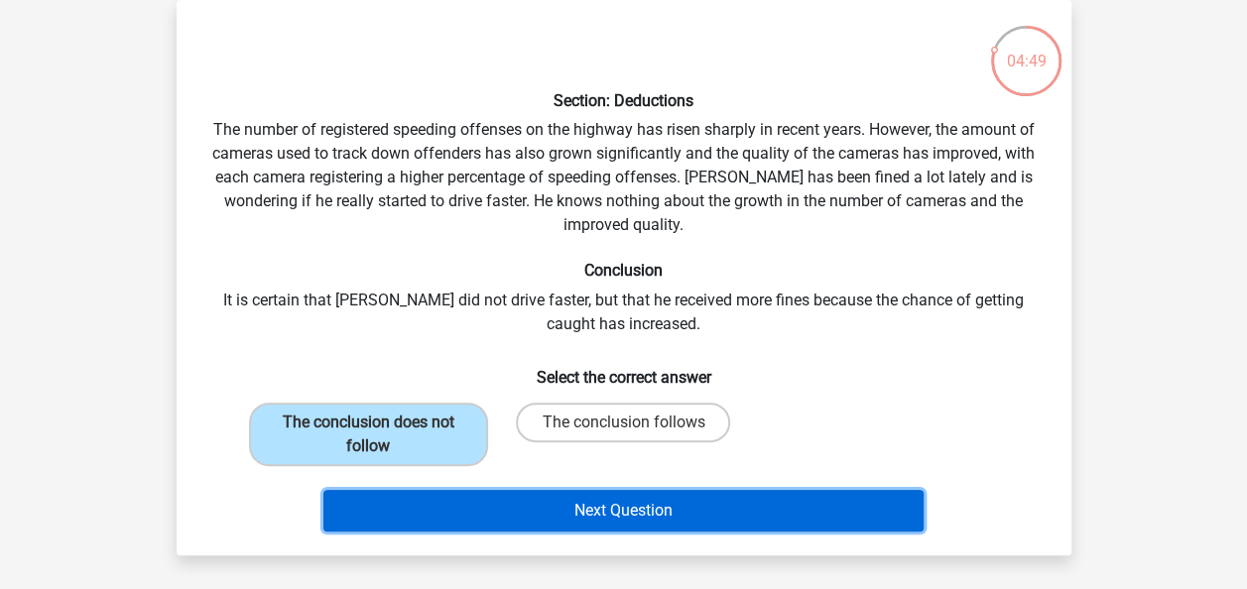
click at [540, 505] on button "Next Question" at bounding box center [623, 511] width 600 height 42
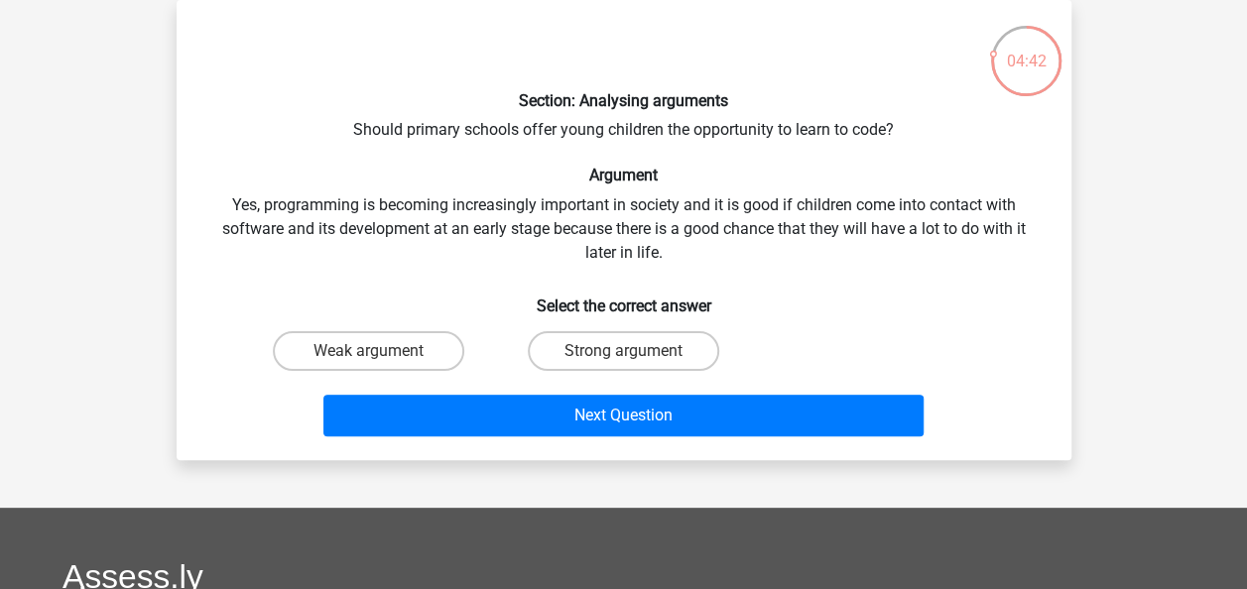
click at [540, 505] on div "Go premium Kai kailawsonldn@gmail.com" at bounding box center [623, 470] width 1247 height 1123
click at [556, 346] on label "Strong argument" at bounding box center [623, 351] width 191 height 40
click at [623, 351] on input "Strong argument" at bounding box center [629, 357] width 13 height 13
radio input "true"
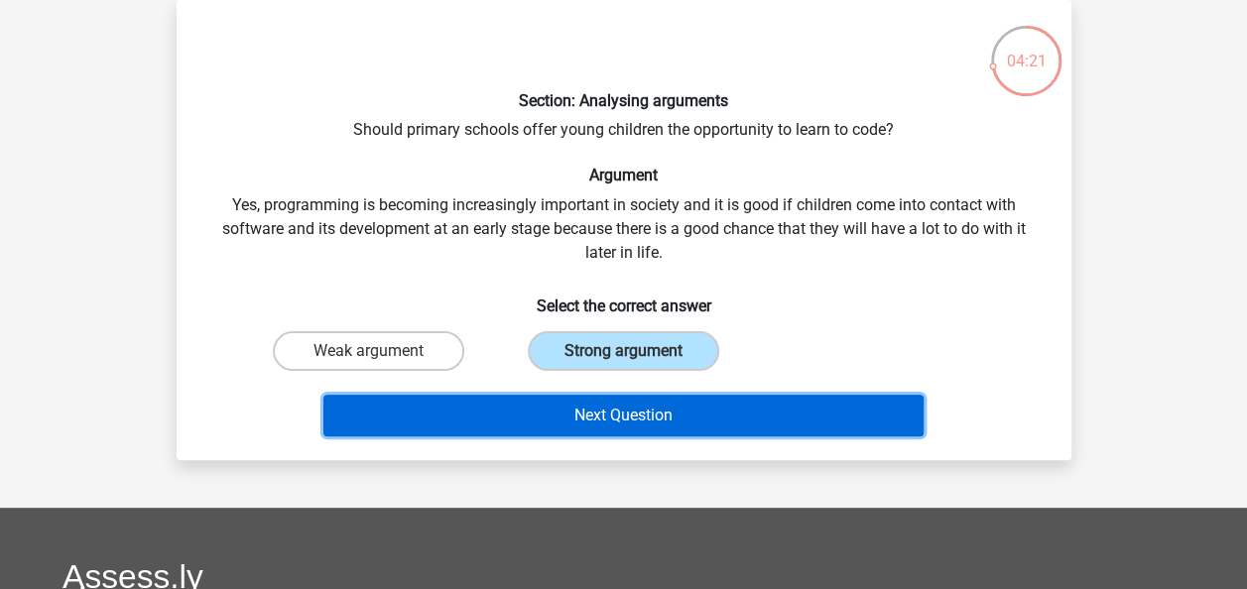
click at [609, 420] on button "Next Question" at bounding box center [623, 416] width 600 height 42
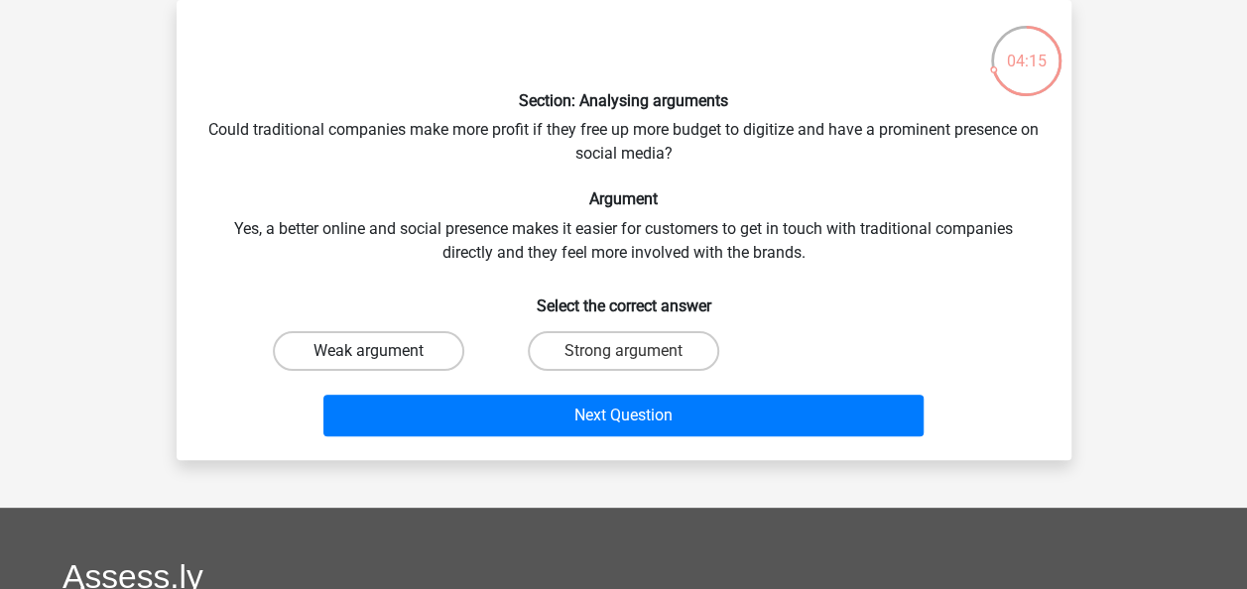
click at [431, 347] on label "Weak argument" at bounding box center [368, 351] width 191 height 40
click at [381, 351] on input "Weak argument" at bounding box center [374, 357] width 13 height 13
radio input "true"
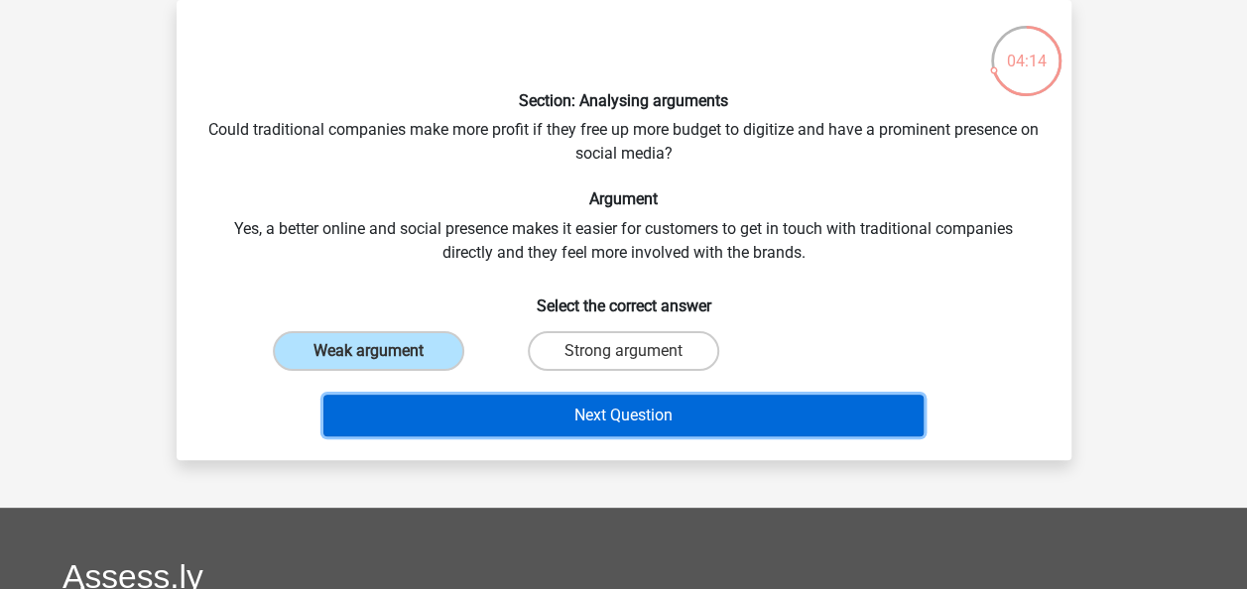
click at [538, 416] on button "Next Question" at bounding box center [623, 416] width 600 height 42
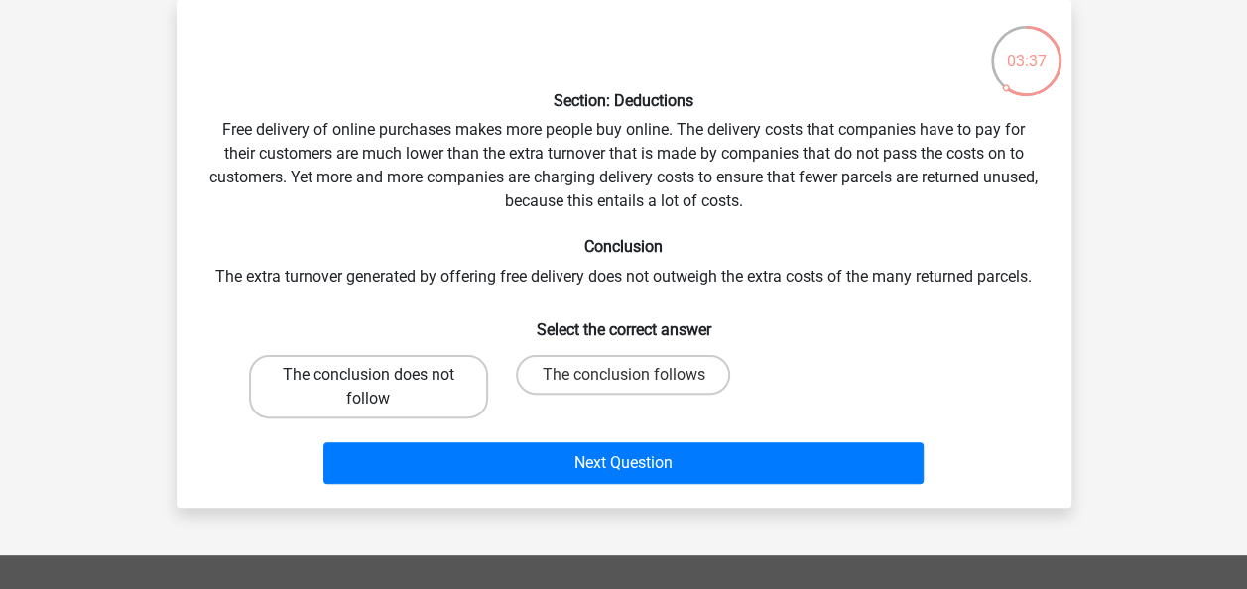
click at [431, 400] on label "The conclusion does not follow" at bounding box center [368, 386] width 239 height 63
click at [381, 388] on input "The conclusion does not follow" at bounding box center [374, 381] width 13 height 13
radio input "true"
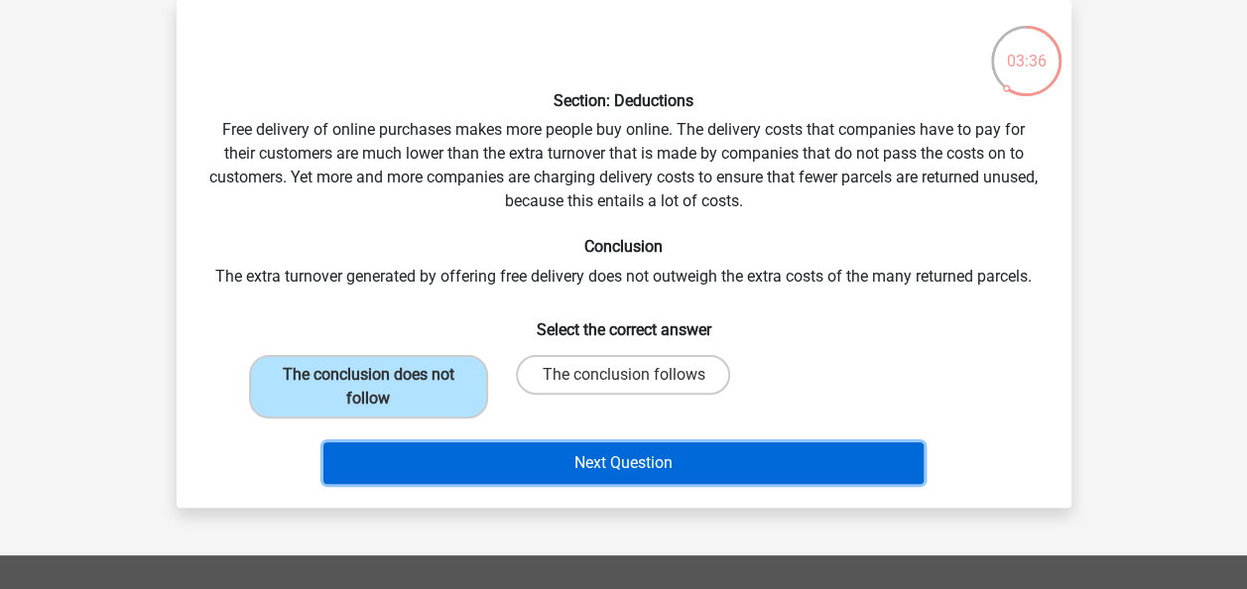
click at [530, 457] on button "Next Question" at bounding box center [623, 463] width 600 height 42
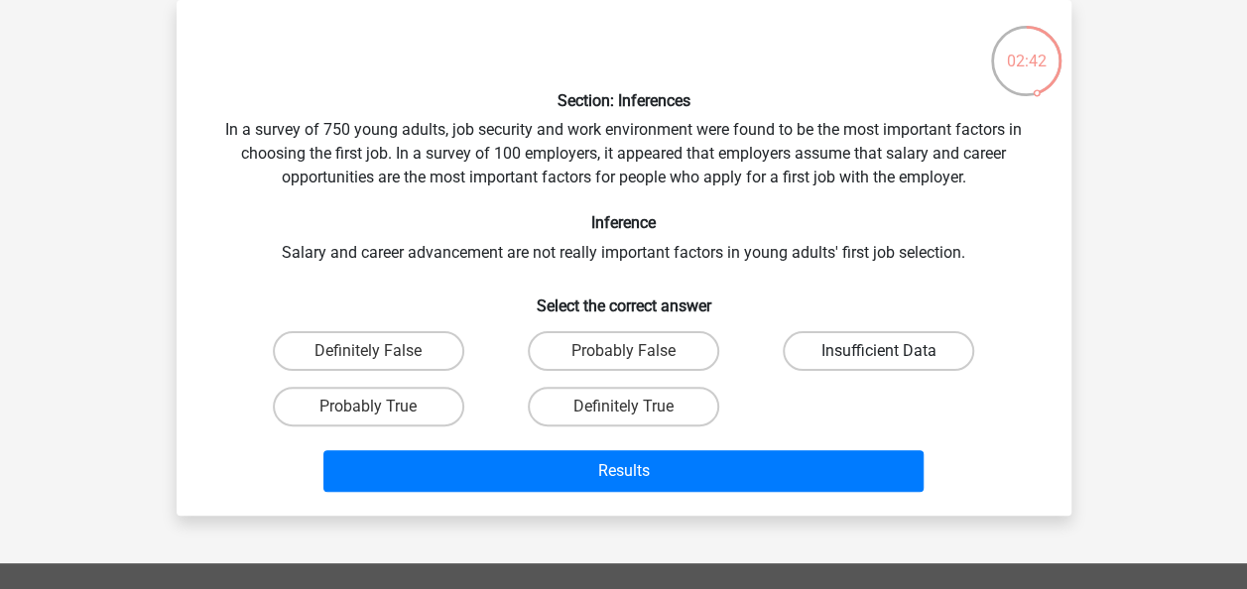
click at [851, 343] on label "Insufficient Data" at bounding box center [878, 351] width 191 height 40
click at [879, 351] on input "Insufficient Data" at bounding box center [885, 357] width 13 height 13
radio input "true"
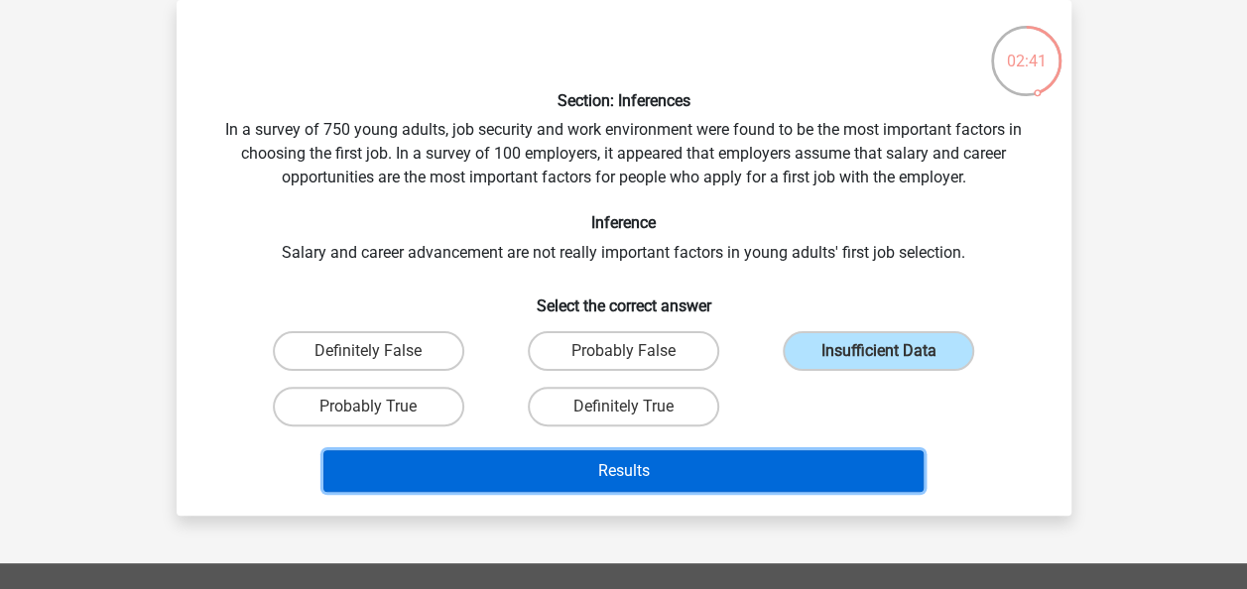
click at [809, 469] on button "Results" at bounding box center [623, 471] width 600 height 42
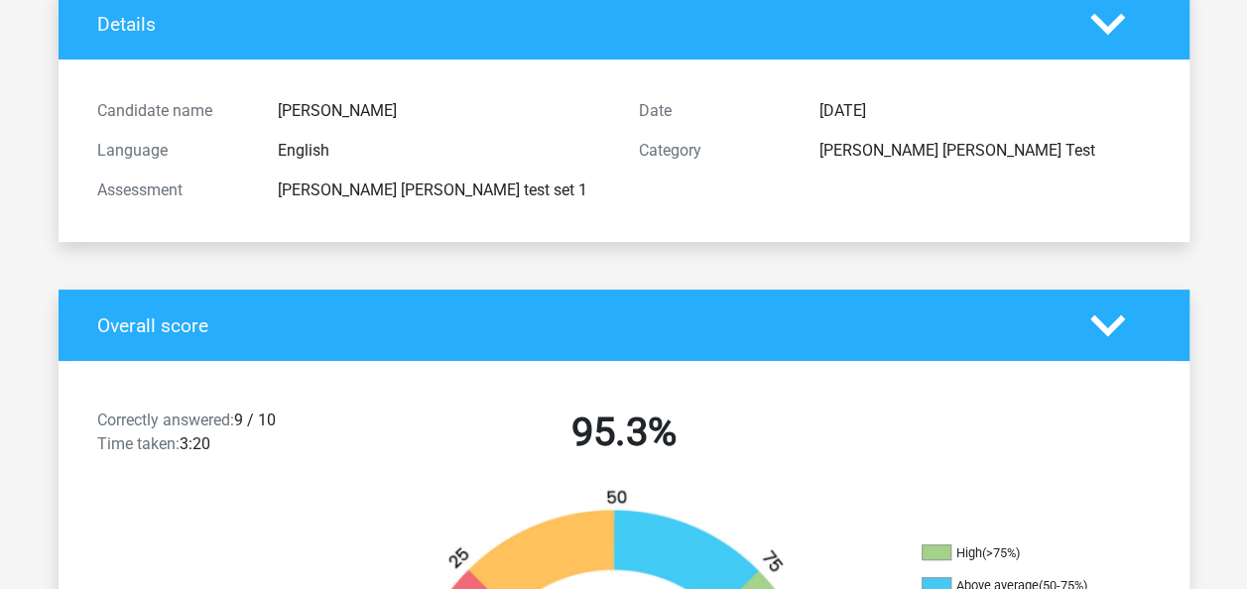
scroll to position [288, 0]
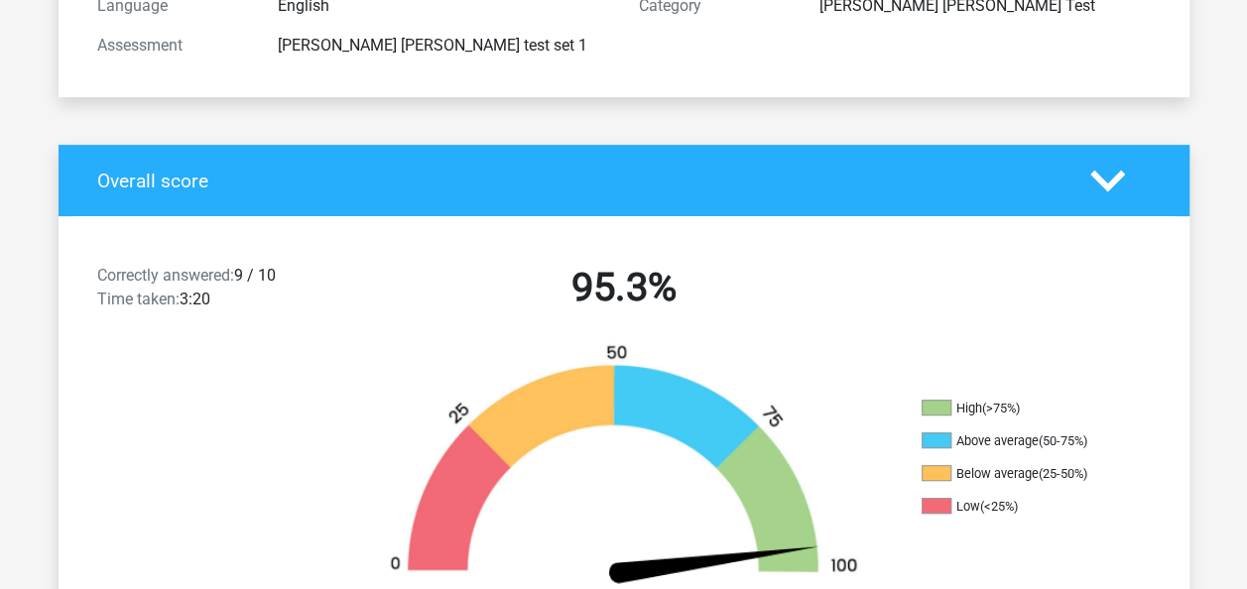
click at [809, 469] on img at bounding box center [624, 467] width 536 height 249
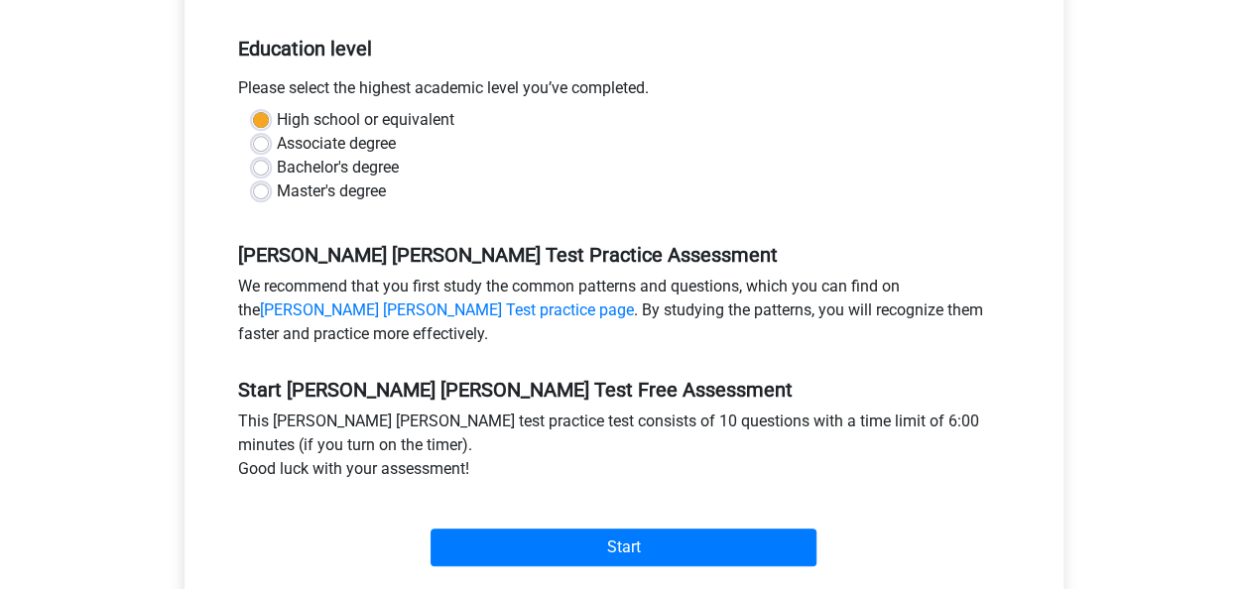
scroll to position [438, 0]
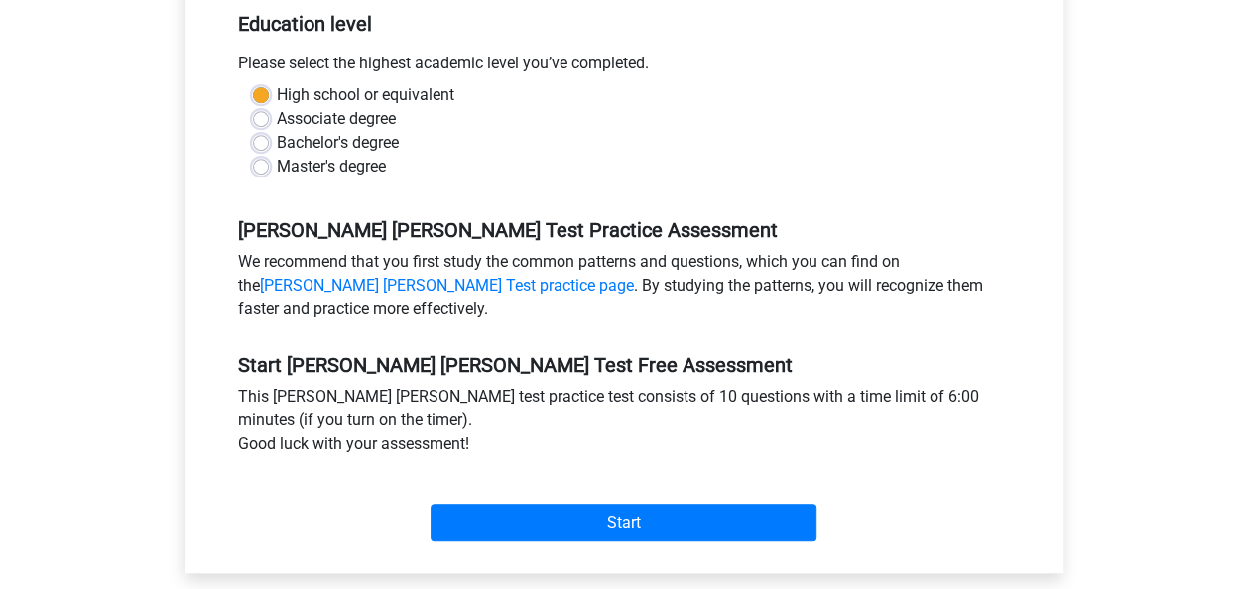
click at [698, 478] on div "Start" at bounding box center [623, 506] width 801 height 69
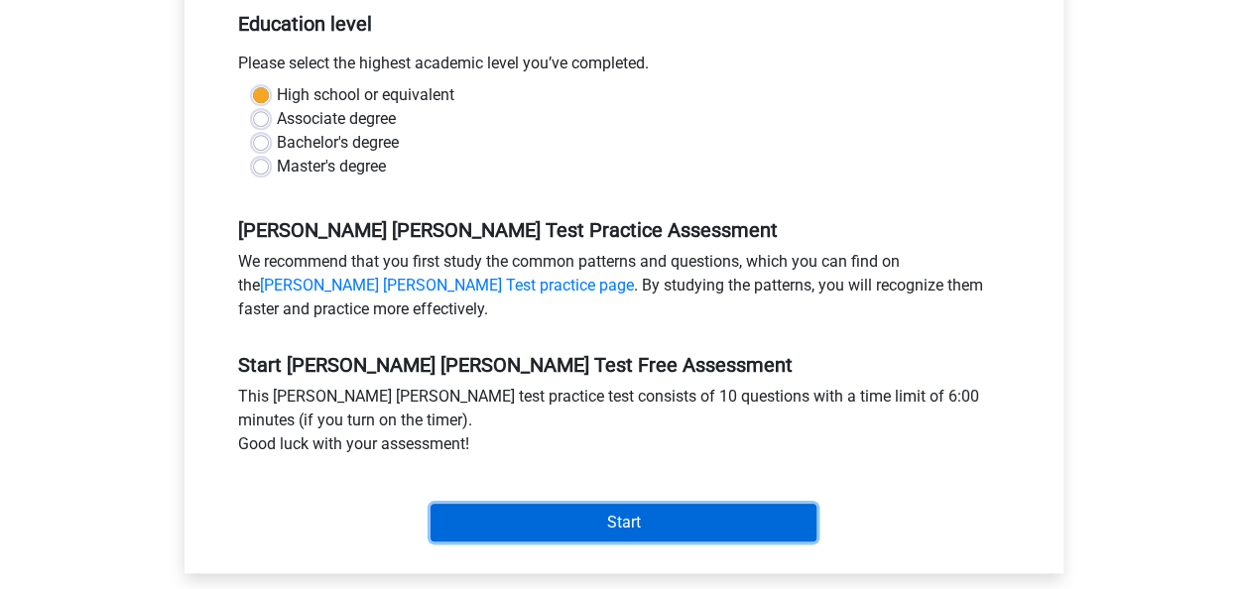
click at [675, 504] on input "Start" at bounding box center [624, 523] width 386 height 38
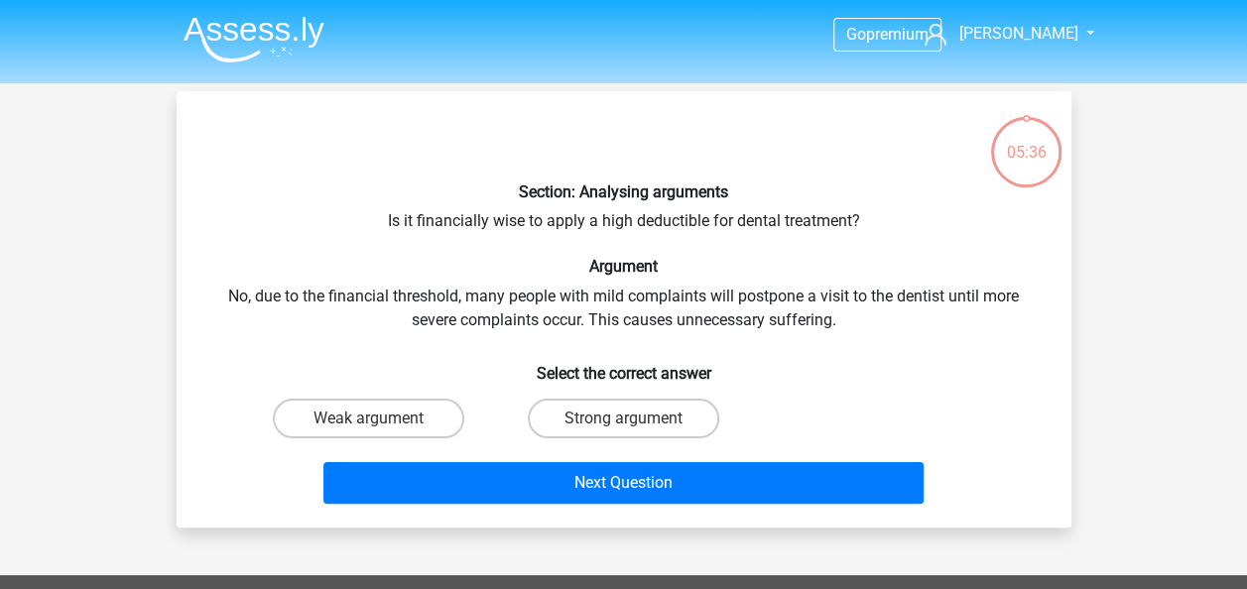
drag, startPoint x: 581, startPoint y: 257, endPoint x: 526, endPoint y: 351, distance: 109.4
click at [526, 351] on h6 "Select the correct answer" at bounding box center [623, 365] width 831 height 35
click at [587, 420] on label "Strong argument" at bounding box center [623, 419] width 191 height 40
click at [623, 420] on input "Strong argument" at bounding box center [629, 425] width 13 height 13
radio input "true"
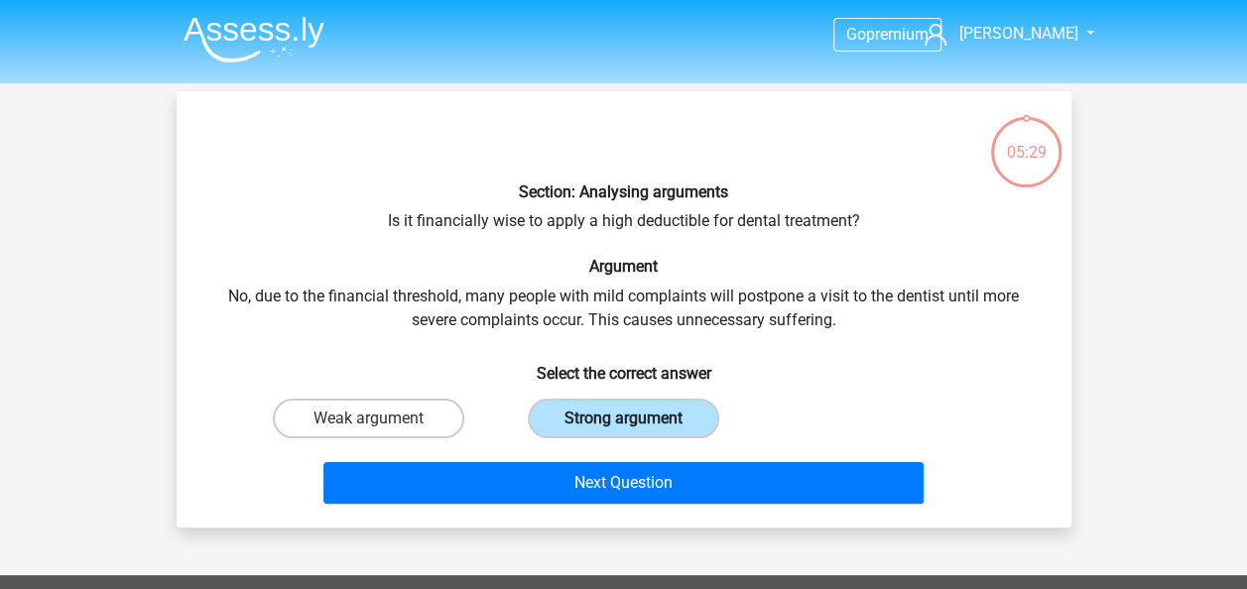
click at [587, 420] on label "Strong argument" at bounding box center [623, 419] width 191 height 40
click at [623, 420] on input "Strong argument" at bounding box center [629, 425] width 13 height 13
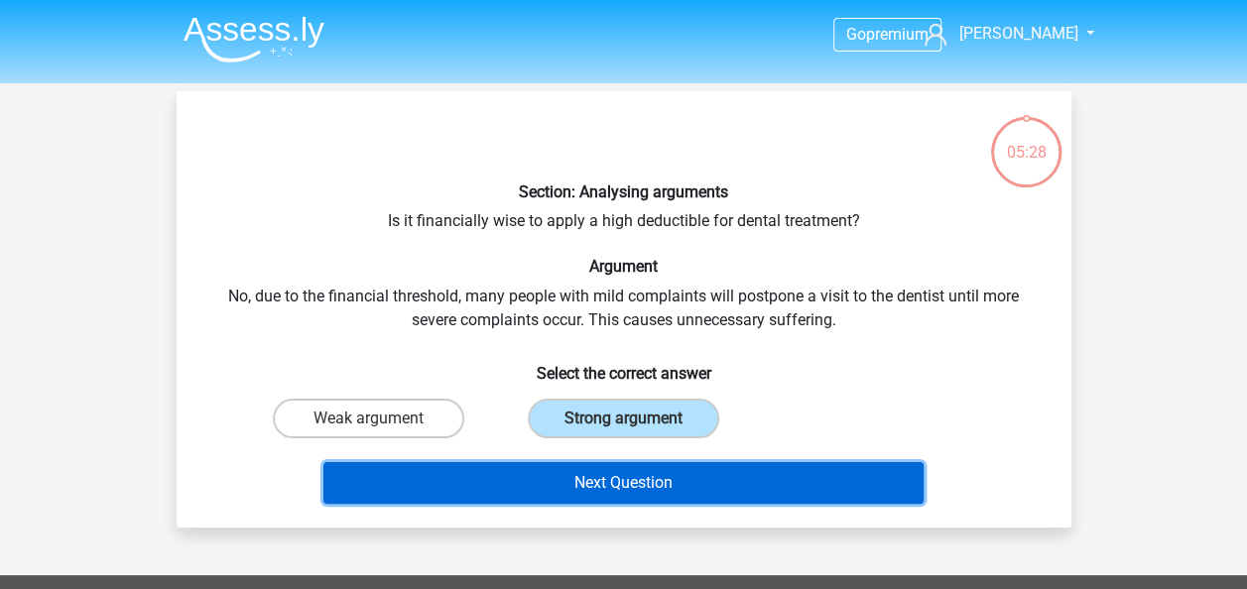
click at [589, 486] on button "Next Question" at bounding box center [623, 483] width 600 height 42
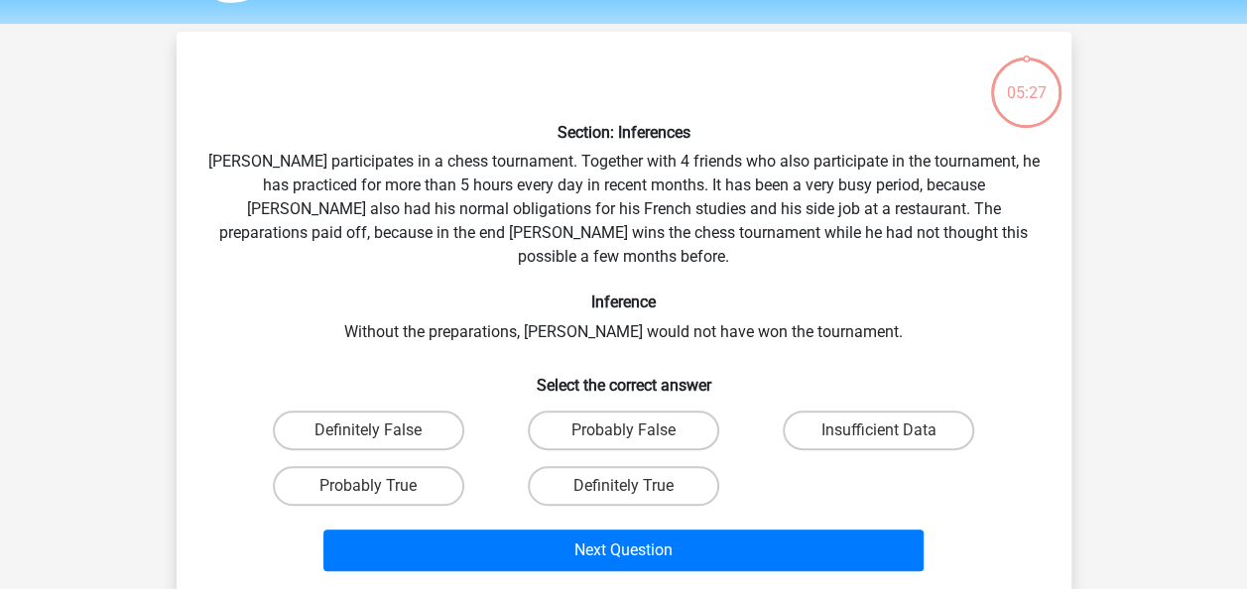
scroll to position [91, 0]
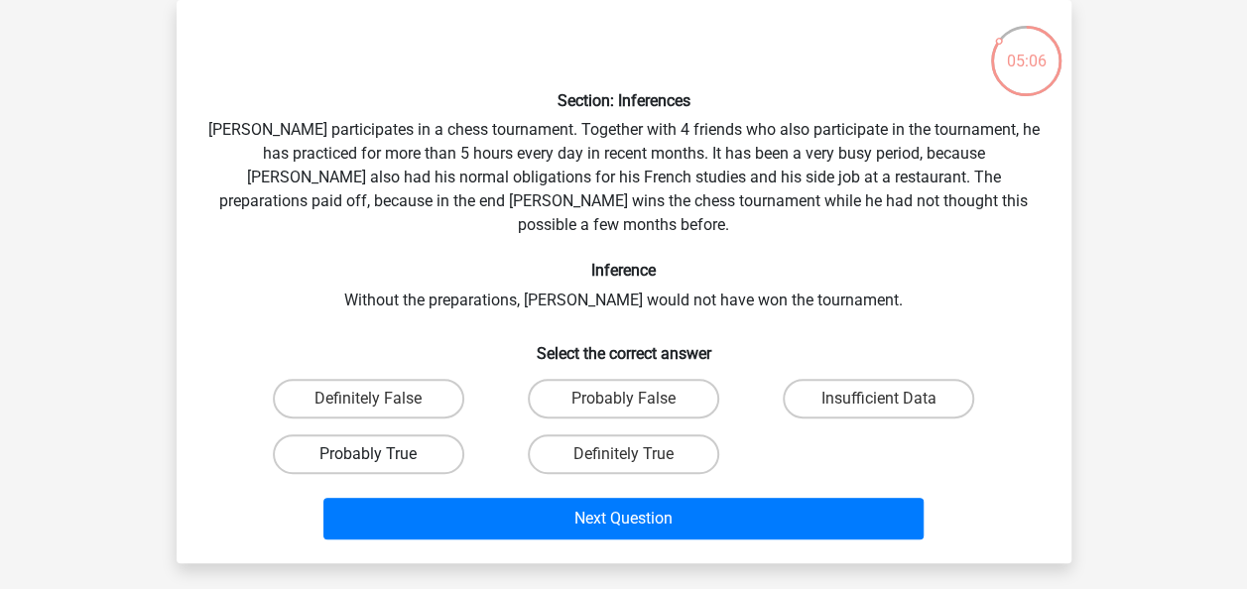
click at [431, 434] on label "Probably True" at bounding box center [368, 454] width 191 height 40
click at [381, 454] on input "Probably True" at bounding box center [374, 460] width 13 height 13
radio input "true"
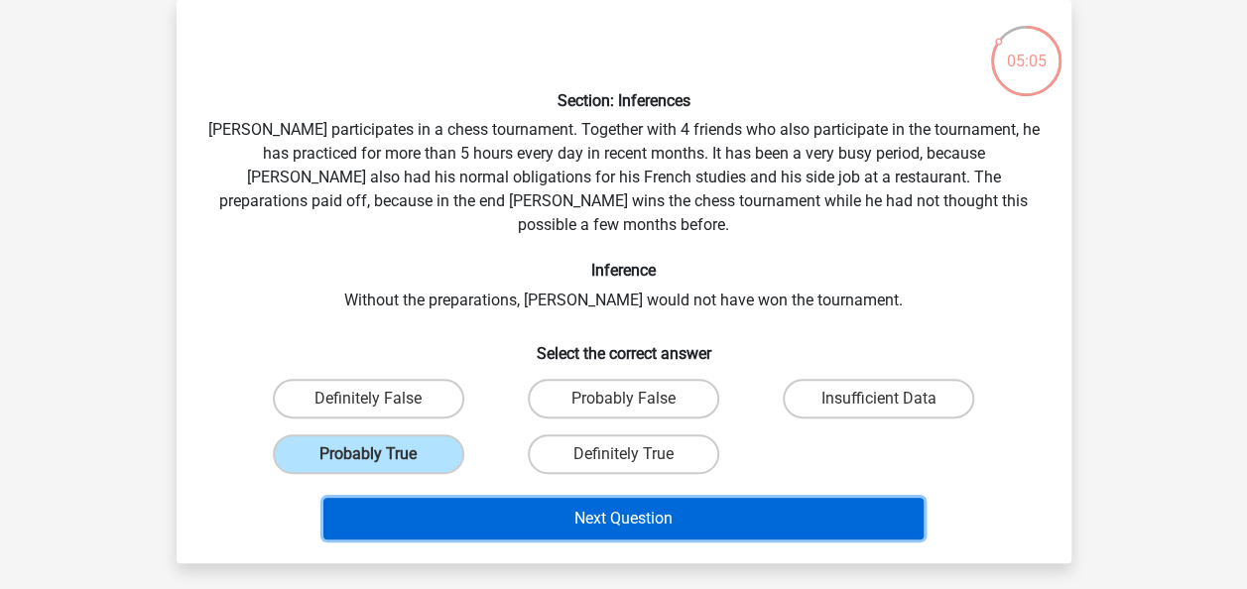
click at [561, 514] on button "Next Question" at bounding box center [623, 519] width 600 height 42
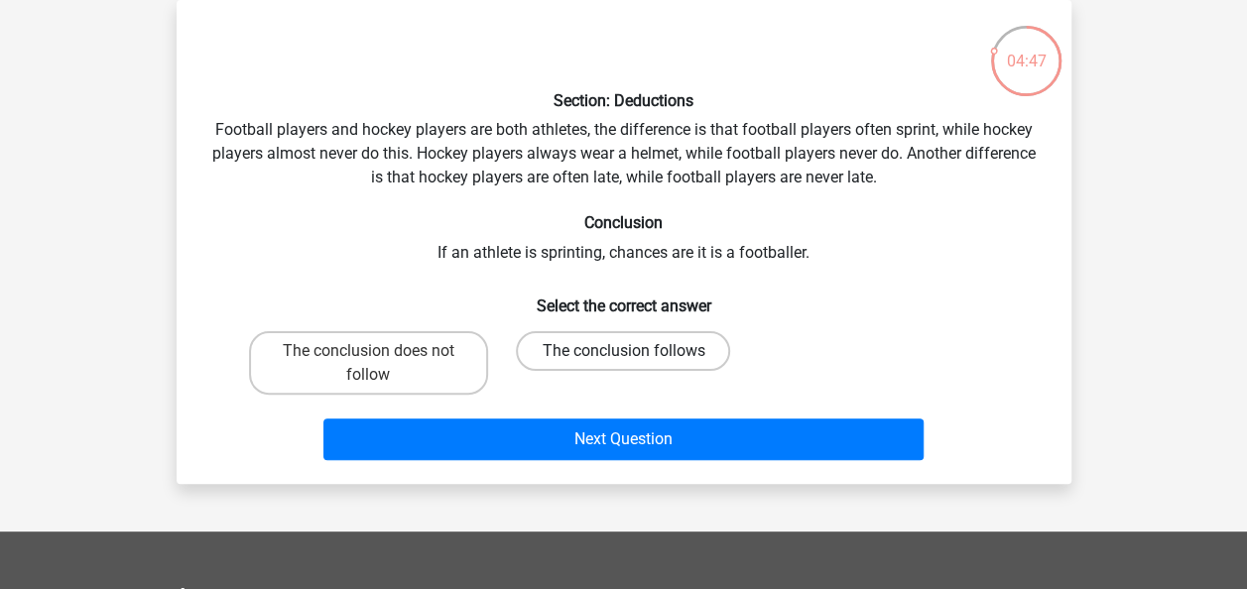
click at [625, 345] on label "The conclusion follows" at bounding box center [623, 351] width 214 height 40
click at [625, 351] on input "The conclusion follows" at bounding box center [629, 357] width 13 height 13
radio input "true"
click at [431, 363] on label "The conclusion does not follow" at bounding box center [368, 362] width 239 height 63
click at [381, 363] on input "The conclusion does not follow" at bounding box center [374, 357] width 13 height 13
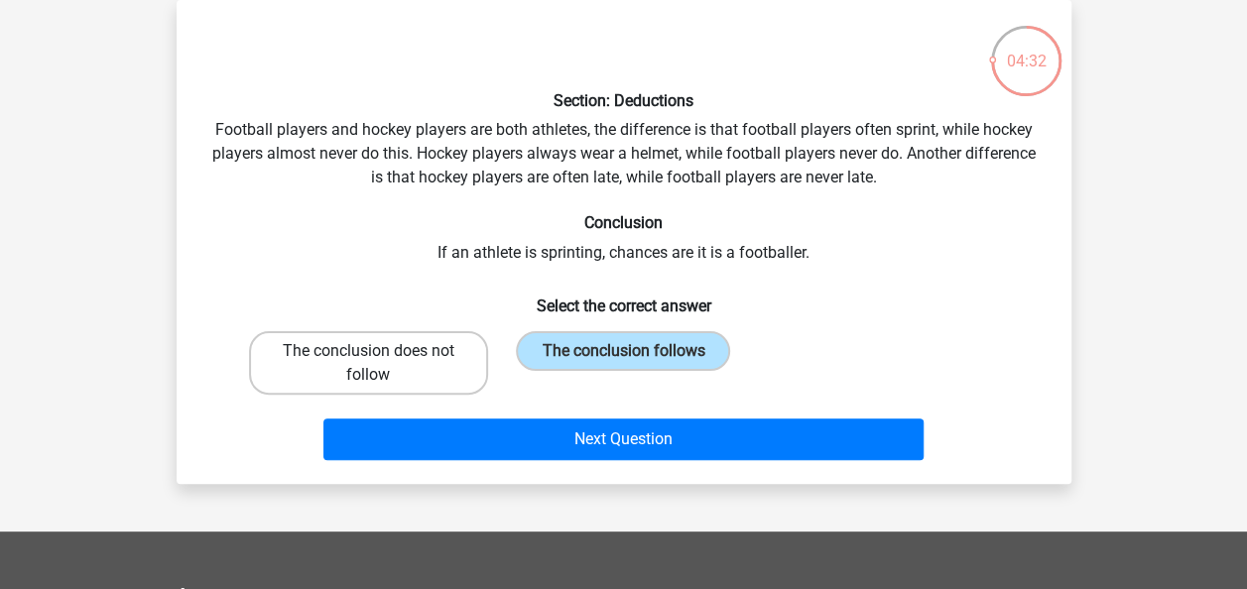
radio input "true"
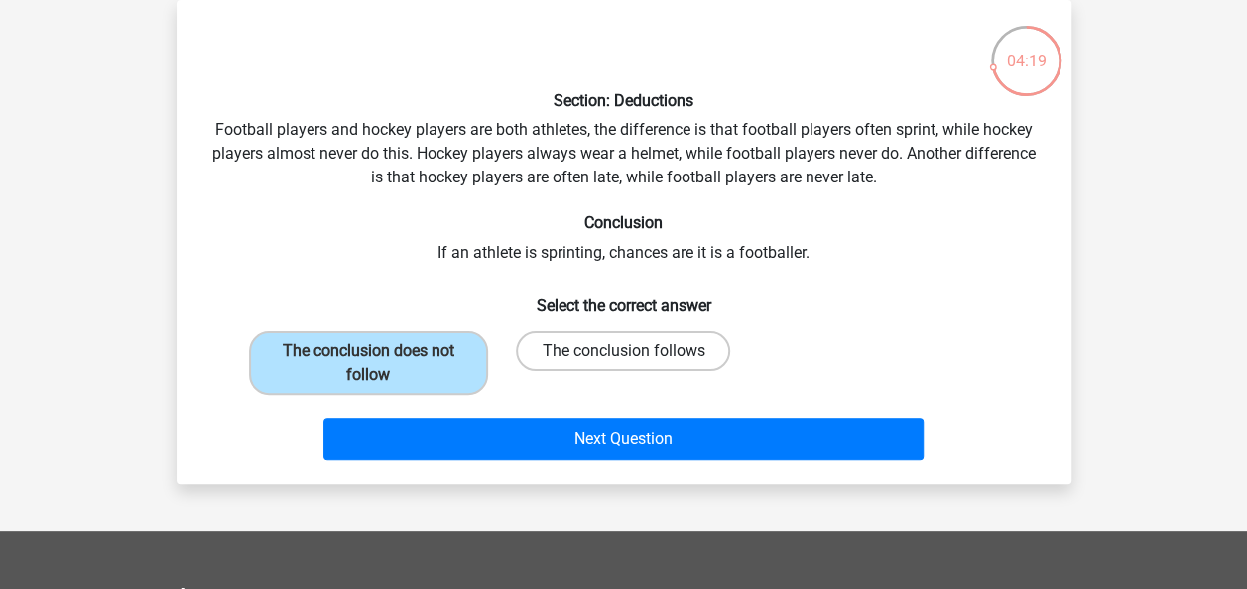
click at [626, 343] on label "The conclusion follows" at bounding box center [623, 351] width 214 height 40
click at [626, 351] on input "The conclusion follows" at bounding box center [629, 357] width 13 height 13
radio input "true"
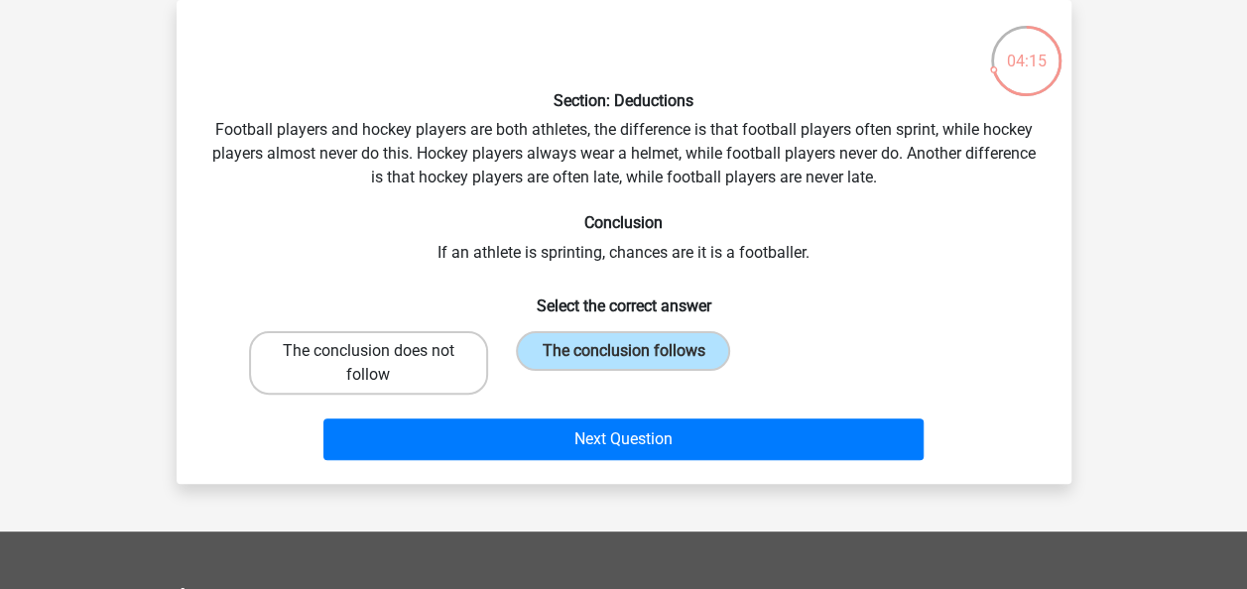
click at [484, 353] on label "The conclusion does not follow" at bounding box center [368, 362] width 239 height 63
click at [381, 353] on input "The conclusion does not follow" at bounding box center [374, 357] width 13 height 13
radio input "true"
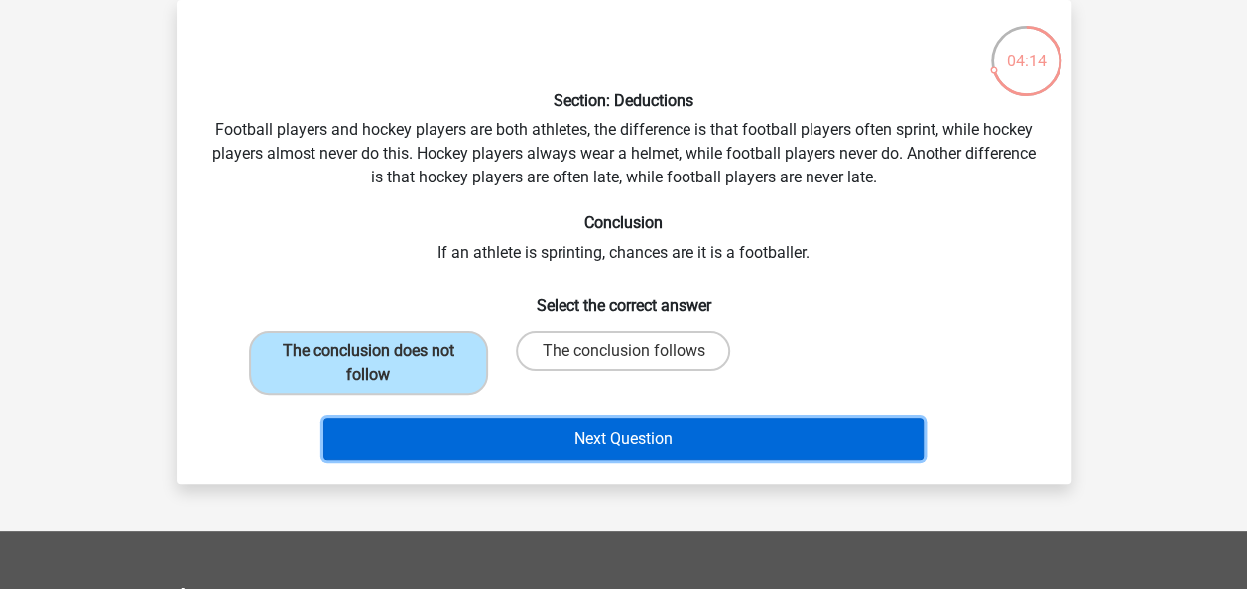
click at [602, 427] on button "Next Question" at bounding box center [623, 440] width 600 height 42
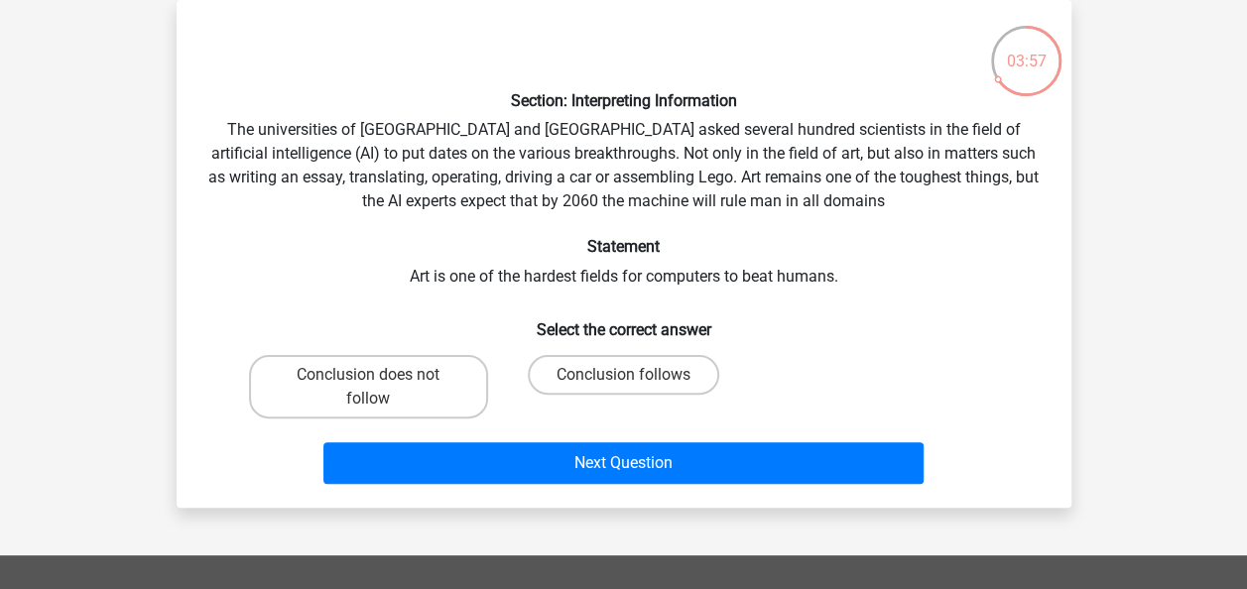
click at [763, 265] on div "Section: Interpreting Information The universities of Oxford and Yale asked sev…" at bounding box center [624, 254] width 879 height 476
click at [615, 382] on label "Conclusion follows" at bounding box center [623, 375] width 191 height 40
click at [623, 382] on input "Conclusion follows" at bounding box center [629, 381] width 13 height 13
radio input "true"
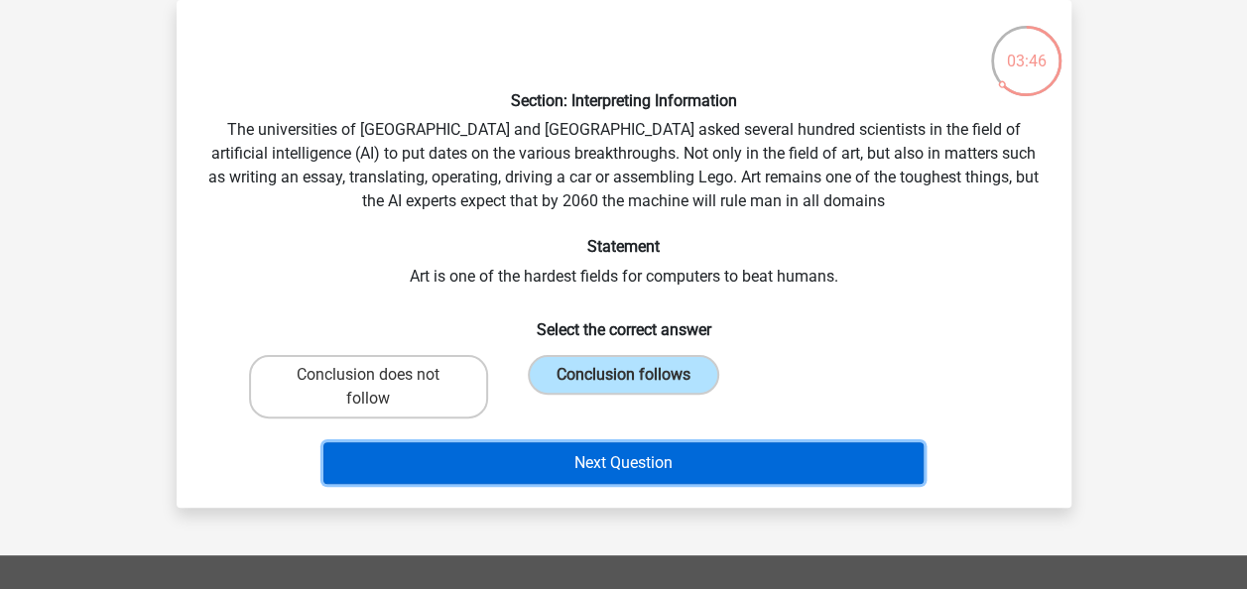
click at [601, 451] on button "Next Question" at bounding box center [623, 463] width 600 height 42
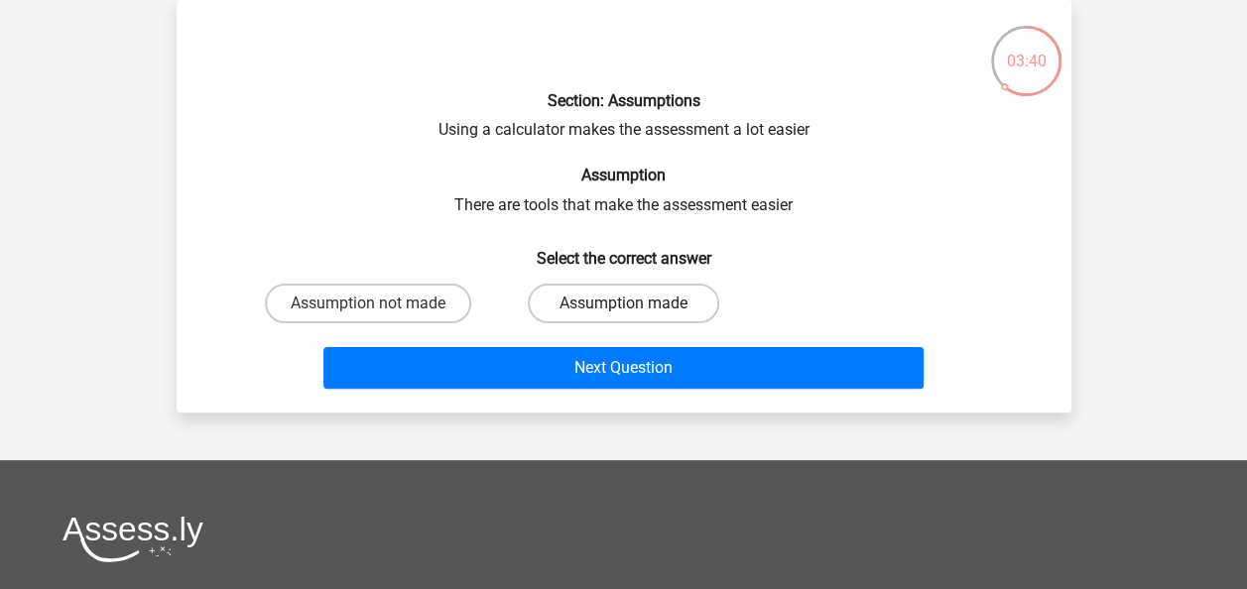
drag, startPoint x: 577, startPoint y: 306, endPoint x: 637, endPoint y: 308, distance: 59.5
click at [637, 308] on label "Assumption made" at bounding box center [623, 304] width 191 height 40
click at [636, 308] on input "Assumption made" at bounding box center [629, 310] width 13 height 13
radio input "true"
click at [637, 308] on label "Assumption made" at bounding box center [623, 304] width 191 height 40
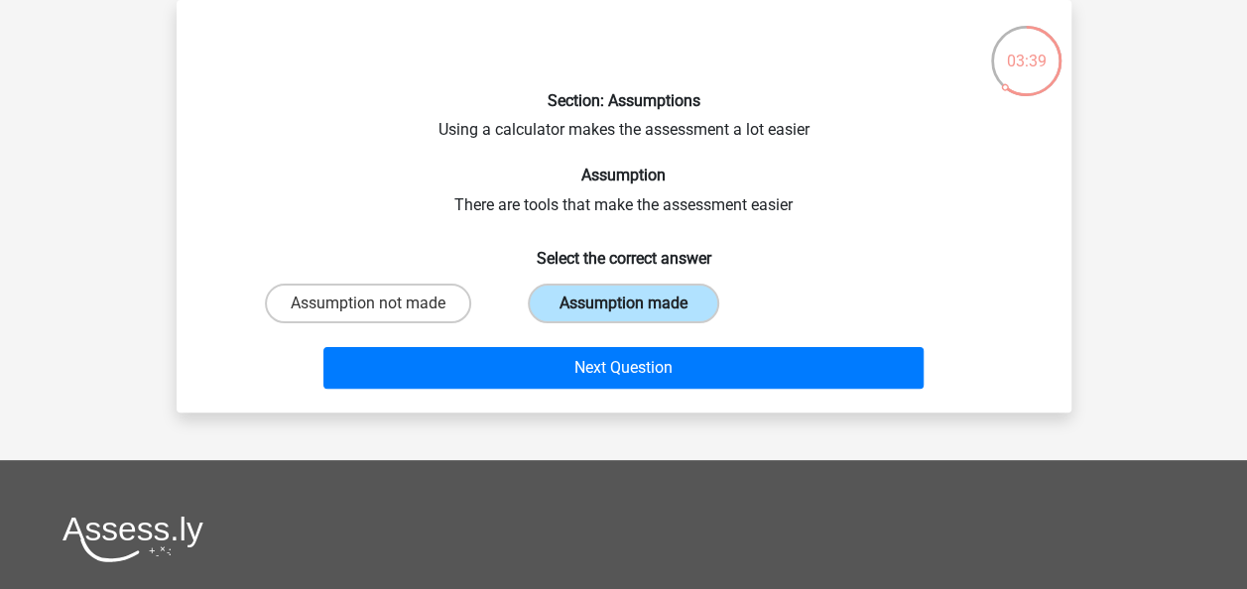
click at [636, 308] on input "Assumption made" at bounding box center [629, 310] width 13 height 13
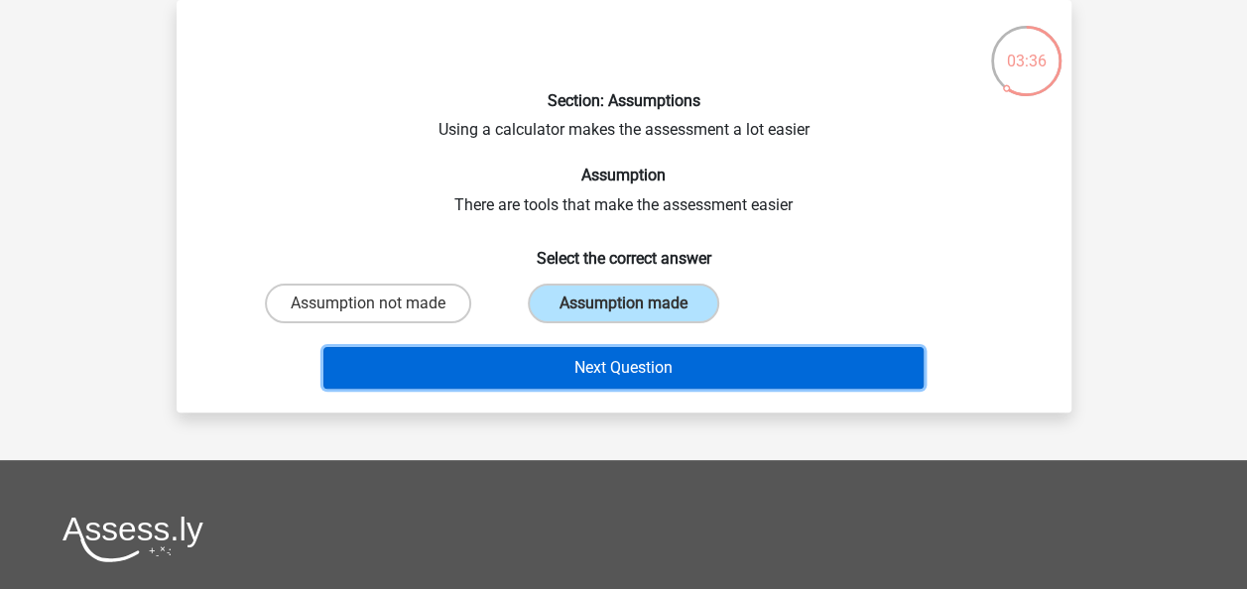
click at [736, 359] on button "Next Question" at bounding box center [623, 368] width 600 height 42
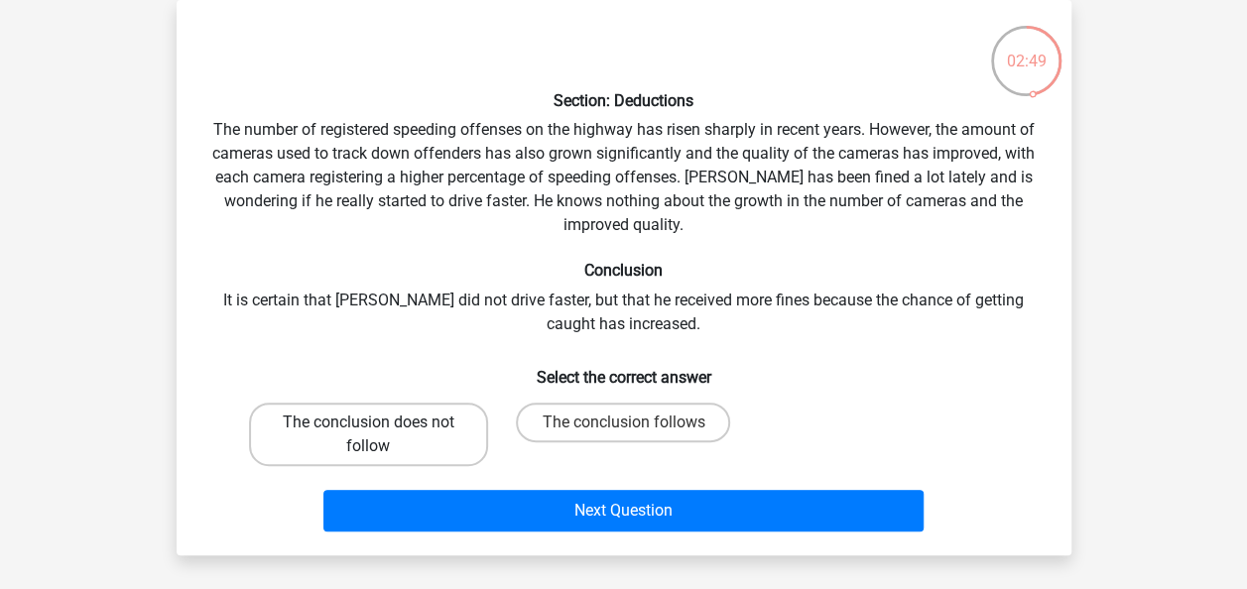
drag, startPoint x: 404, startPoint y: 434, endPoint x: 419, endPoint y: 432, distance: 15.0
click at [419, 432] on label "The conclusion does not follow" at bounding box center [368, 434] width 239 height 63
click at [381, 432] on input "The conclusion does not follow" at bounding box center [374, 429] width 13 height 13
radio input "true"
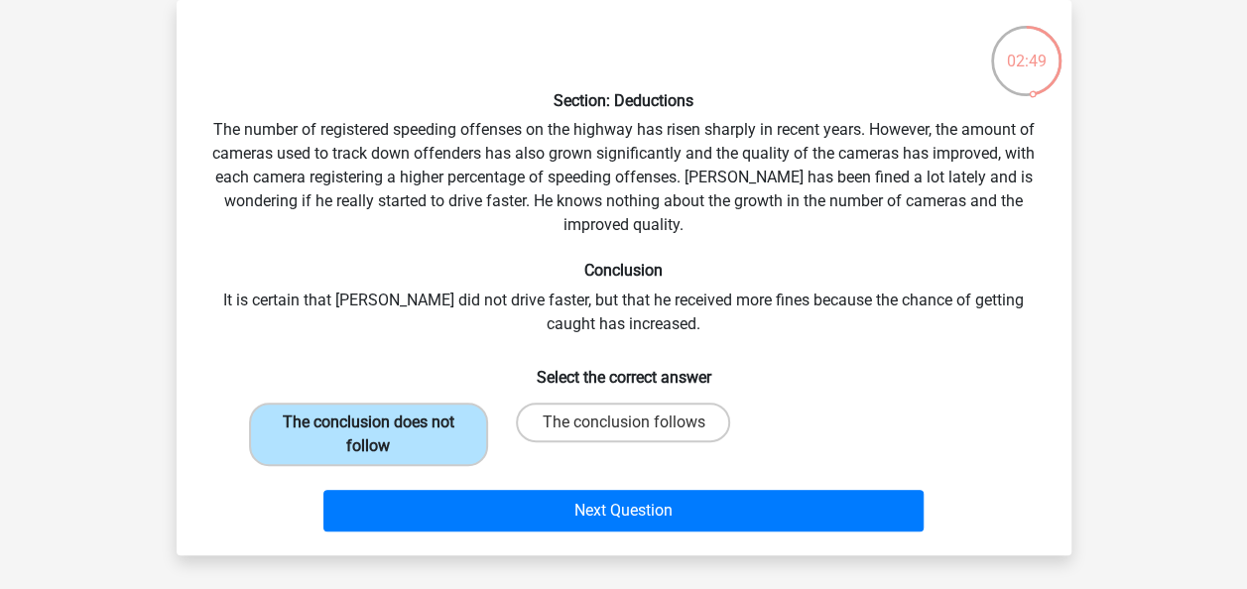
click at [419, 432] on label "The conclusion does not follow" at bounding box center [368, 434] width 239 height 63
click at [381, 432] on input "The conclusion does not follow" at bounding box center [374, 429] width 13 height 13
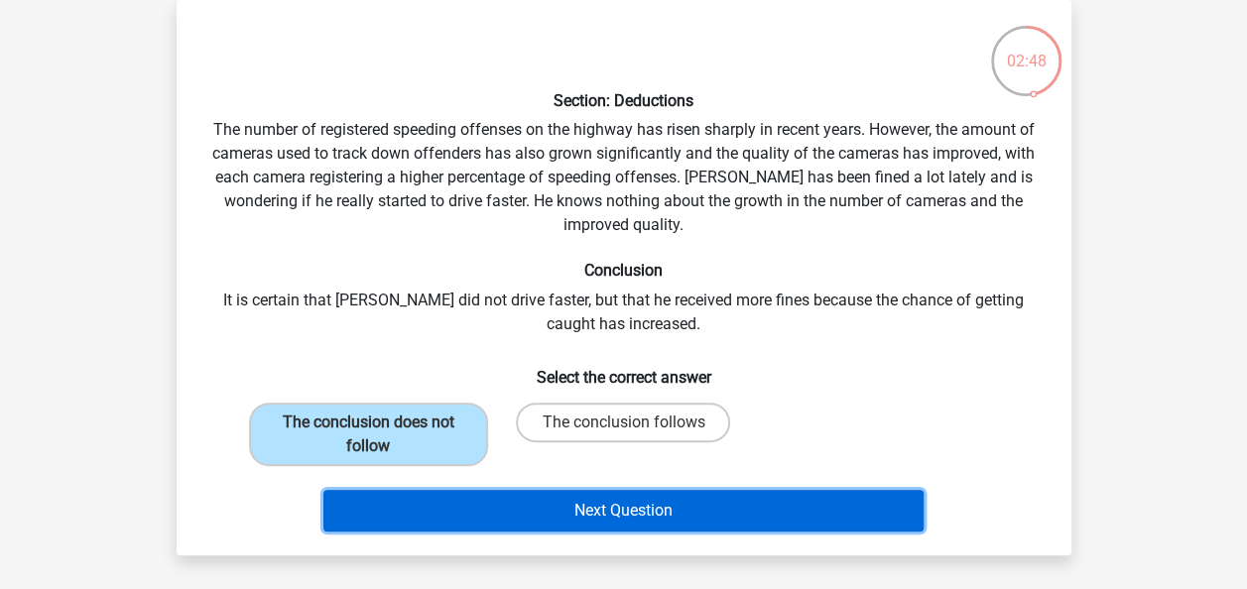
click at [554, 507] on button "Next Question" at bounding box center [623, 511] width 600 height 42
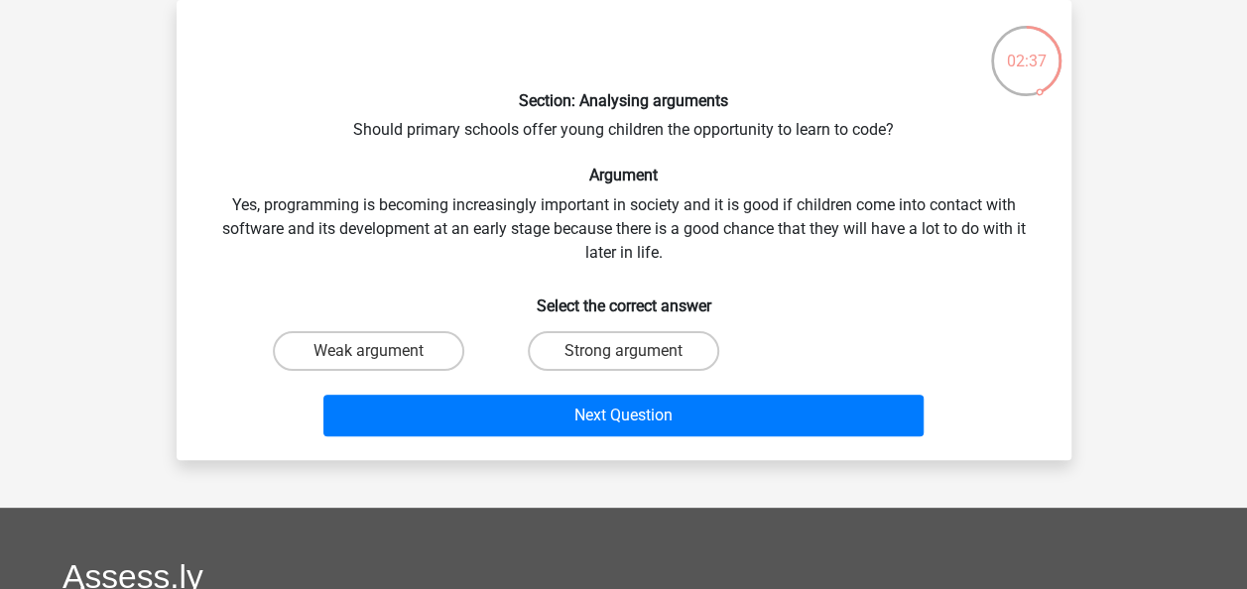
click at [584, 264] on div "Section: Analysing arguments Should primary schools offer young children the op…" at bounding box center [624, 230] width 879 height 429
click at [612, 338] on label "Strong argument" at bounding box center [623, 351] width 191 height 40
click at [623, 351] on input "Strong argument" at bounding box center [629, 357] width 13 height 13
radio input "true"
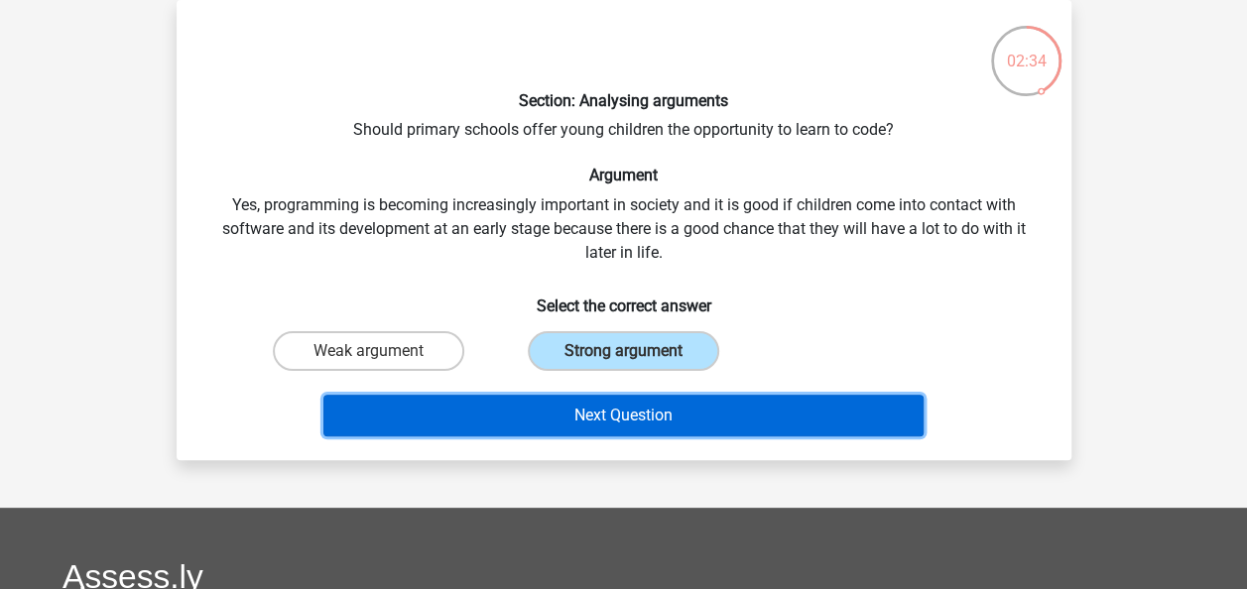
click at [605, 409] on button "Next Question" at bounding box center [623, 416] width 600 height 42
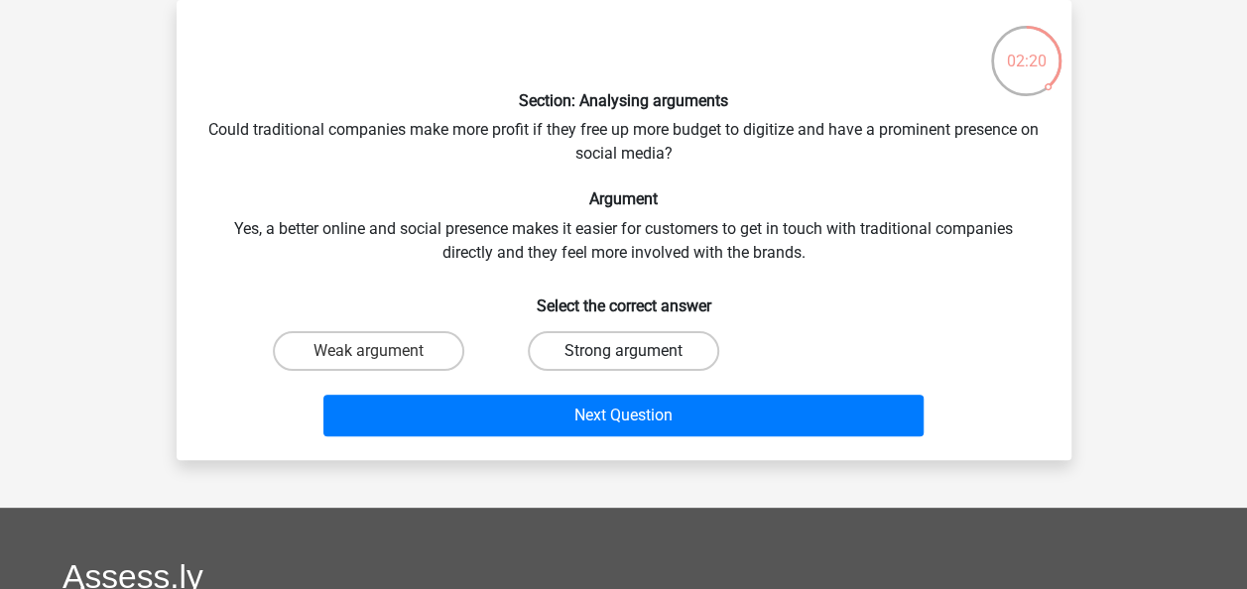
click at [597, 370] on label "Strong argument" at bounding box center [623, 351] width 191 height 40
click at [623, 364] on input "Strong argument" at bounding box center [629, 357] width 13 height 13
radio input "true"
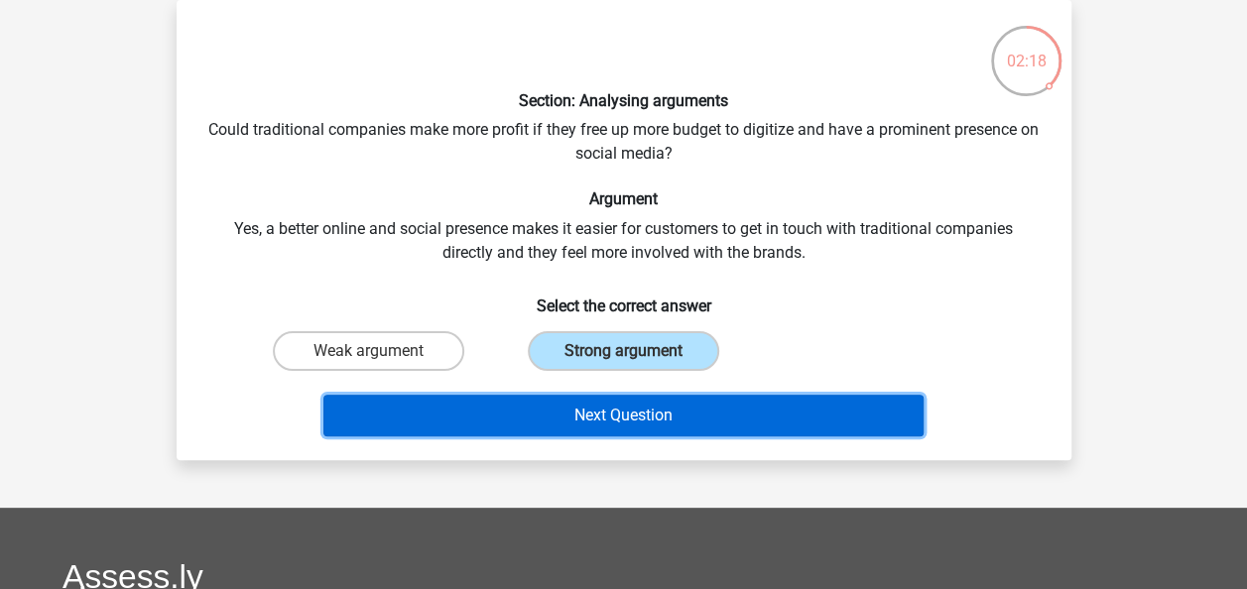
click at [593, 415] on button "Next Question" at bounding box center [623, 416] width 600 height 42
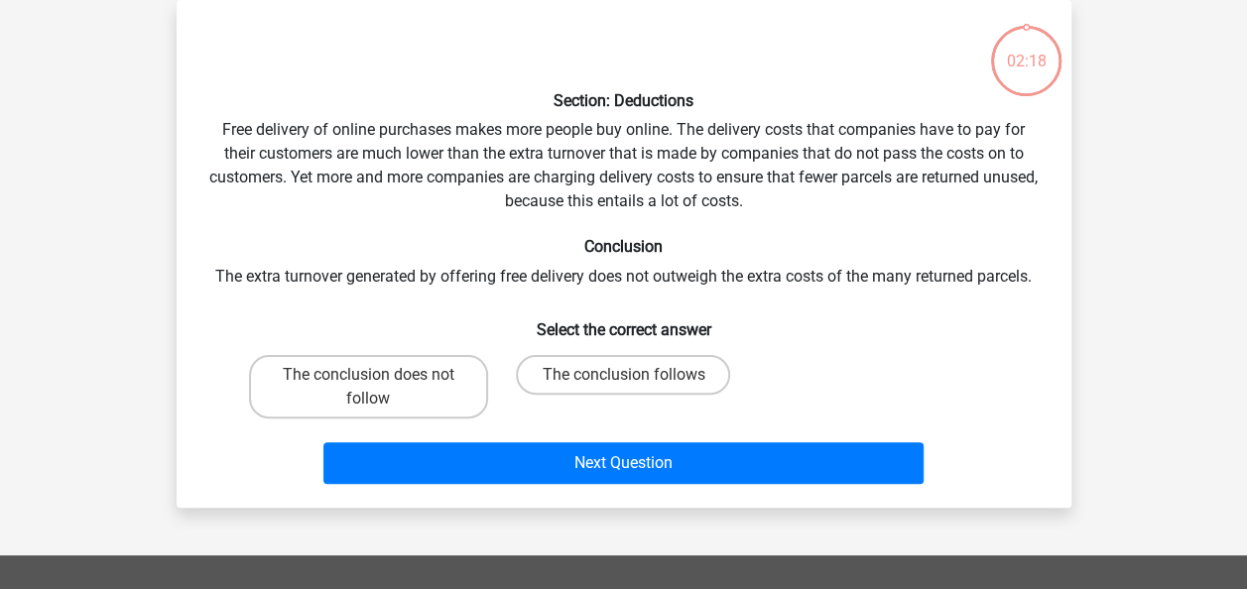
click at [593, 415] on div "The conclusion follows" at bounding box center [623, 386] width 239 height 63
click at [633, 383] on input "The conclusion follows" at bounding box center [629, 381] width 13 height 13
radio input "true"
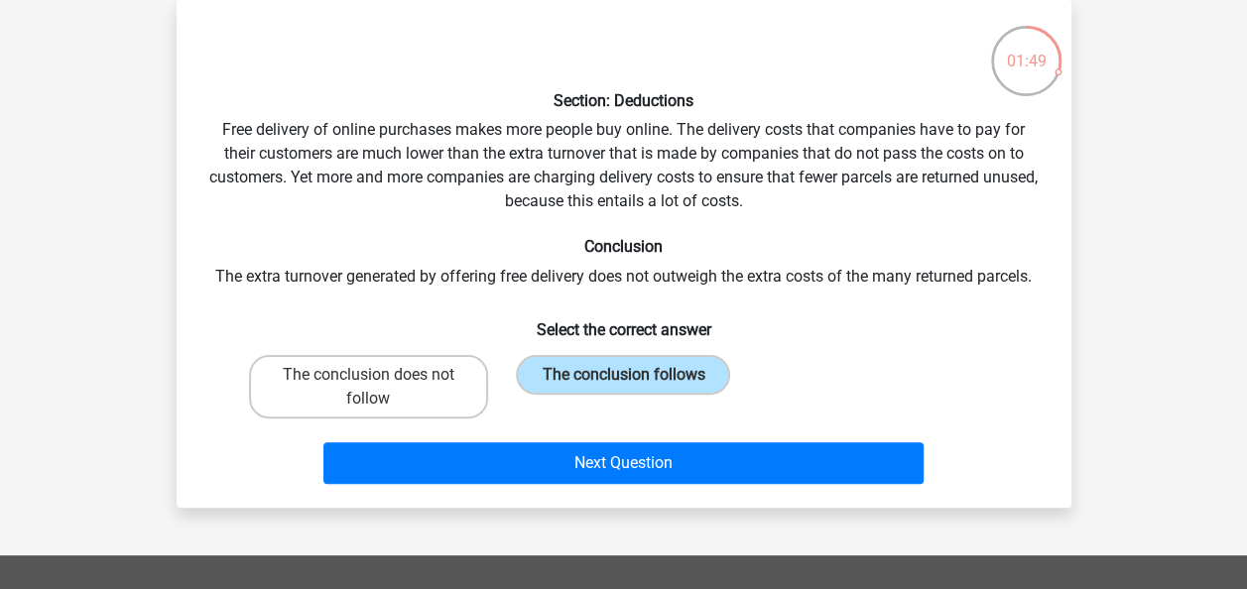
click at [633, 383] on input "The conclusion follows" at bounding box center [629, 381] width 13 height 13
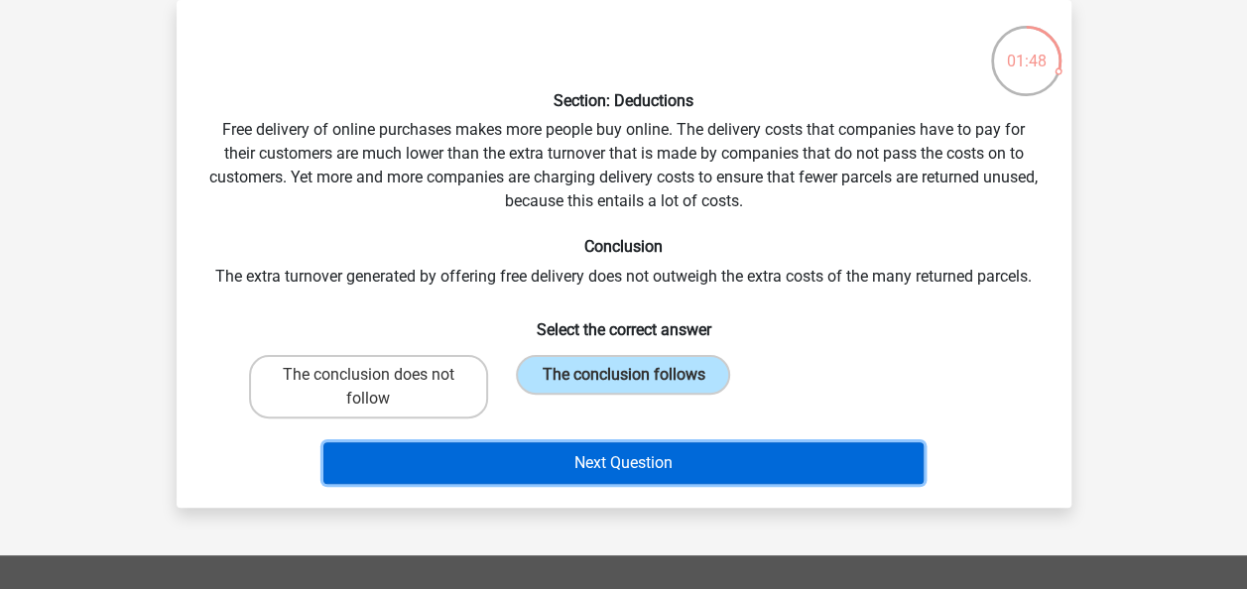
click at [655, 454] on button "Next Question" at bounding box center [623, 463] width 600 height 42
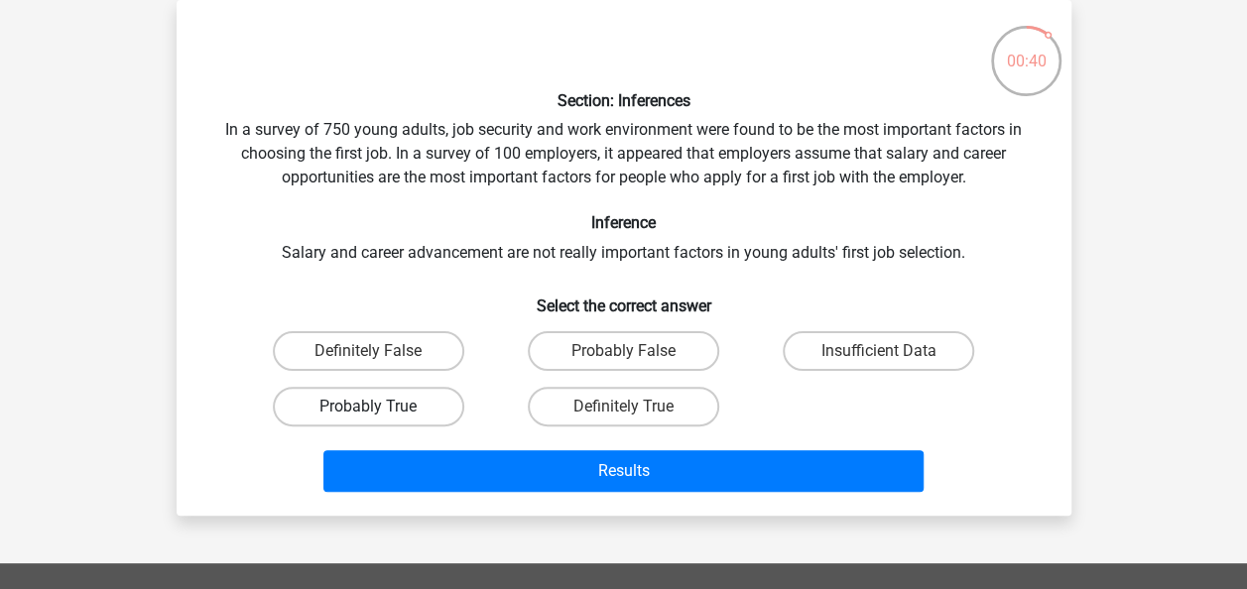
click at [439, 389] on label "Probably True" at bounding box center [368, 407] width 191 height 40
click at [381, 407] on input "Probably True" at bounding box center [374, 413] width 13 height 13
radio input "true"
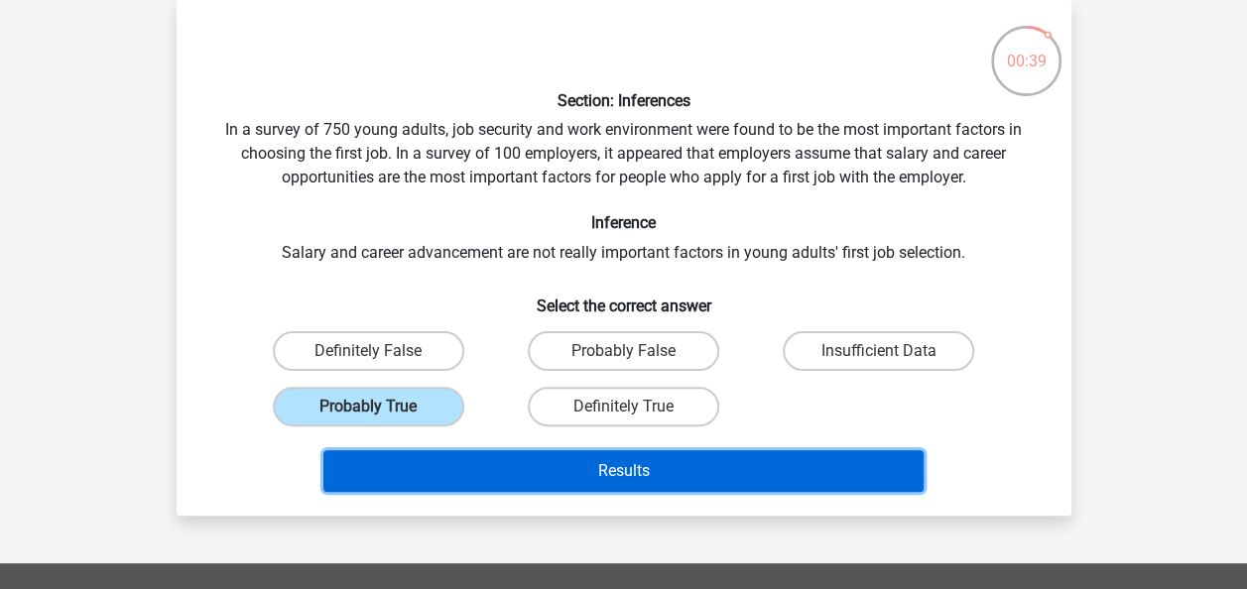
click at [550, 460] on button "Results" at bounding box center [623, 471] width 600 height 42
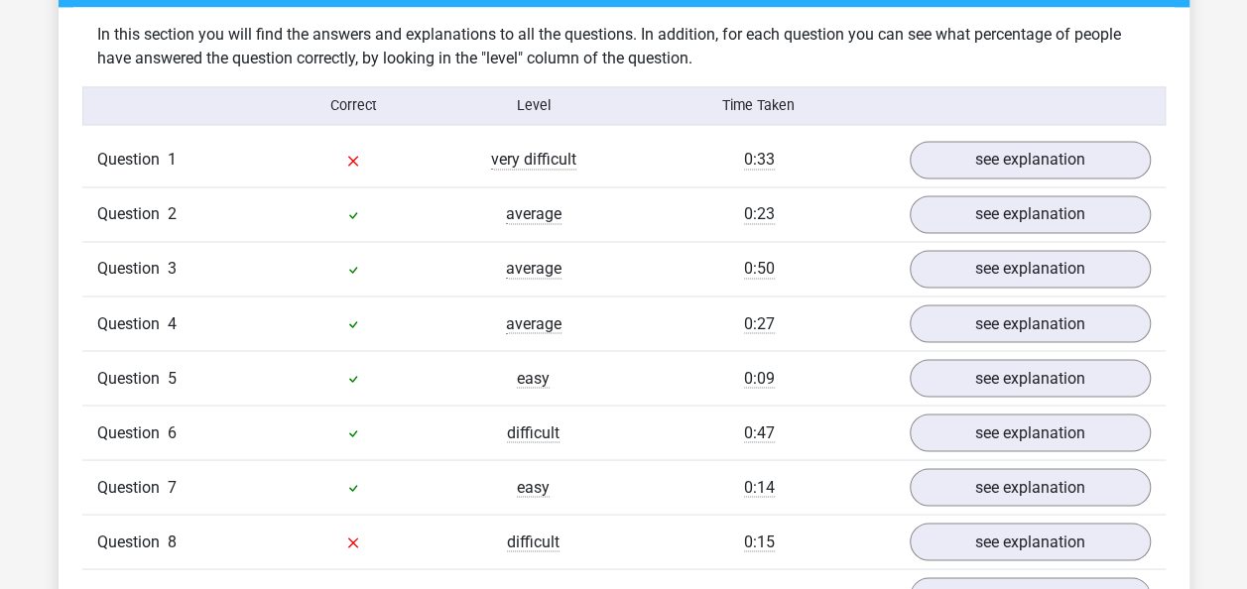
scroll to position [1559, 0]
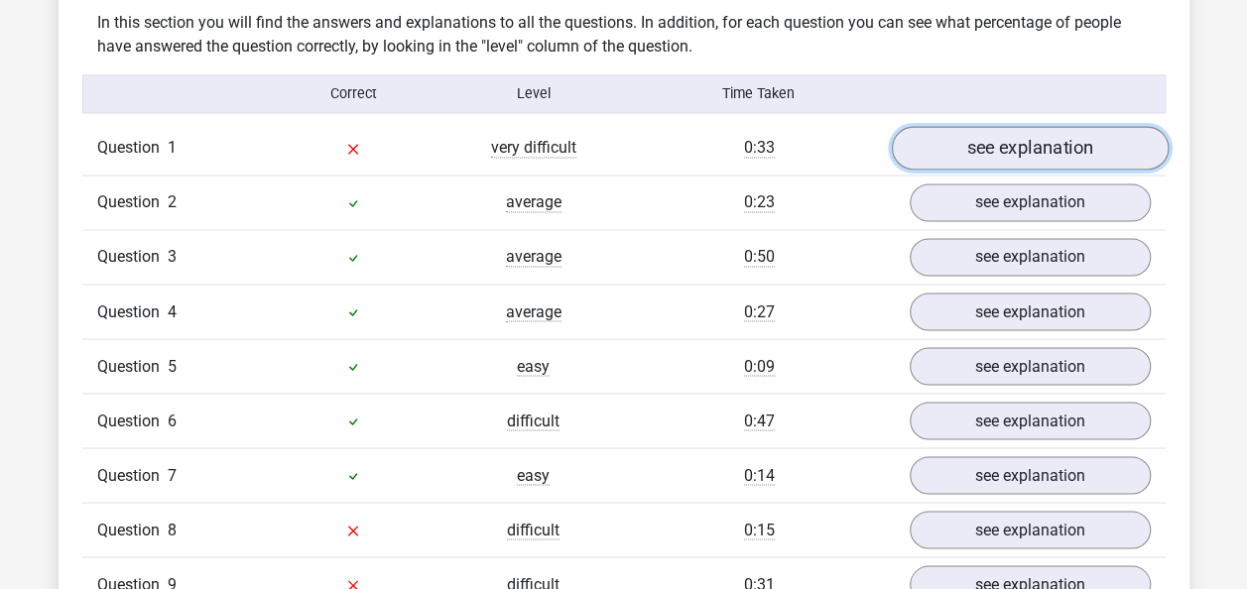
click at [936, 139] on link "see explanation" at bounding box center [1029, 149] width 277 height 44
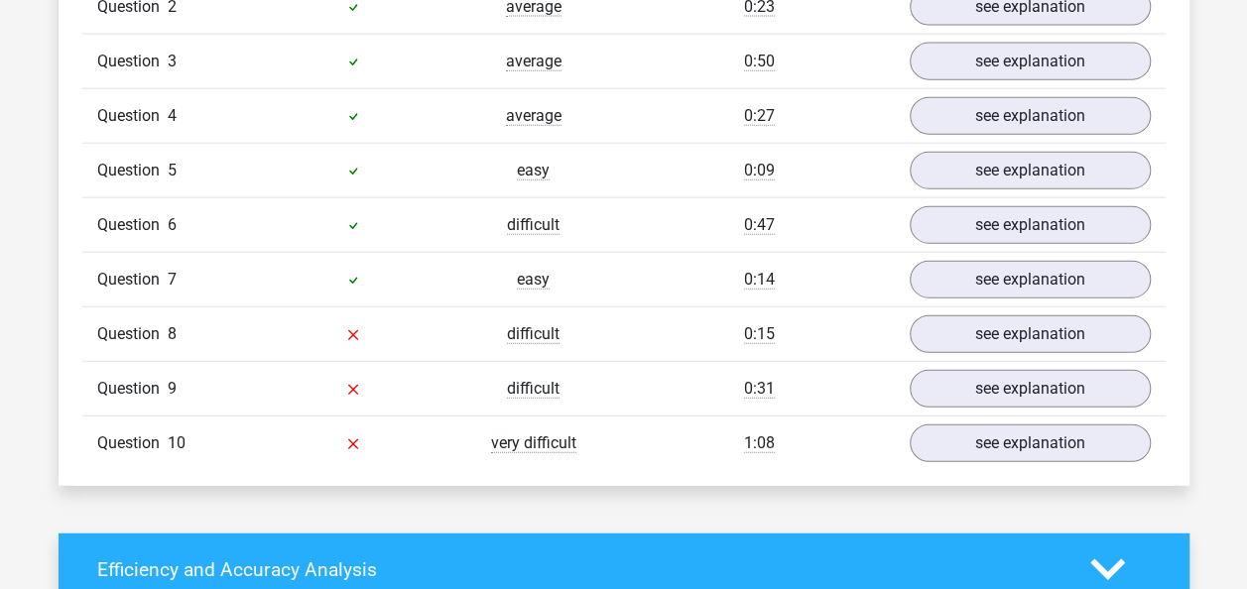
scroll to position [2287, 0]
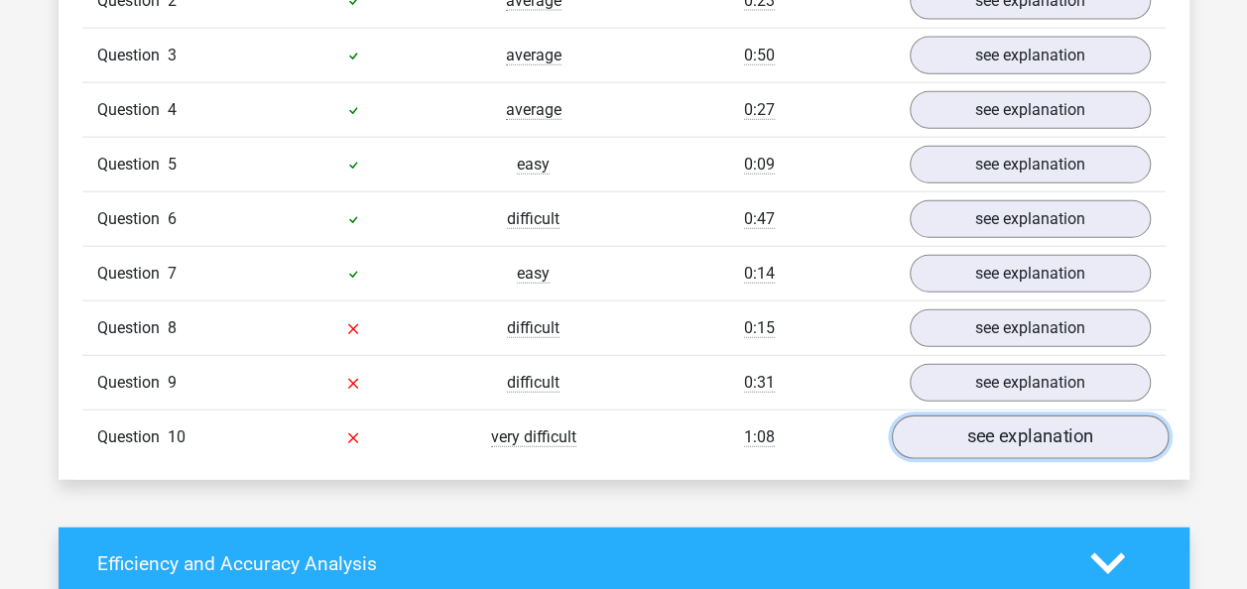
click at [958, 416] on link "see explanation" at bounding box center [1029, 438] width 277 height 44
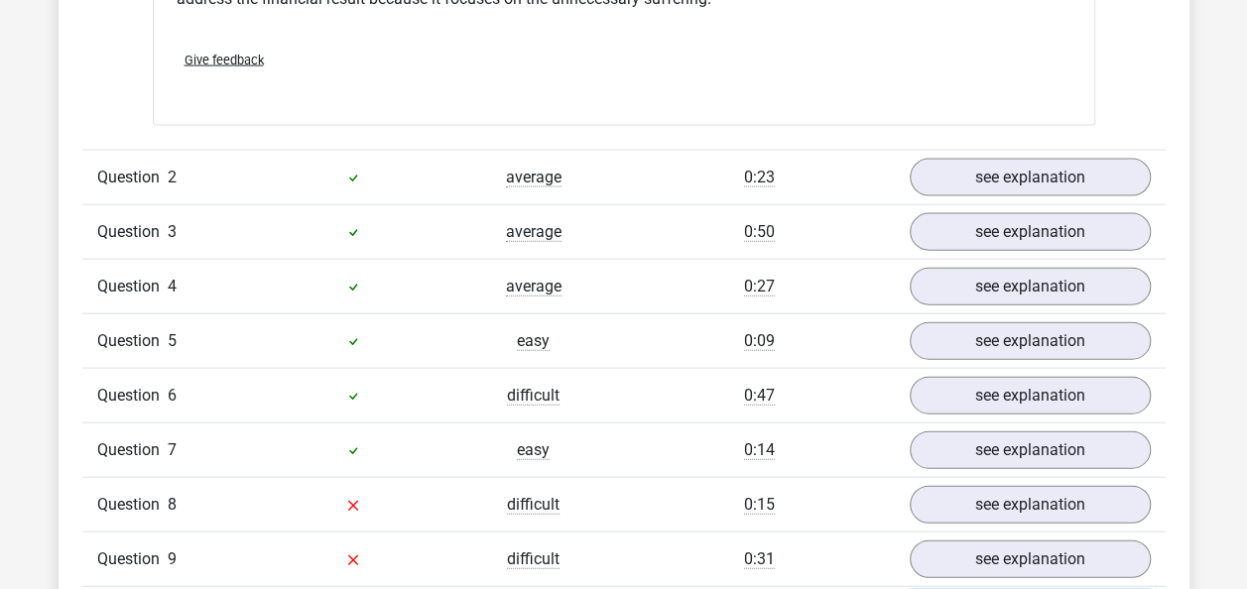
scroll to position [2109, 0]
